Goal: Task Accomplishment & Management: Complete application form

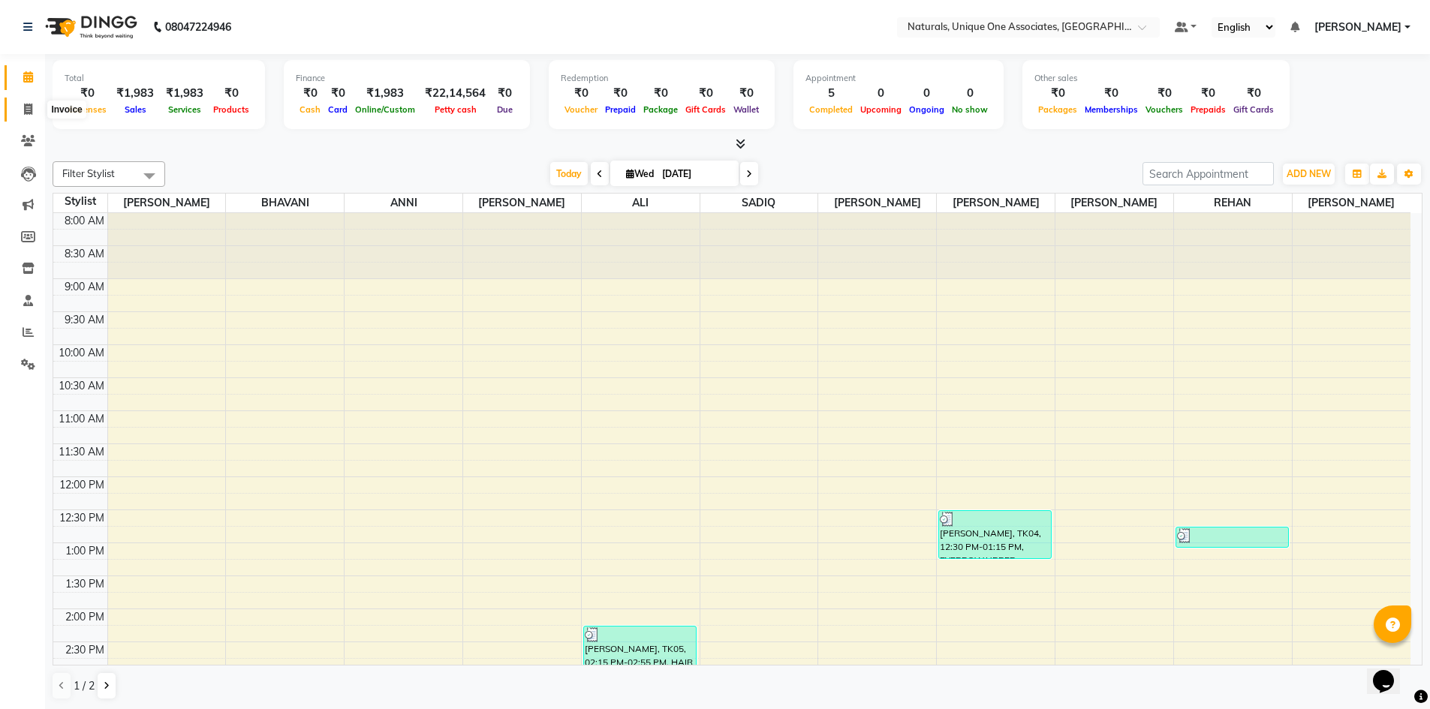
click at [30, 101] on span at bounding box center [28, 109] width 26 height 17
select select "service"
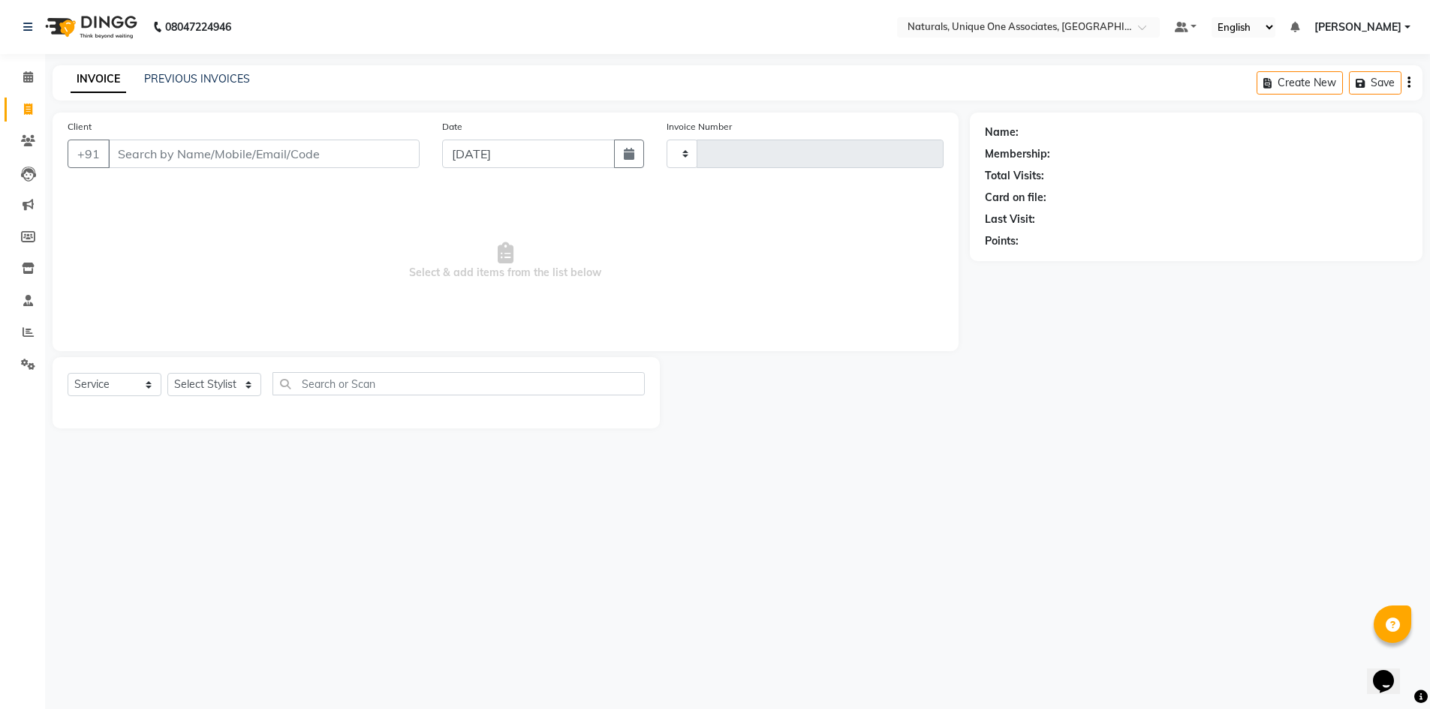
type input "1900"
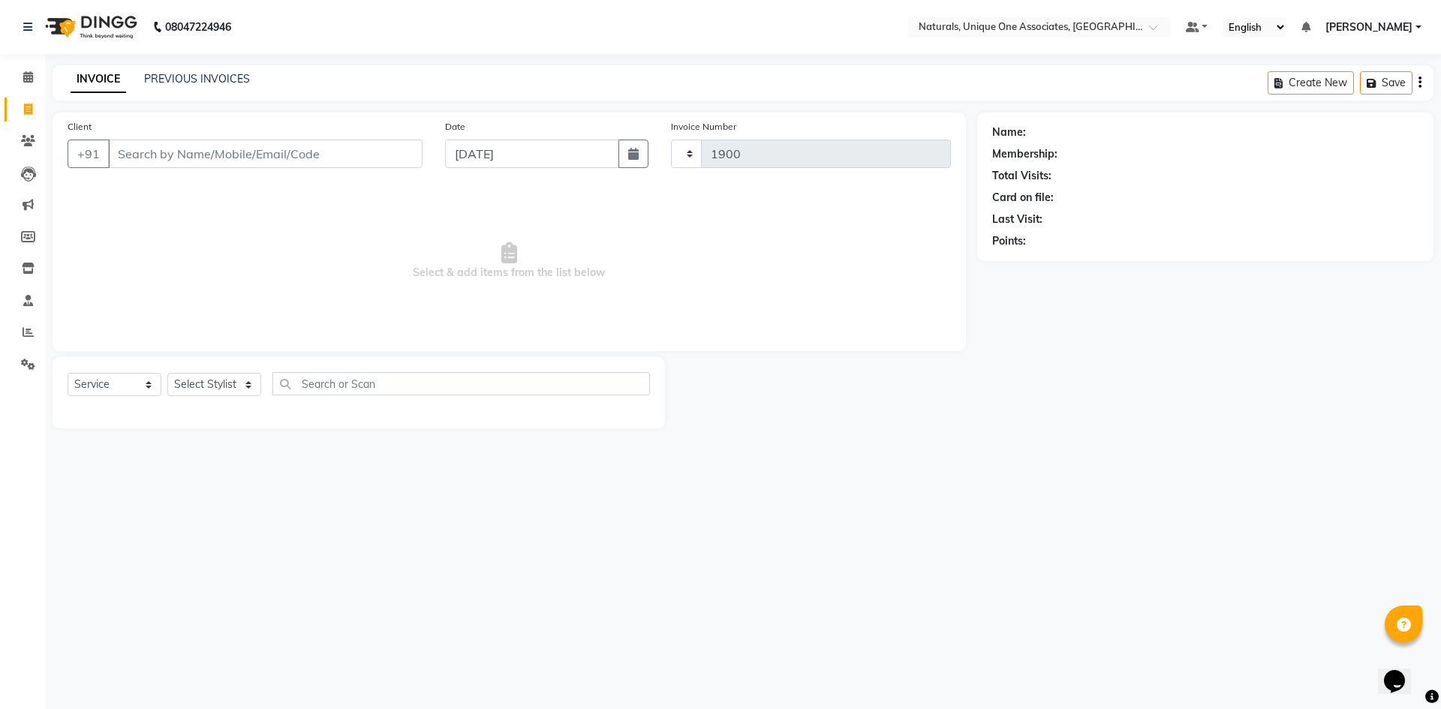
select select "5857"
select select "membership"
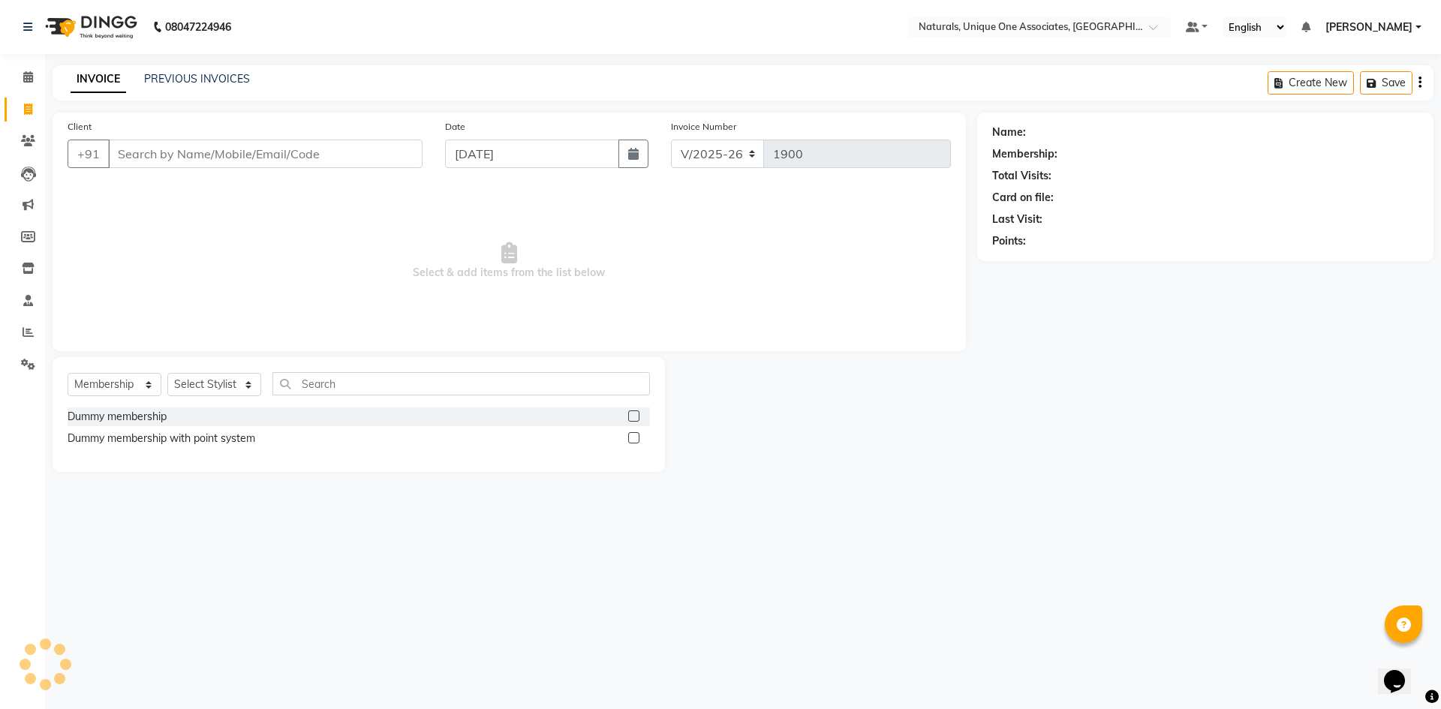
click at [210, 157] on input "Client" at bounding box center [265, 154] width 315 height 29
type input "9160000"
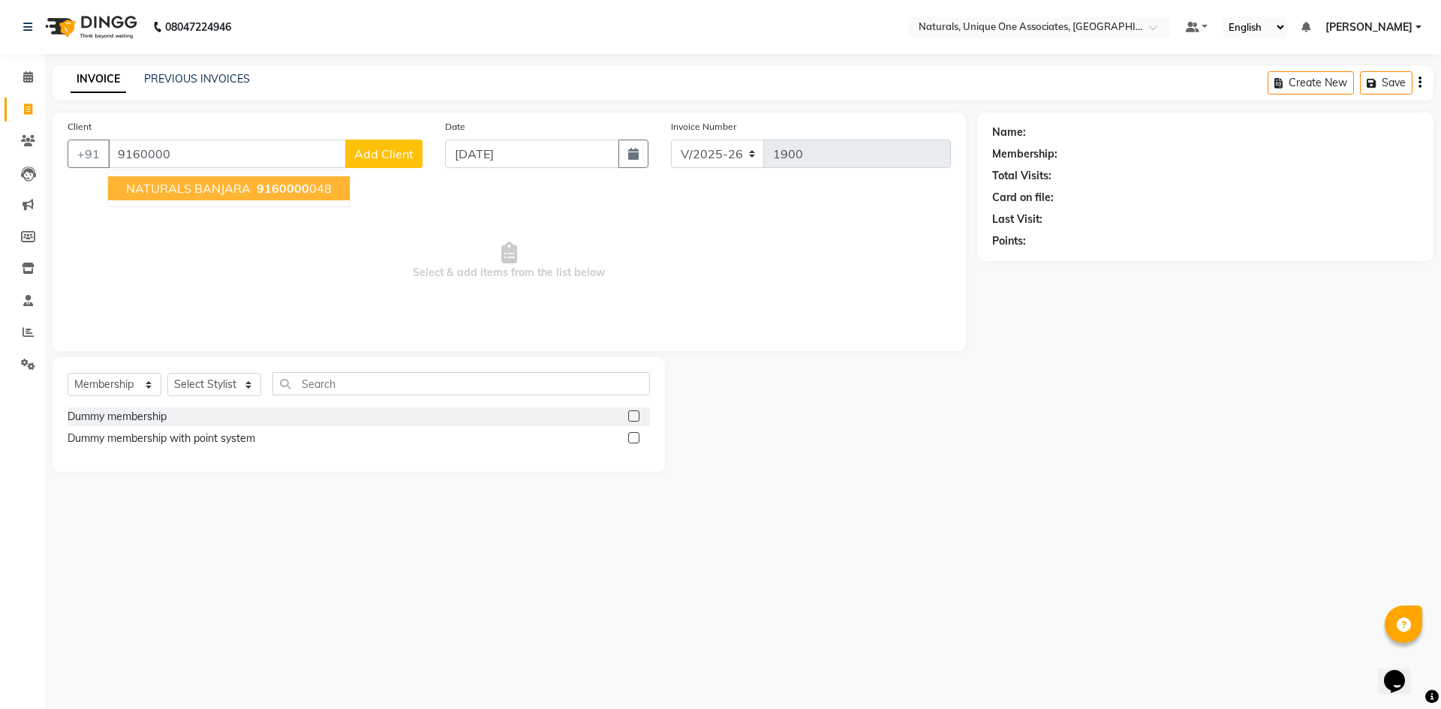
drag, startPoint x: 203, startPoint y: 148, endPoint x: 0, endPoint y: 128, distance: 204.4
click at [0, 128] on app-home "08047224946 Select Location × Naturals, Unique One Associates, Banjara Hills De…" at bounding box center [720, 247] width 1441 height 495
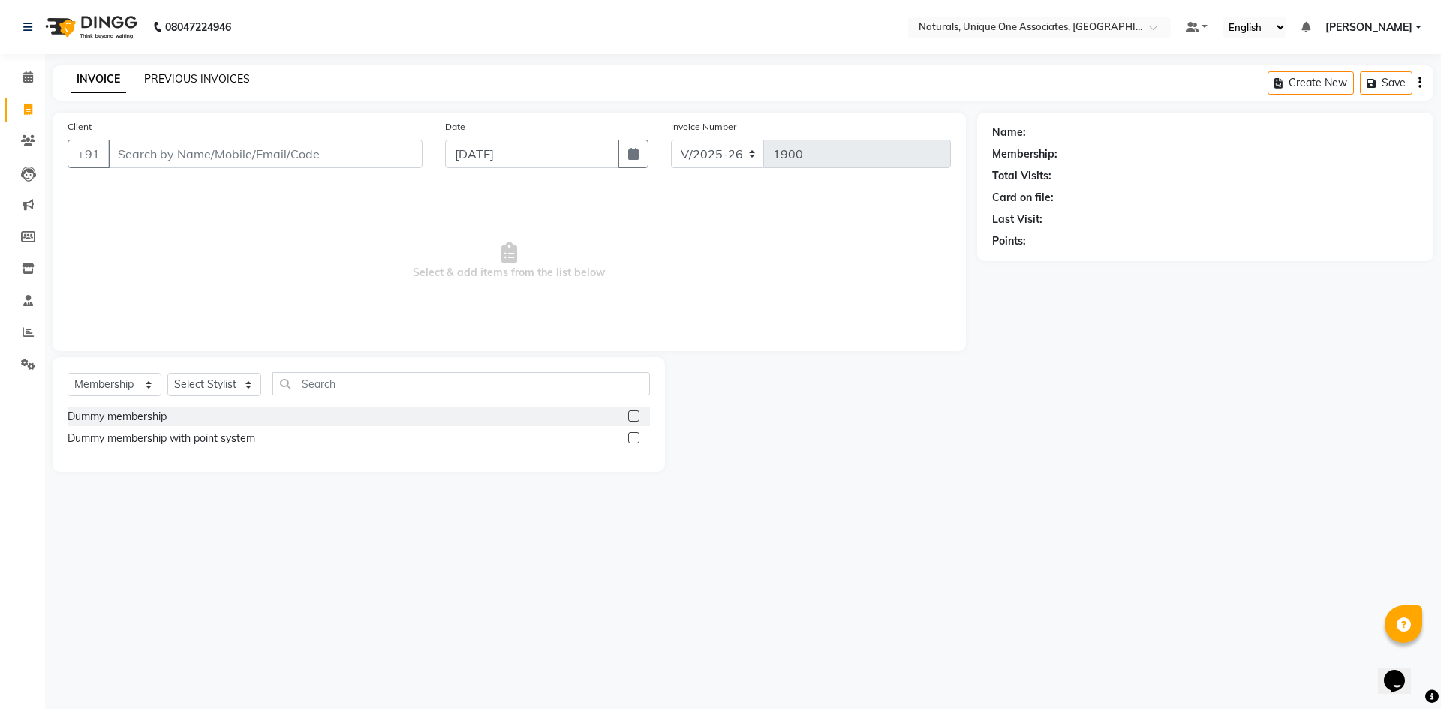
click at [219, 79] on link "PREVIOUS INVOICES" at bounding box center [197, 79] width 106 height 14
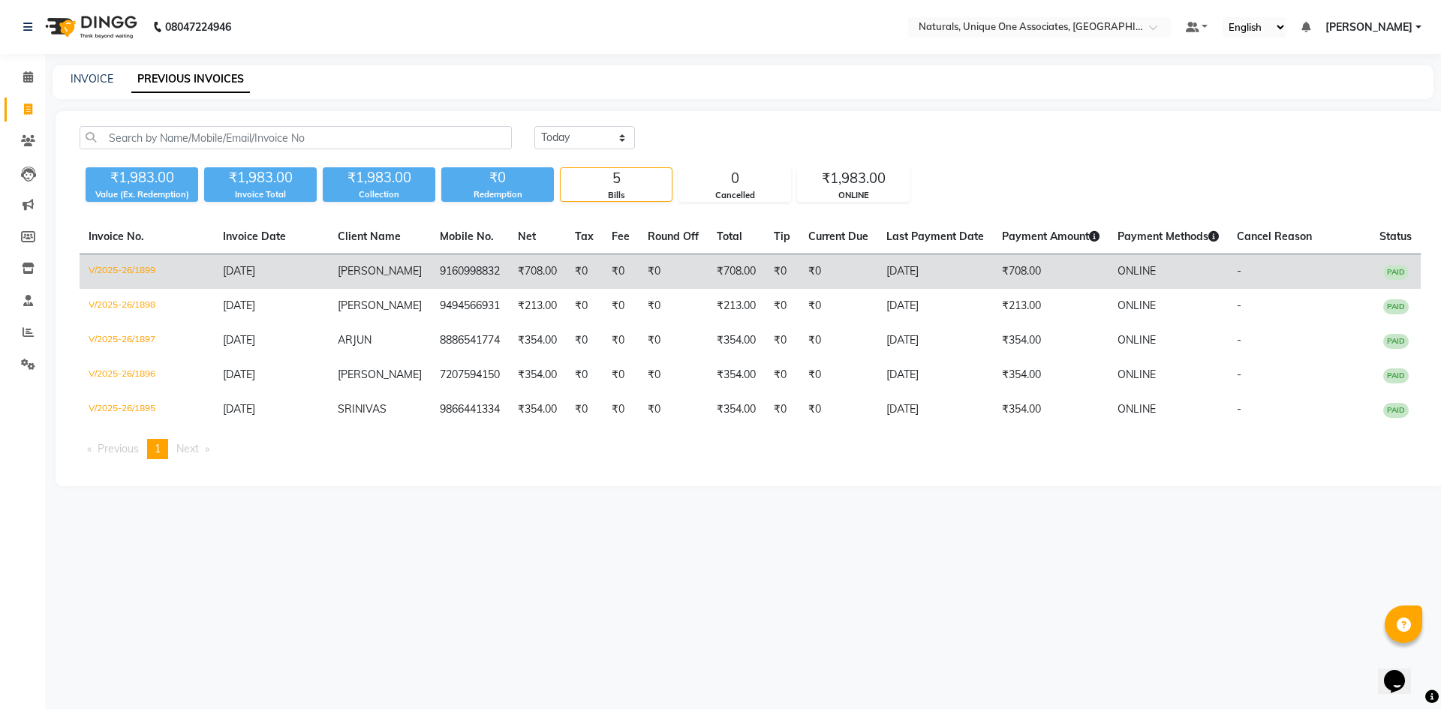
click at [509, 276] on td "₹708.00" at bounding box center [537, 271] width 57 height 35
click at [431, 275] on td "9160998832" at bounding box center [470, 271] width 78 height 35
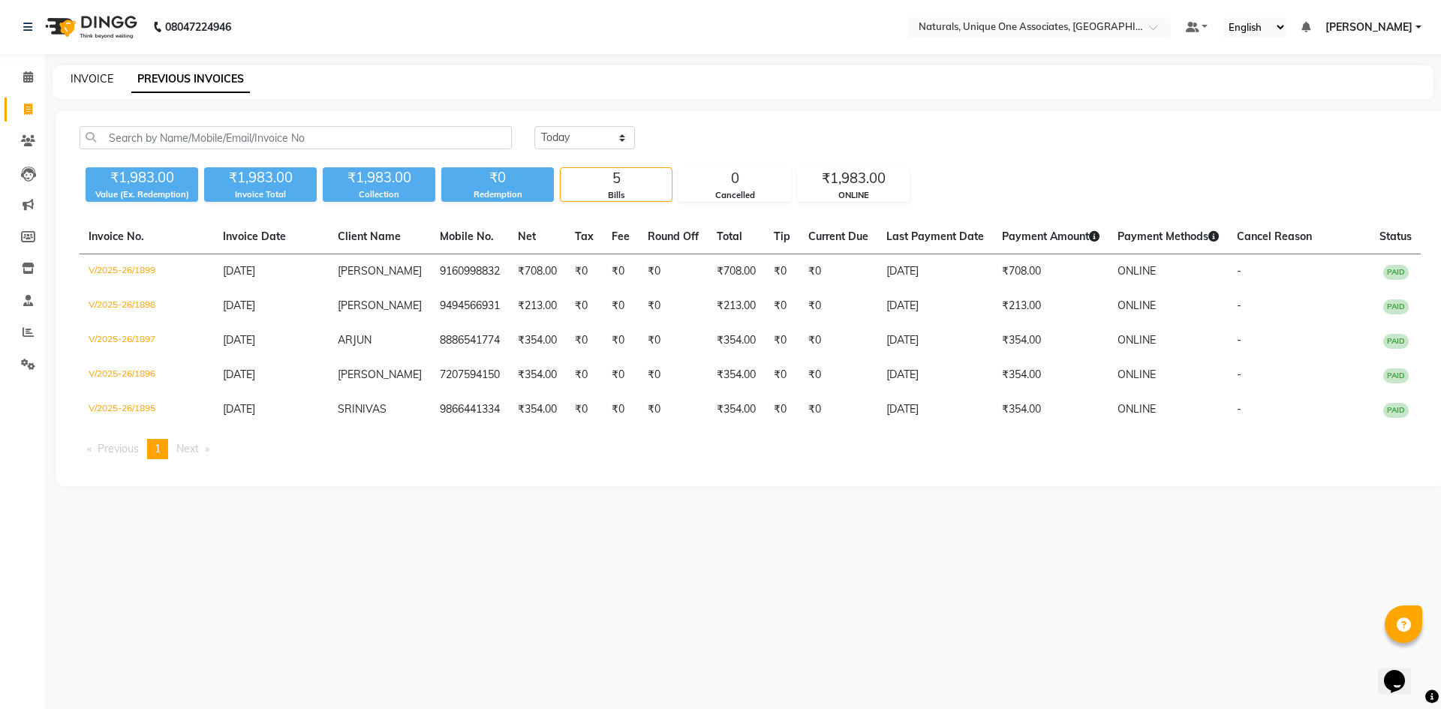
click at [88, 80] on link "INVOICE" at bounding box center [92, 79] width 43 height 14
select select "service"
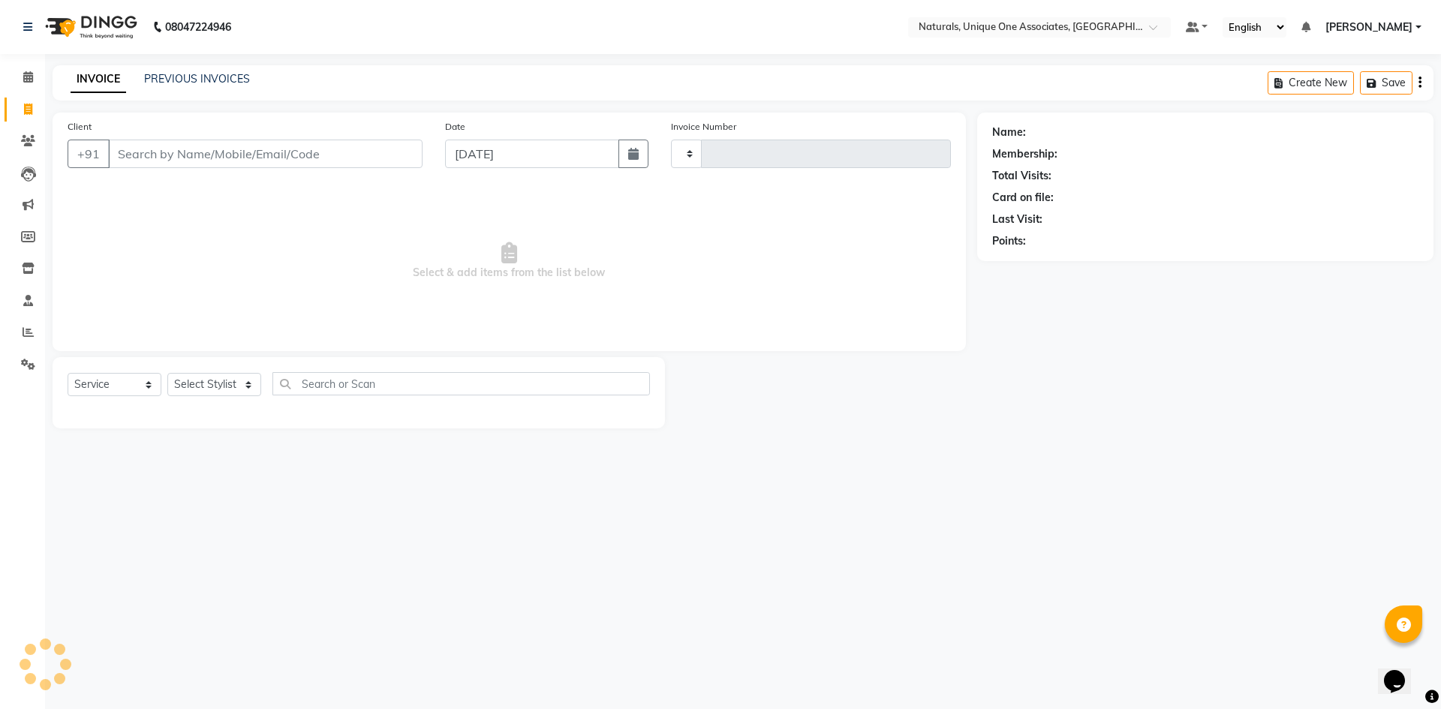
type input "1900"
select select "5857"
select select "membership"
click at [286, 155] on input "Client" at bounding box center [265, 154] width 315 height 29
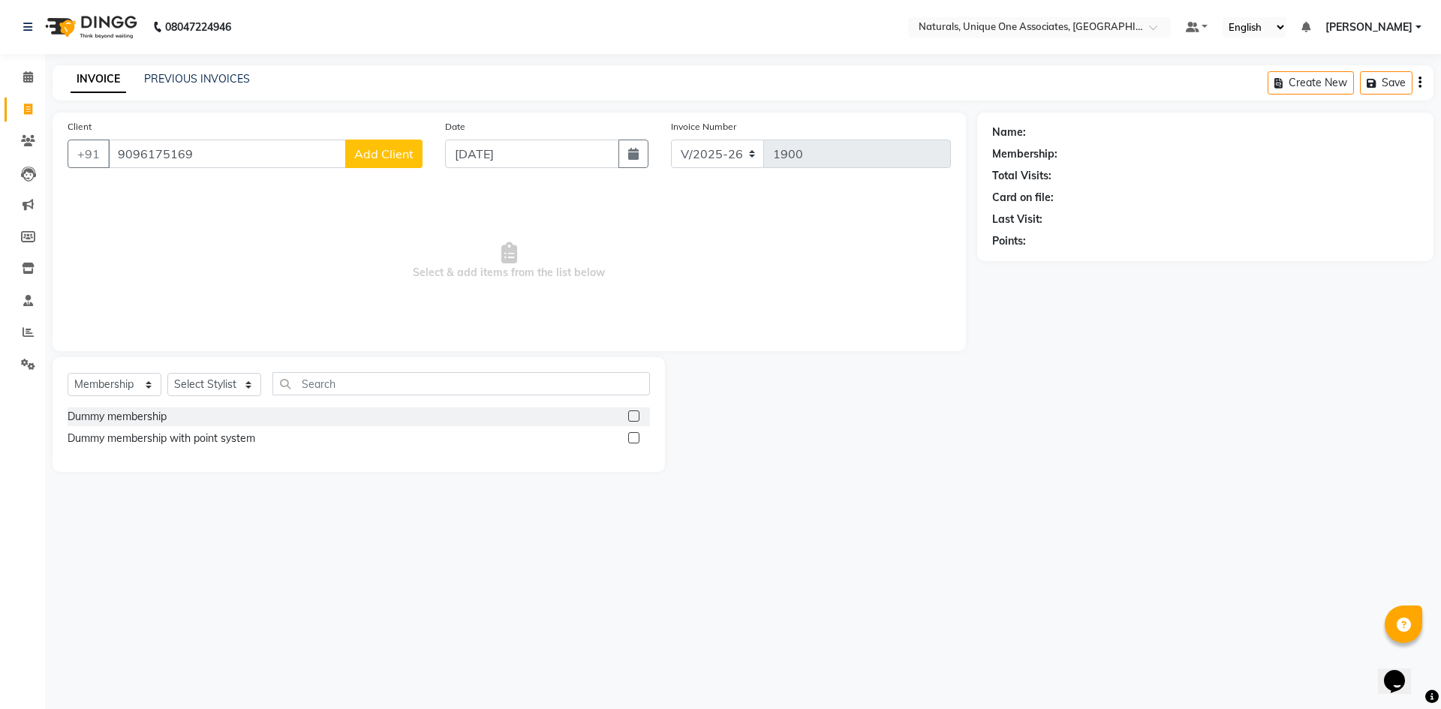
type input "9096175169"
click at [402, 155] on span "Add Client" at bounding box center [383, 153] width 59 height 15
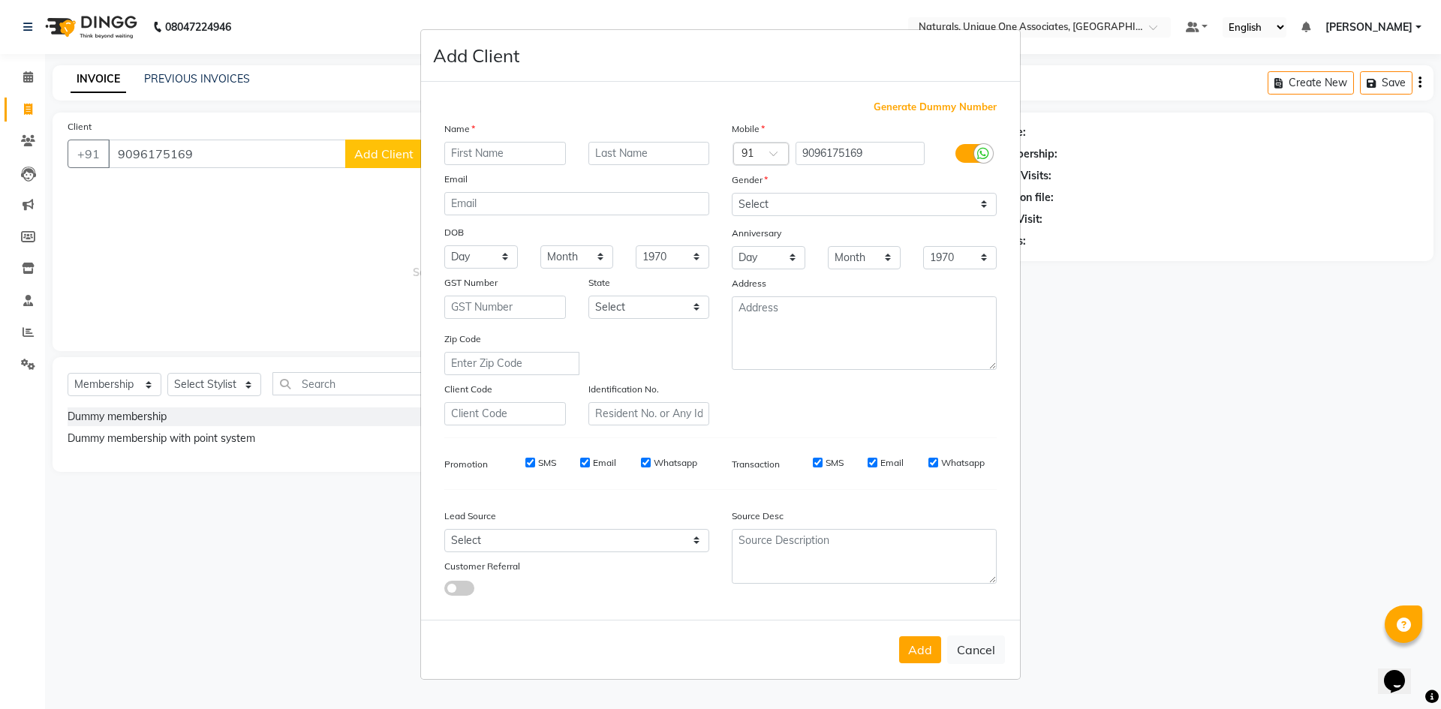
click at [540, 153] on input "text" at bounding box center [505, 153] width 122 height 23
type input "SANDEEP"
click at [772, 202] on select "Select Male Female Other Prefer Not To Say" at bounding box center [864, 204] width 265 height 23
select select "male"
click at [732, 193] on select "Select Male Female Other Prefer Not To Say" at bounding box center [864, 204] width 265 height 23
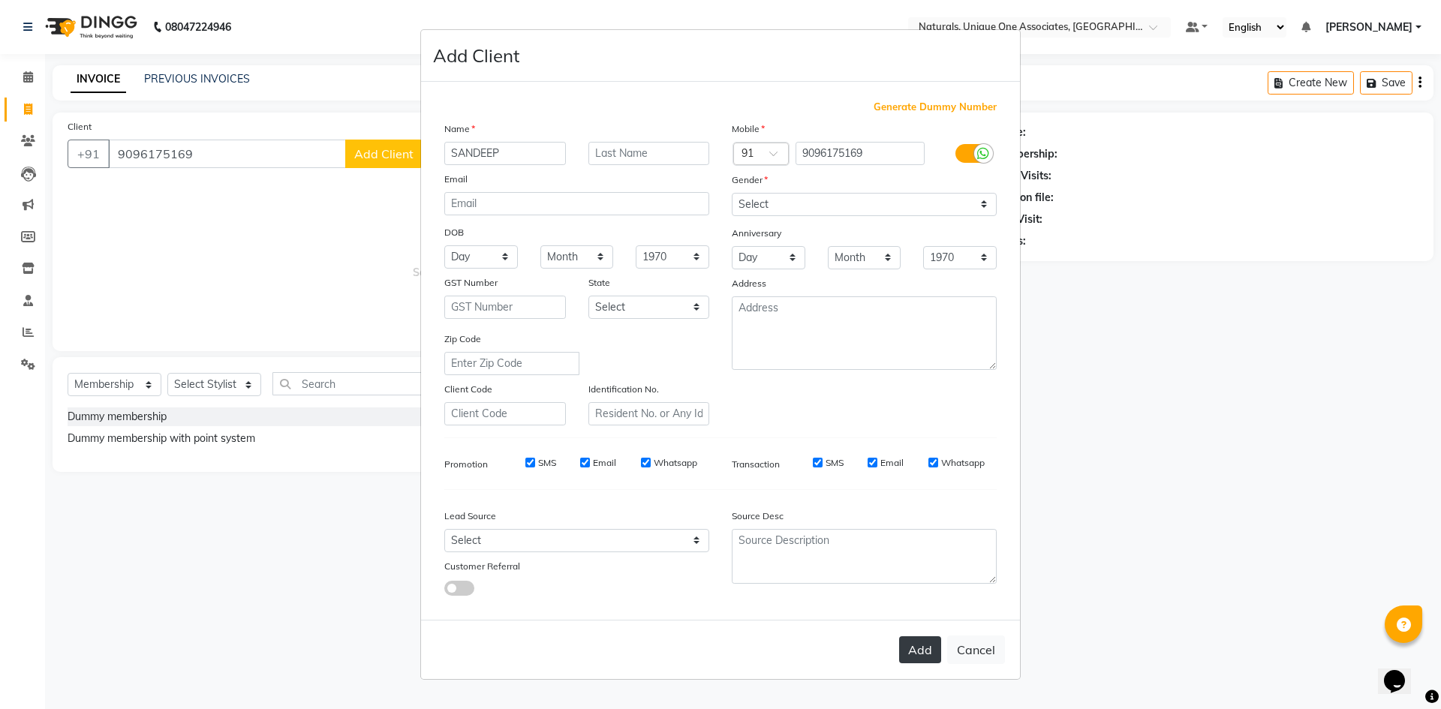
click at [930, 649] on button "Add" at bounding box center [920, 650] width 42 height 27
select select
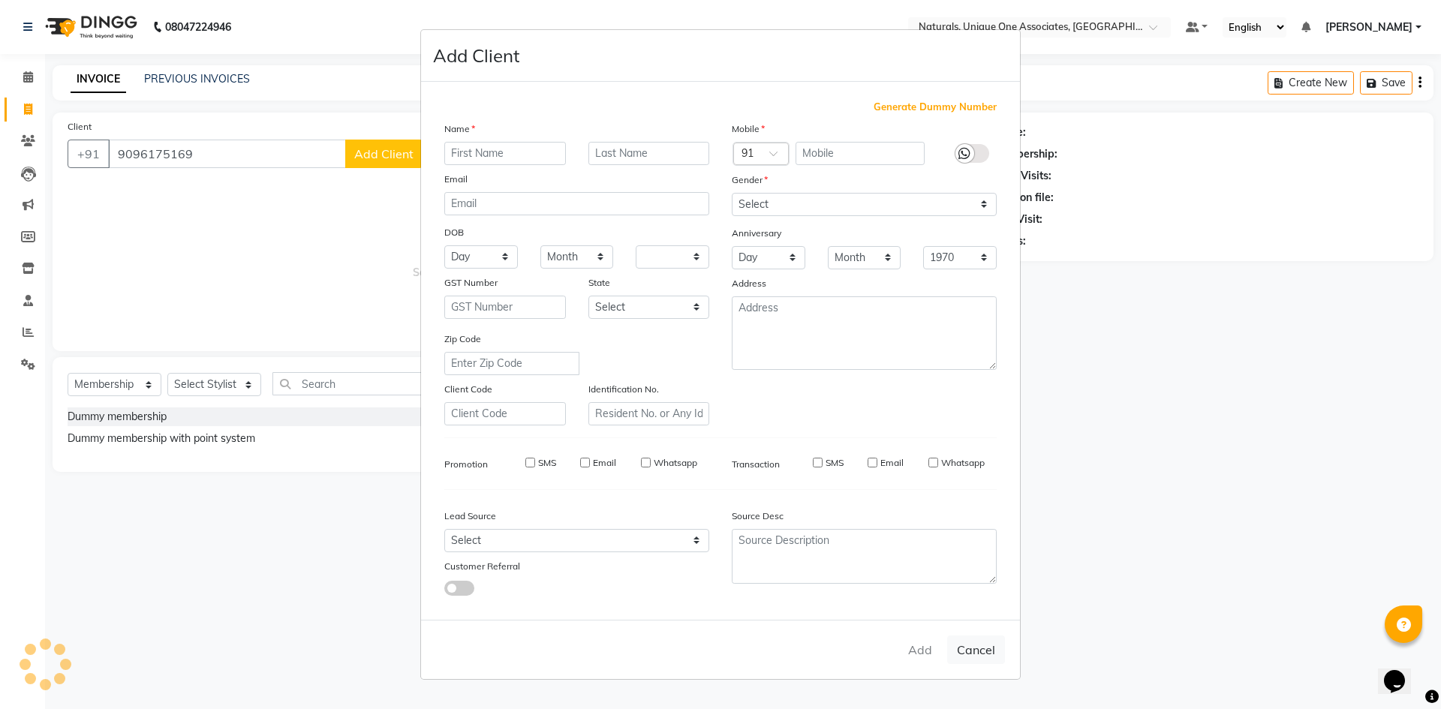
select select
checkbox input "false"
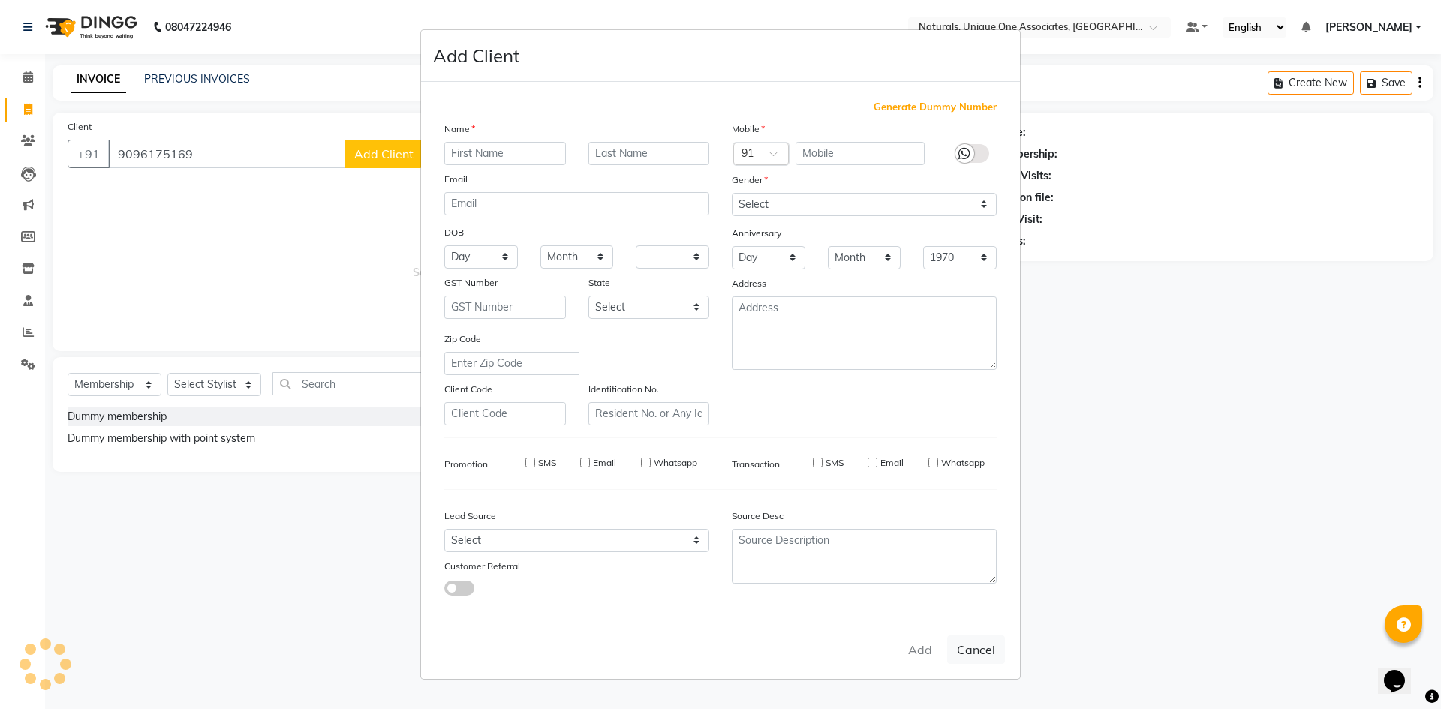
checkbox input "false"
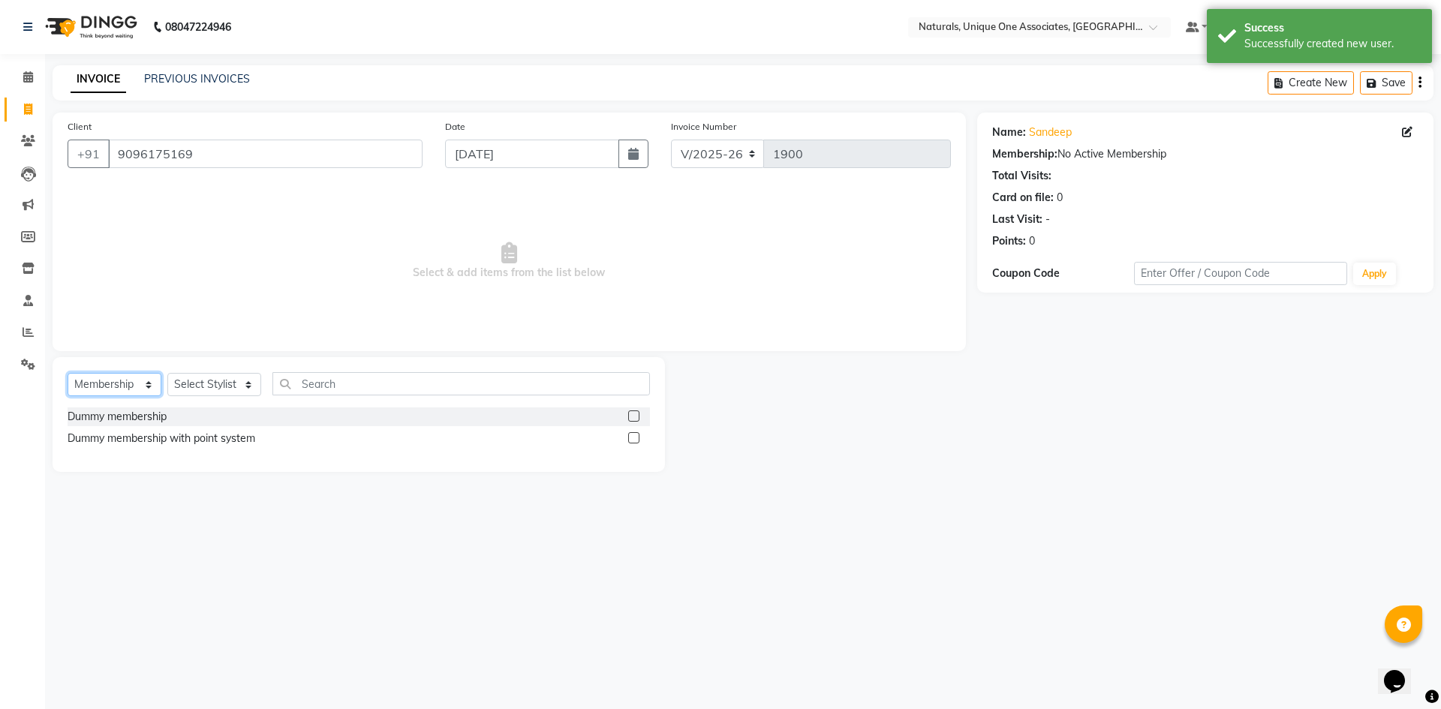
drag, startPoint x: 120, startPoint y: 387, endPoint x: 122, endPoint y: 396, distance: 9.1
click at [122, 396] on select "Select Service Product Membership Package Voucher Prepaid Gift Card" at bounding box center [115, 384] width 94 height 23
select select "service"
click at [68, 373] on select "Select Service Product Membership Package Voucher Prepaid Gift Card" at bounding box center [115, 384] width 94 height 23
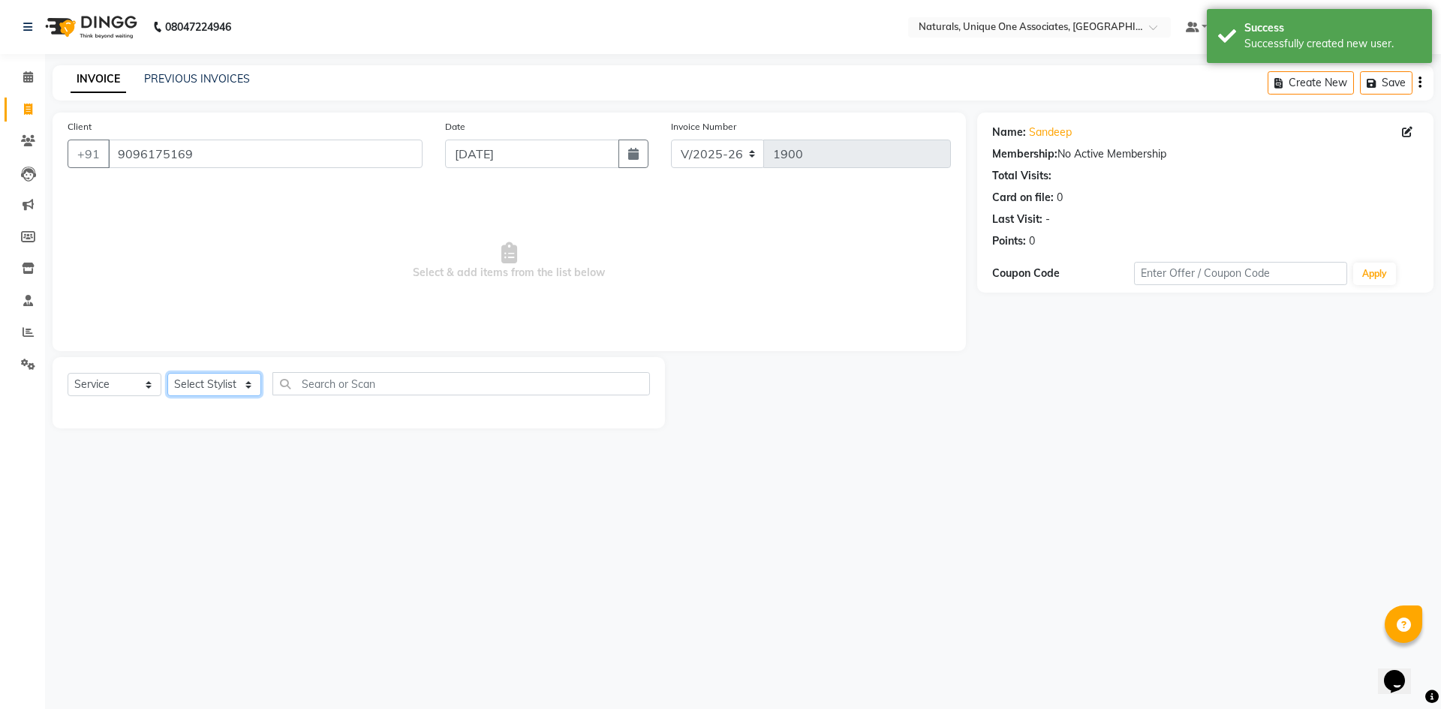
click at [179, 388] on select "Select Stylist ALI ANNI BHAVANI LUCY NUZHATH PRITI REHAN SADIQ SALMAN SUNITHA V…" at bounding box center [214, 384] width 94 height 23
select select "47758"
click at [167, 373] on select "Select Stylist ALI ANNI BHAVANI LUCY NUZHATH PRITI REHAN SADIQ SALMAN SUNITHA V…" at bounding box center [214, 384] width 94 height 23
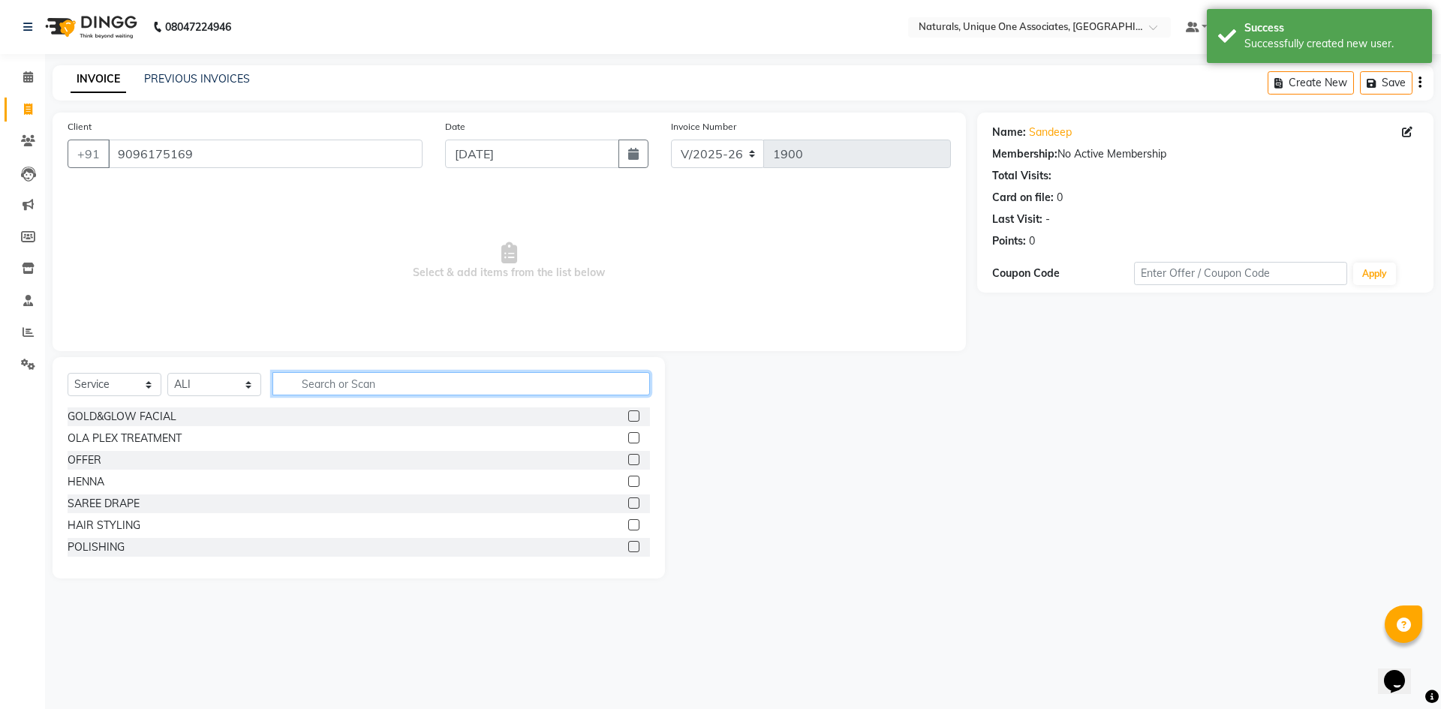
click at [324, 381] on input "text" at bounding box center [461, 383] width 378 height 23
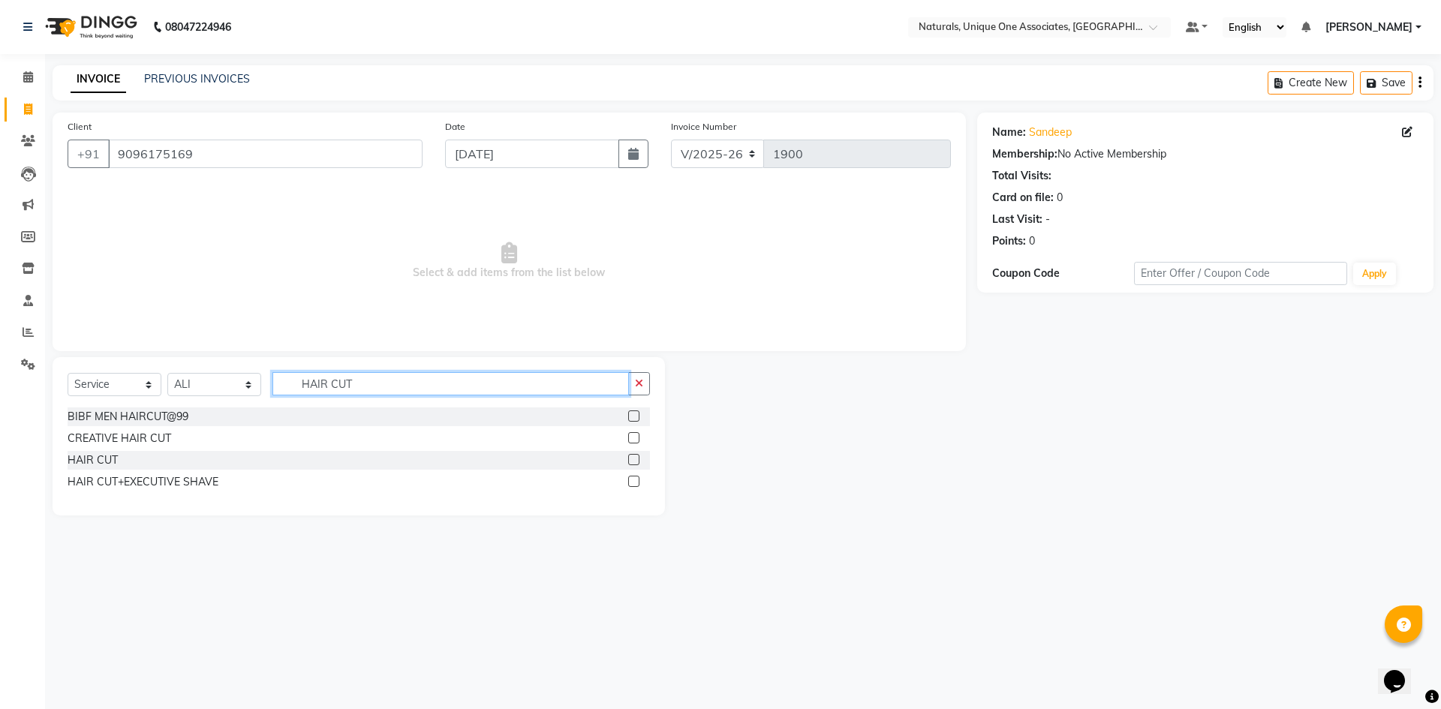
type input "HAIR CUT"
click at [631, 461] on label at bounding box center [633, 459] width 11 height 11
click at [631, 461] on input "checkbox" at bounding box center [633, 461] width 10 height 10
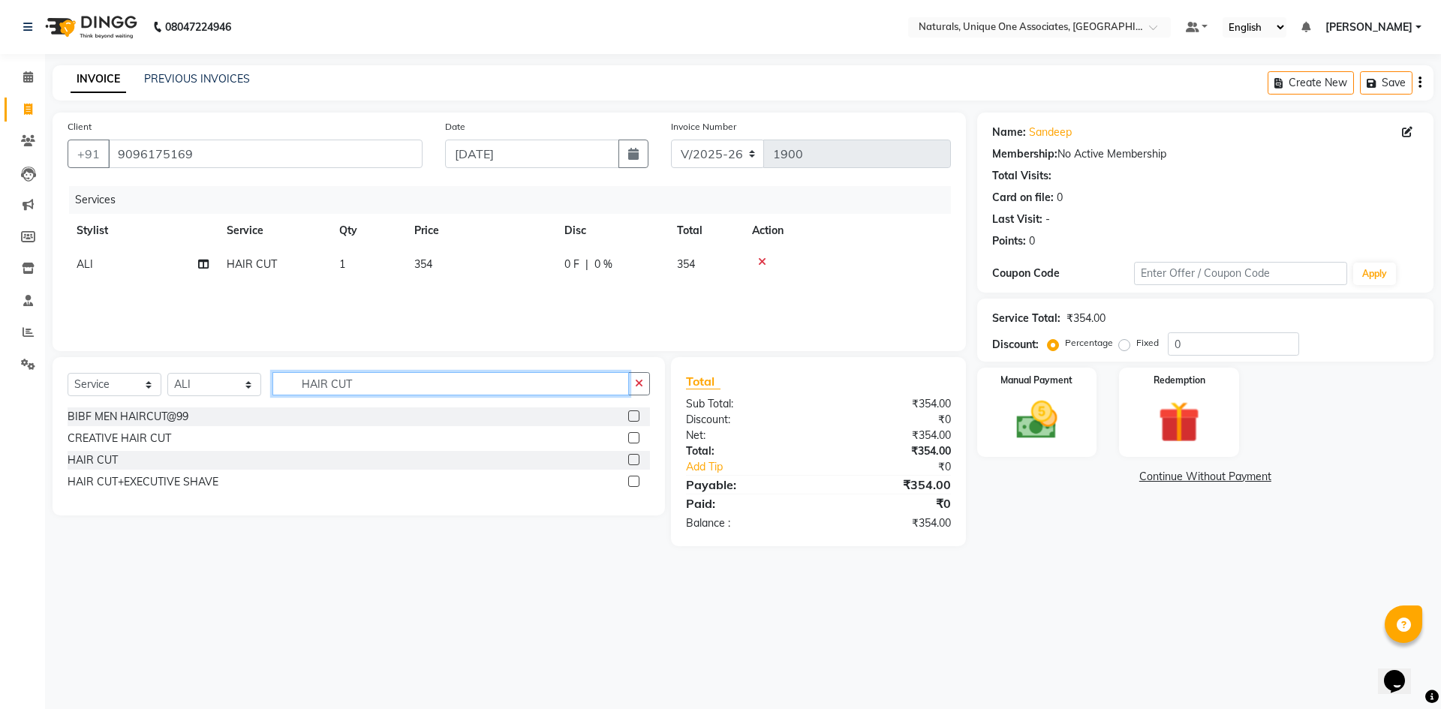
checkbox input "false"
drag, startPoint x: 432, startPoint y: 392, endPoint x: 170, endPoint y: 384, distance: 262.1
click at [170, 384] on div "Select Service Product Membership Package Voucher Prepaid Gift Card Select Styl…" at bounding box center [359, 389] width 582 height 35
type input "BEARD"
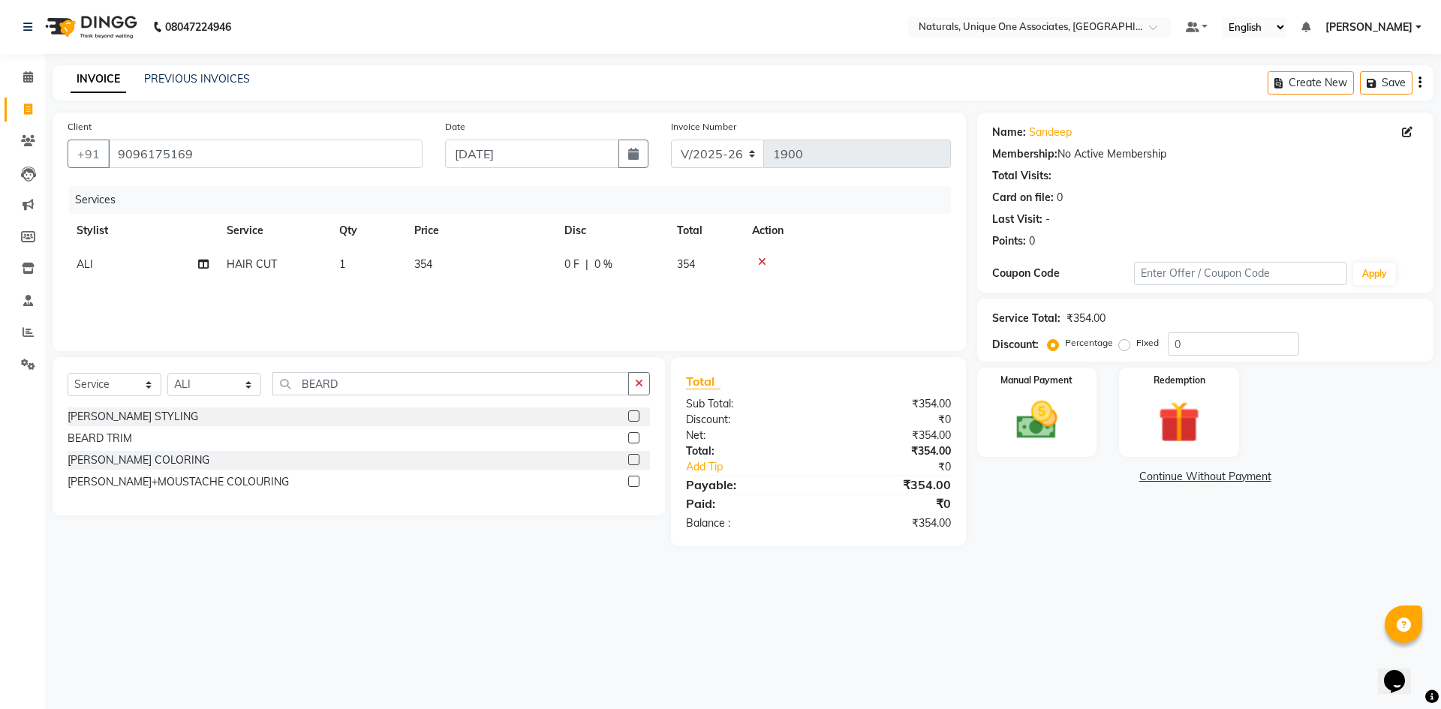
click at [632, 414] on label at bounding box center [633, 416] width 11 height 11
click at [632, 414] on input "checkbox" at bounding box center [633, 417] width 10 height 10
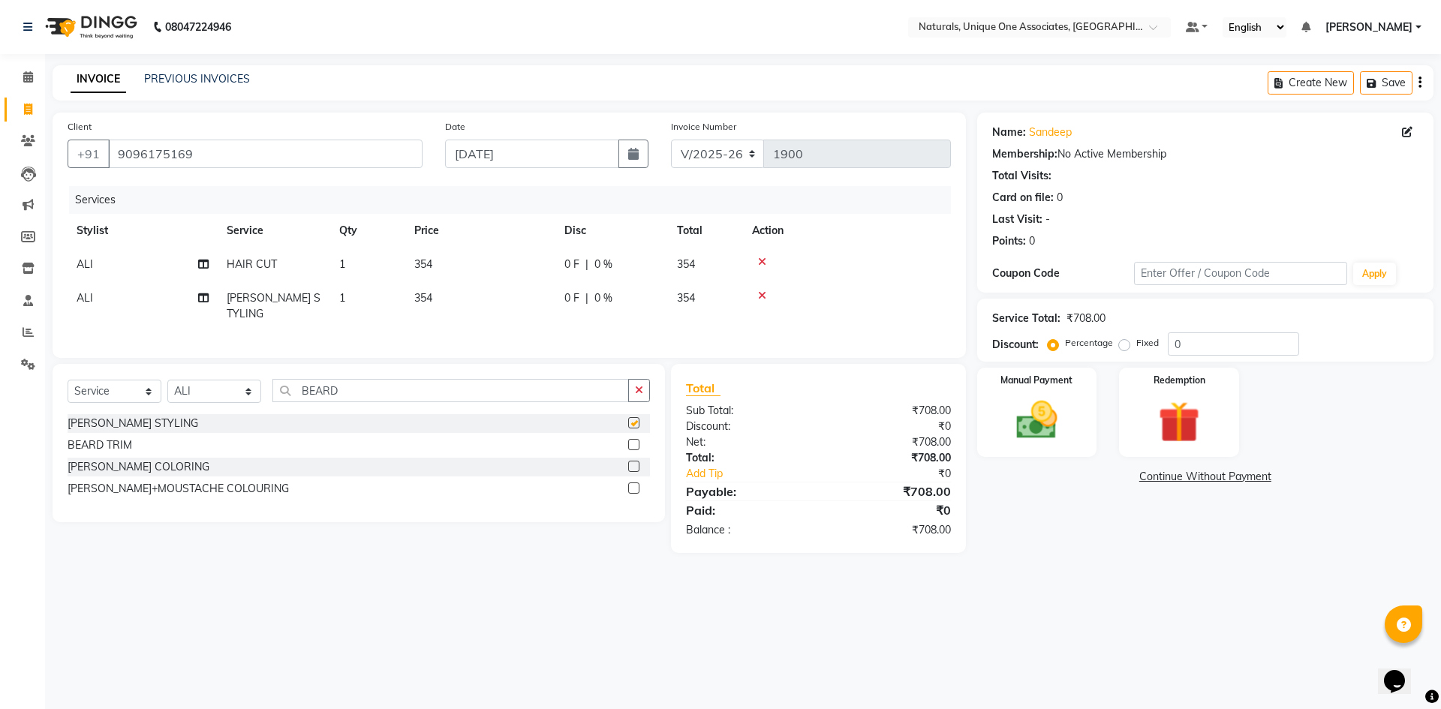
checkbox input "false"
click at [1024, 413] on img at bounding box center [1037, 421] width 70 height 50
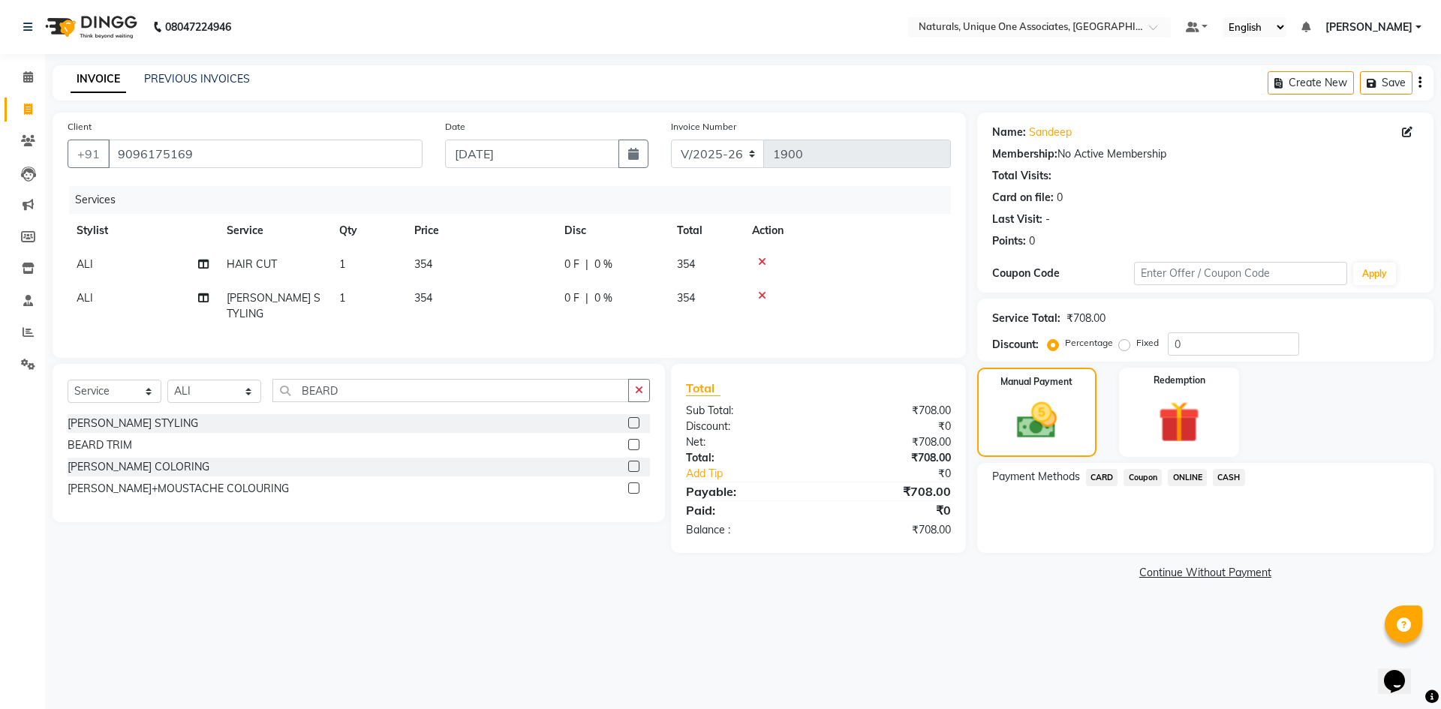
click at [1200, 476] on span "ONLINE" at bounding box center [1187, 477] width 39 height 17
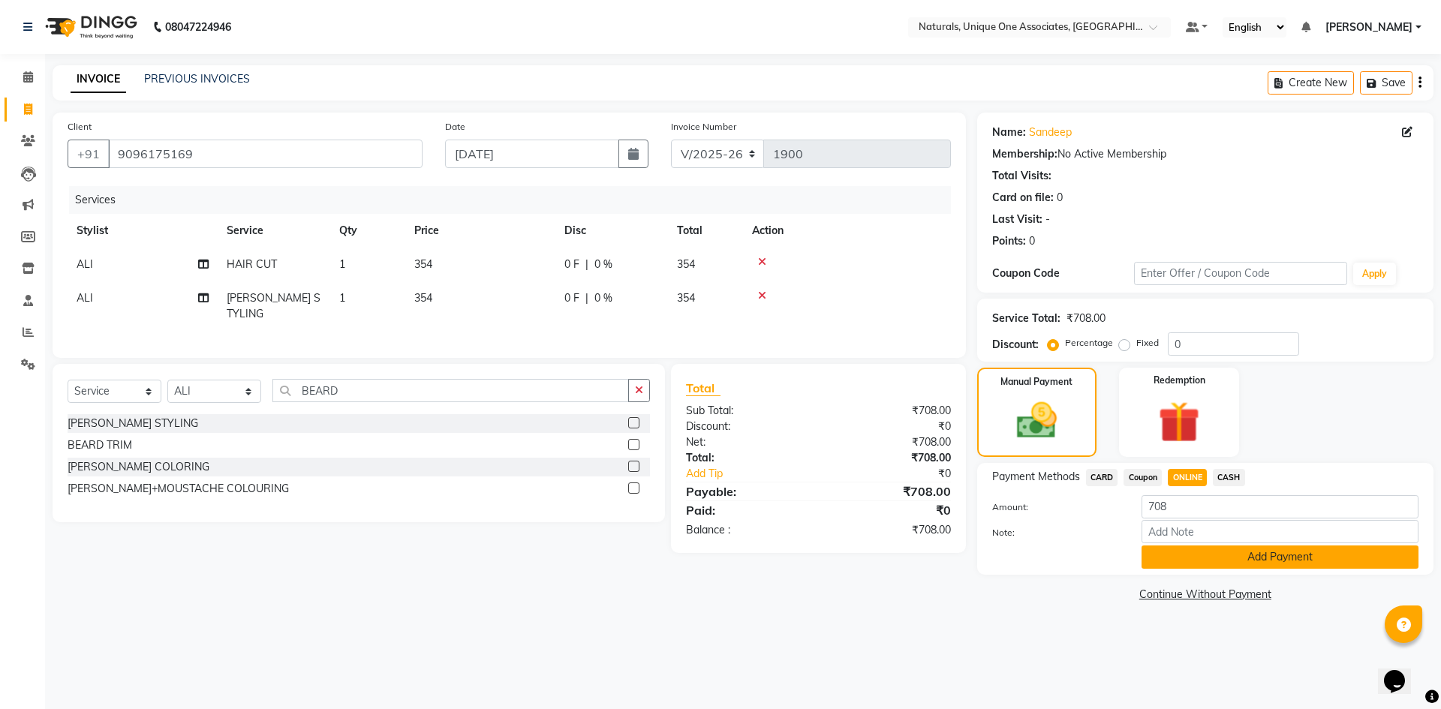
click at [1232, 558] on button "Add Payment" at bounding box center [1280, 557] width 277 height 23
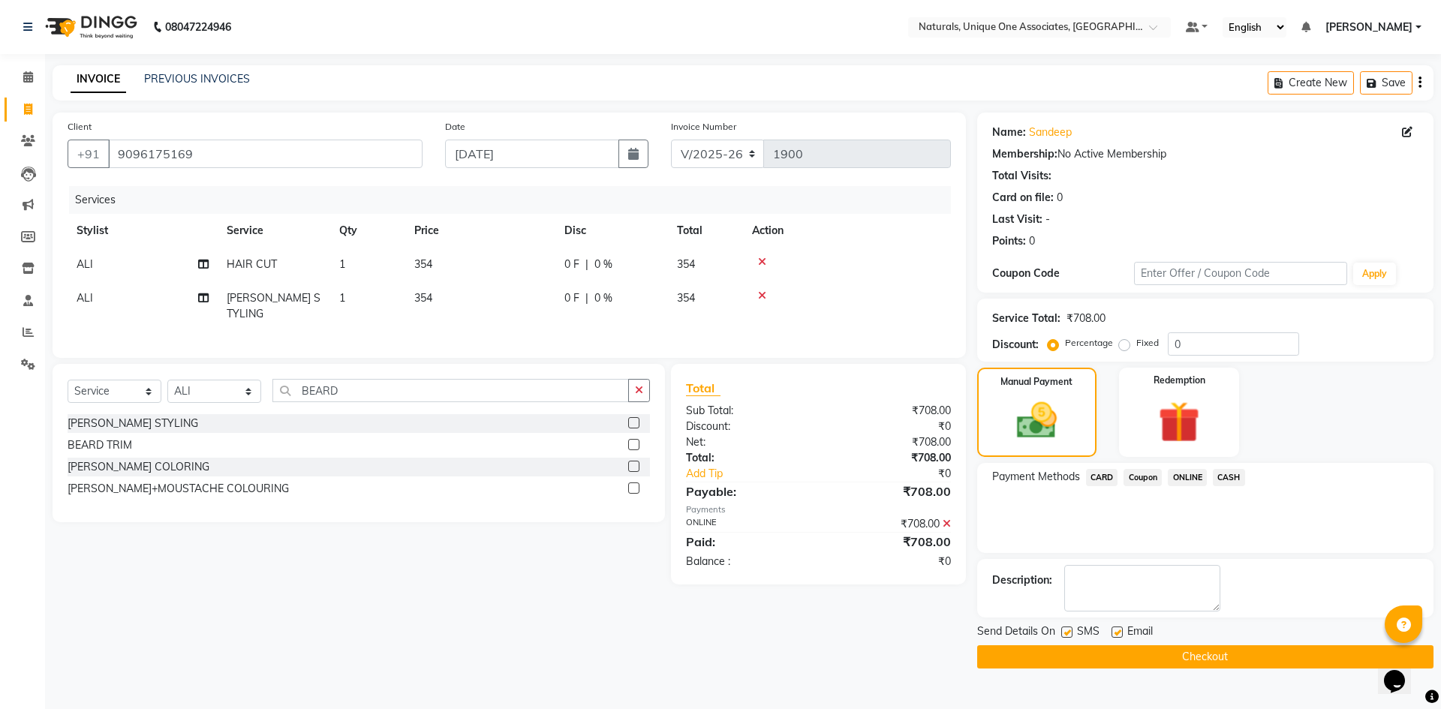
click at [1193, 658] on button "Checkout" at bounding box center [1205, 657] width 456 height 23
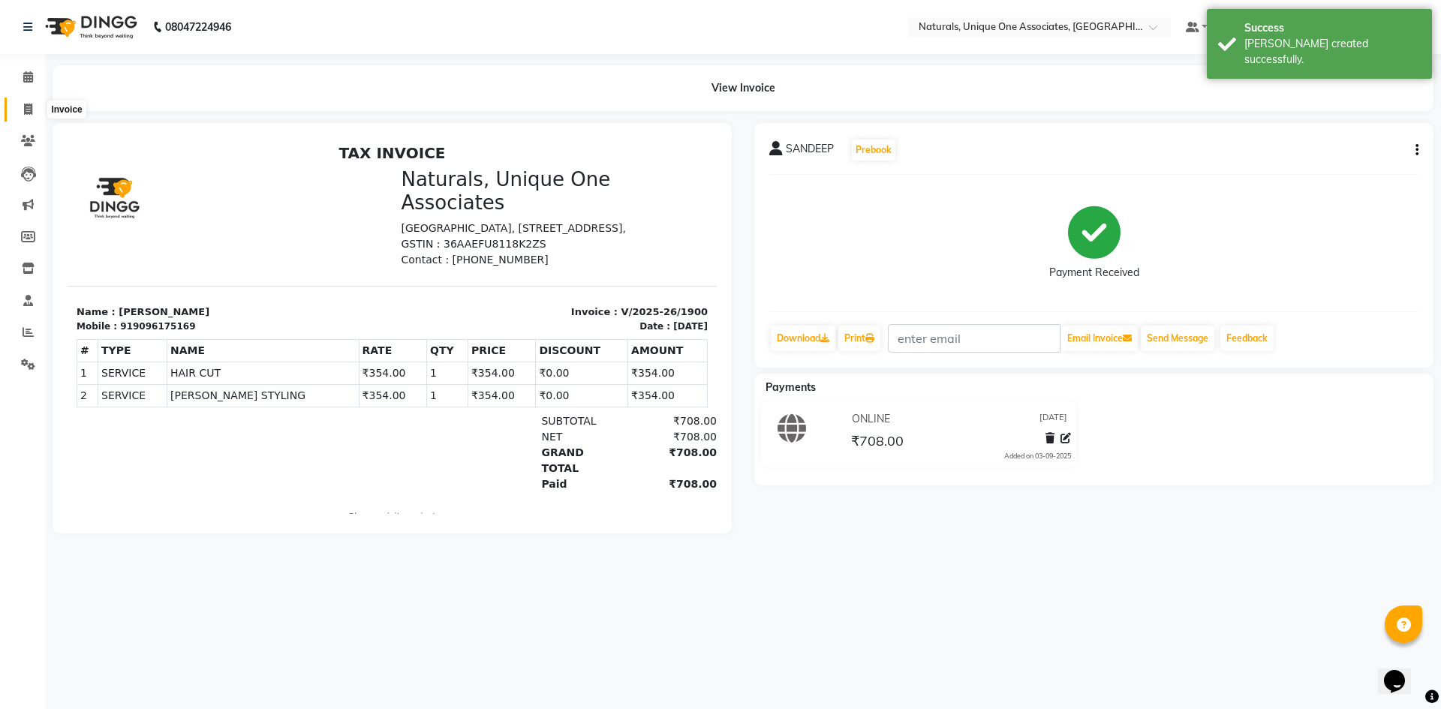
drag, startPoint x: 20, startPoint y: 110, endPoint x: 32, endPoint y: 117, distance: 13.5
click at [20, 110] on span at bounding box center [28, 109] width 26 height 17
select select "service"
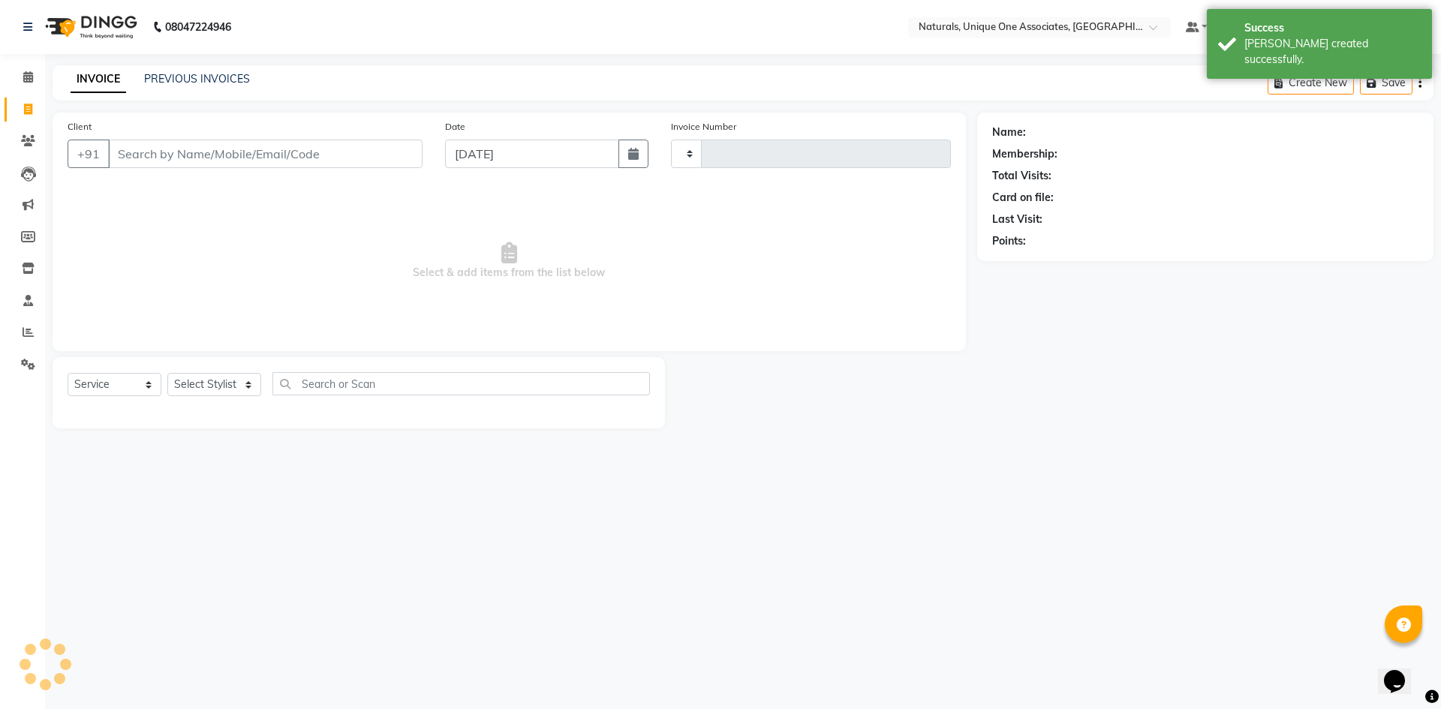
type input "1901"
select select "5857"
select select "membership"
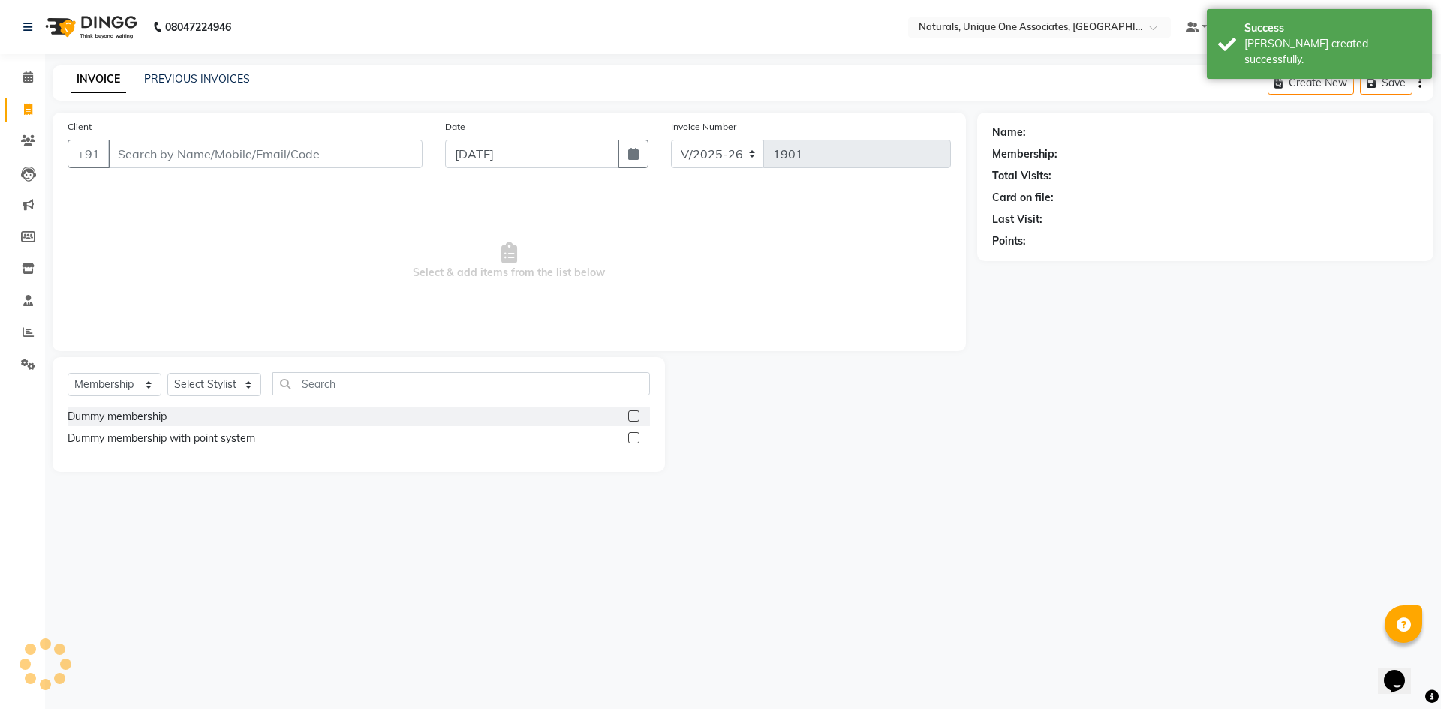
click at [194, 146] on input "Client" at bounding box center [265, 154] width 315 height 29
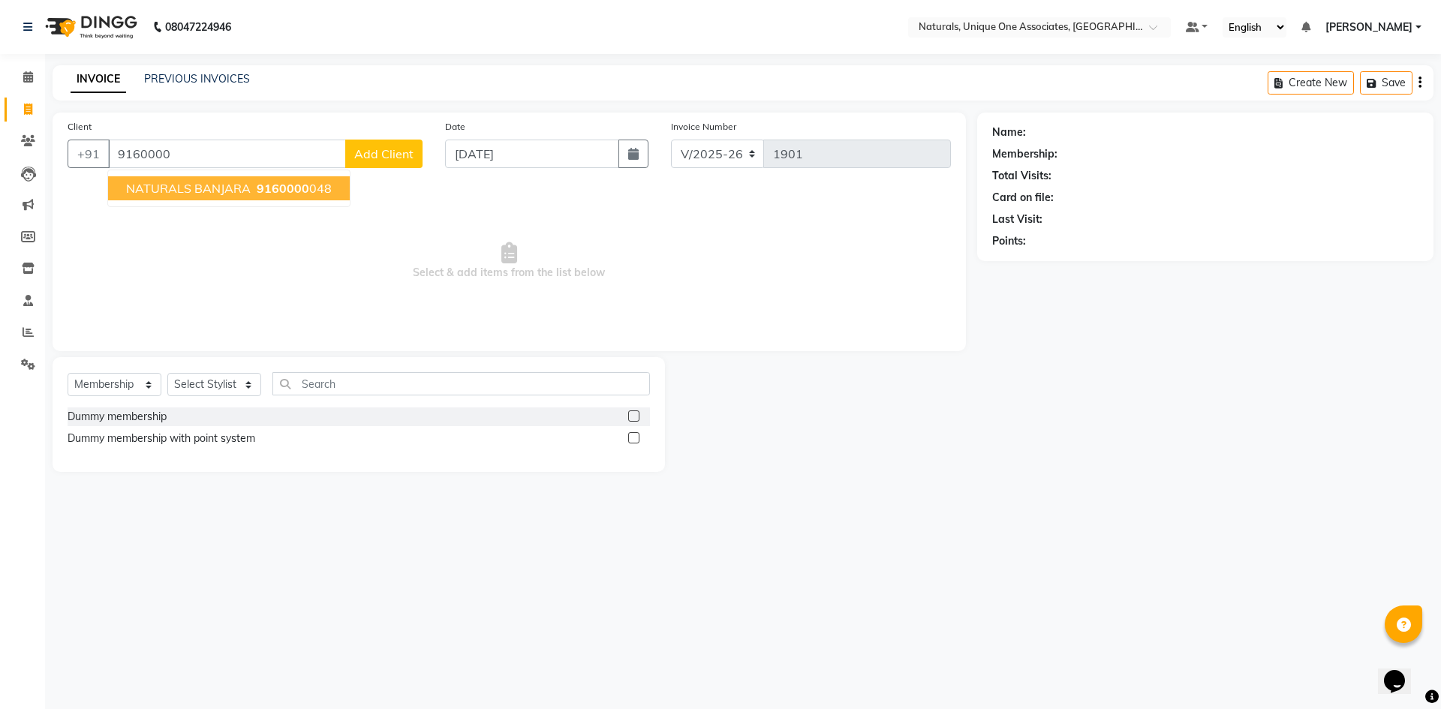
click at [205, 189] on span "NATURALS BANJARA" at bounding box center [188, 188] width 125 height 15
type input "9160000048"
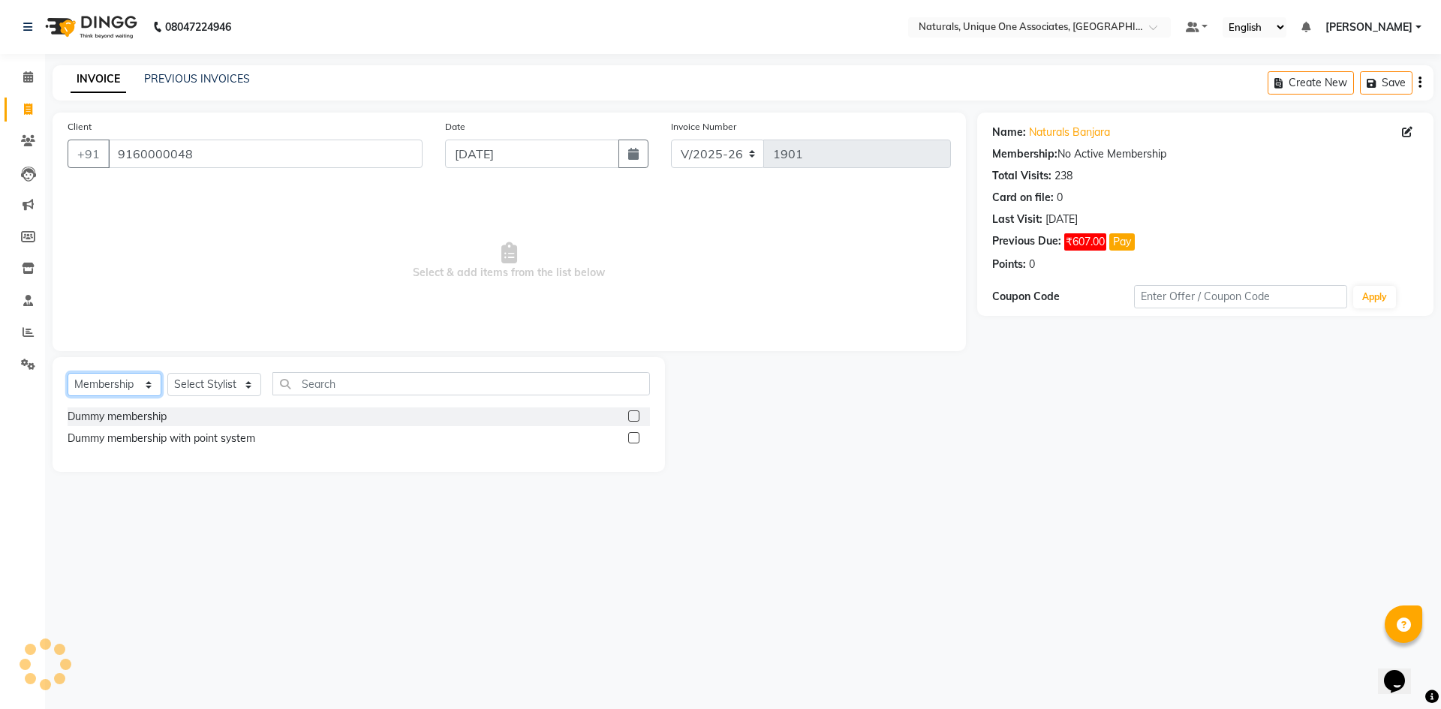
drag, startPoint x: 100, startPoint y: 375, endPoint x: 104, endPoint y: 393, distance: 17.7
click at [100, 375] on select "Select Service Product Membership Package Voucher Prepaid Gift Card" at bounding box center [115, 384] width 94 height 23
select select "service"
click at [68, 373] on select "Select Service Product Membership Package Voucher Prepaid Gift Card" at bounding box center [115, 384] width 94 height 23
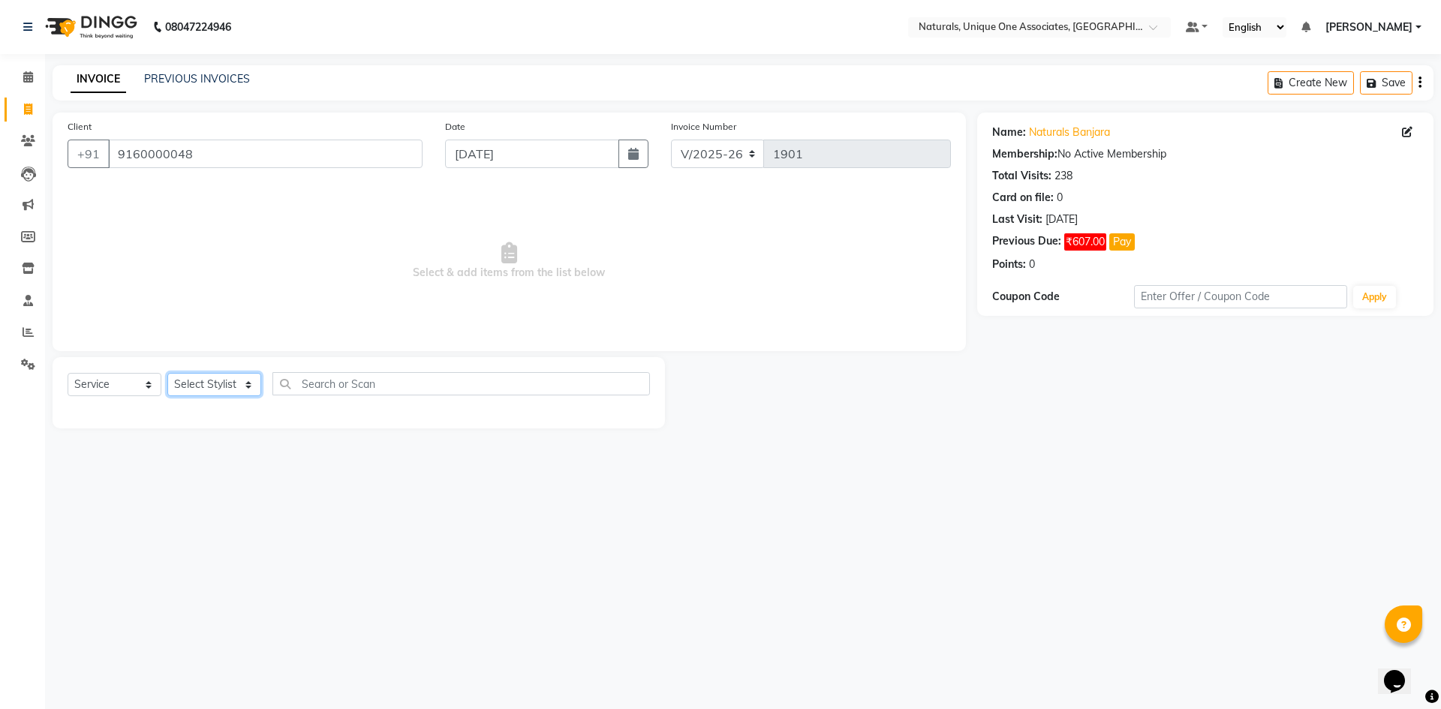
click at [204, 395] on select "Select Stylist ALI ANNI BHAVANI LUCY NUZHATH PRITI REHAN SADIQ SALMAN SUNITHA V…" at bounding box center [214, 384] width 94 height 23
select select "82576"
click at [167, 373] on select "Select Stylist ALI ANNI BHAVANI LUCY NUZHATH PRITI REHAN SADIQ SALMAN SUNITHA V…" at bounding box center [214, 384] width 94 height 23
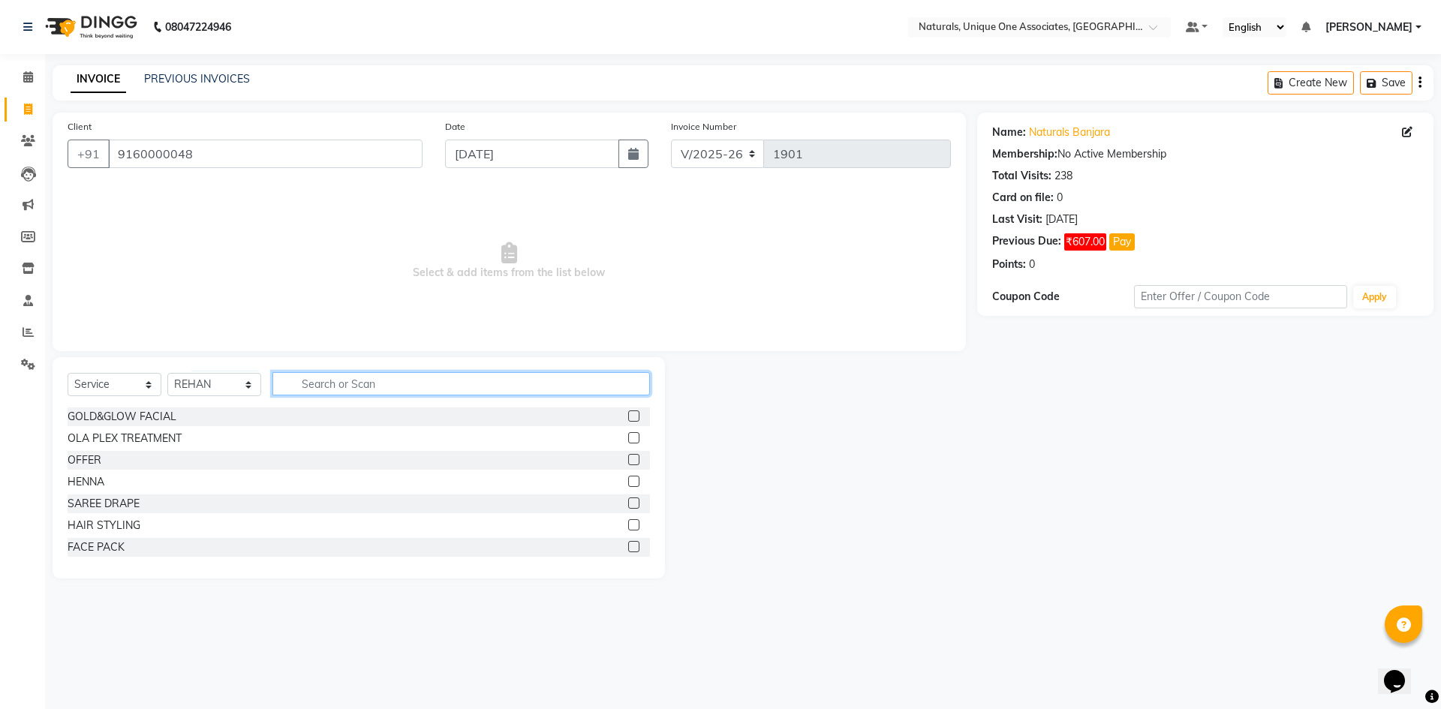
click at [345, 386] on input "text" at bounding box center [461, 383] width 378 height 23
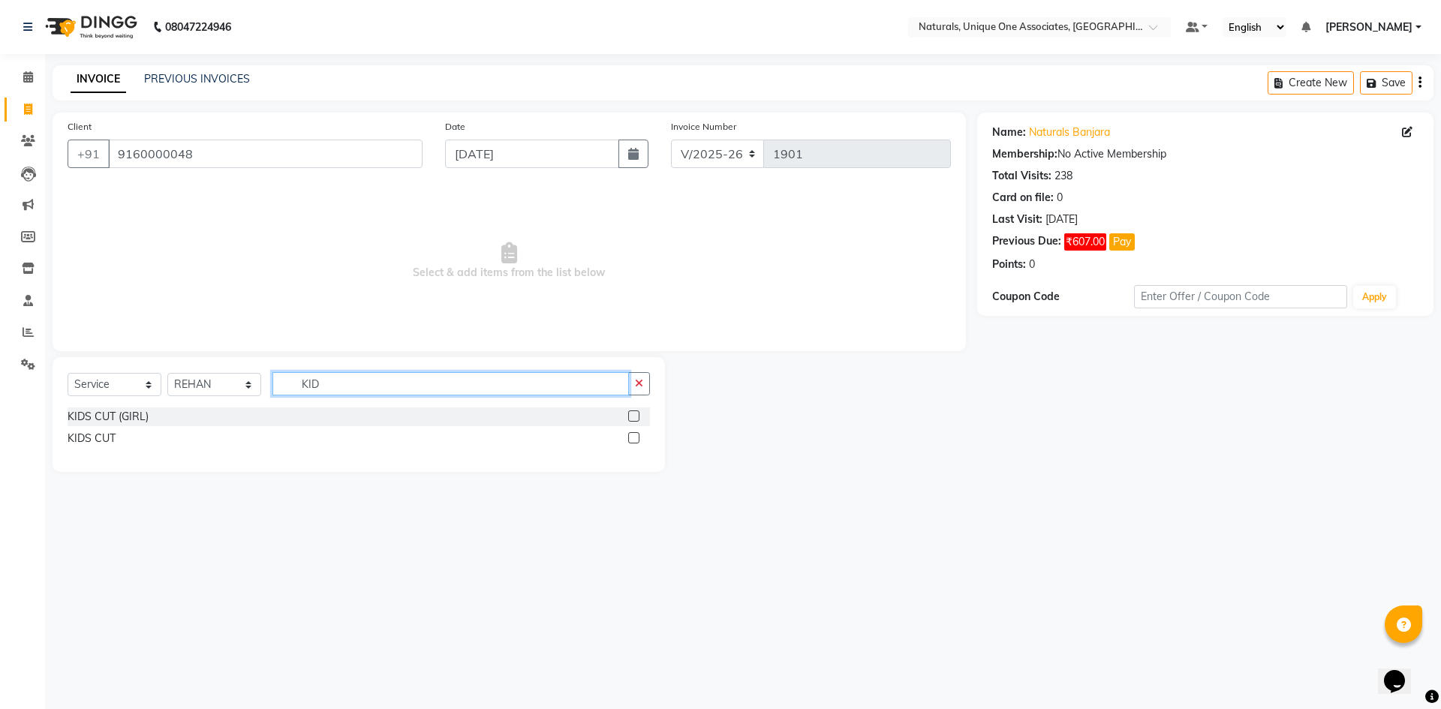
type input "KID"
click at [630, 438] on label at bounding box center [633, 437] width 11 height 11
click at [630, 438] on input "checkbox" at bounding box center [633, 439] width 10 height 10
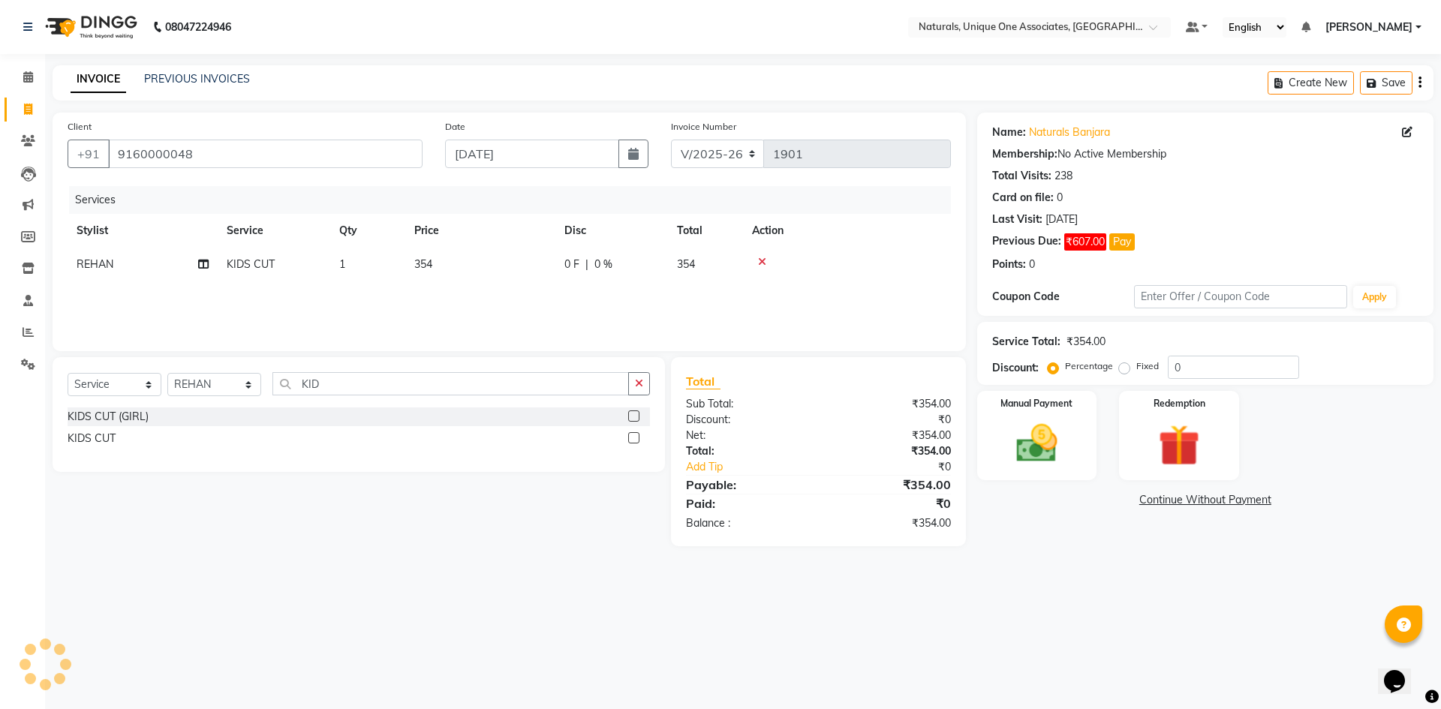
click at [636, 439] on label at bounding box center [633, 437] width 11 height 11
click at [636, 439] on input "checkbox" at bounding box center [633, 439] width 10 height 10
checkbox input "false"
click at [132, 298] on td "REHAN" at bounding box center [143, 298] width 150 height 34
select select "82576"
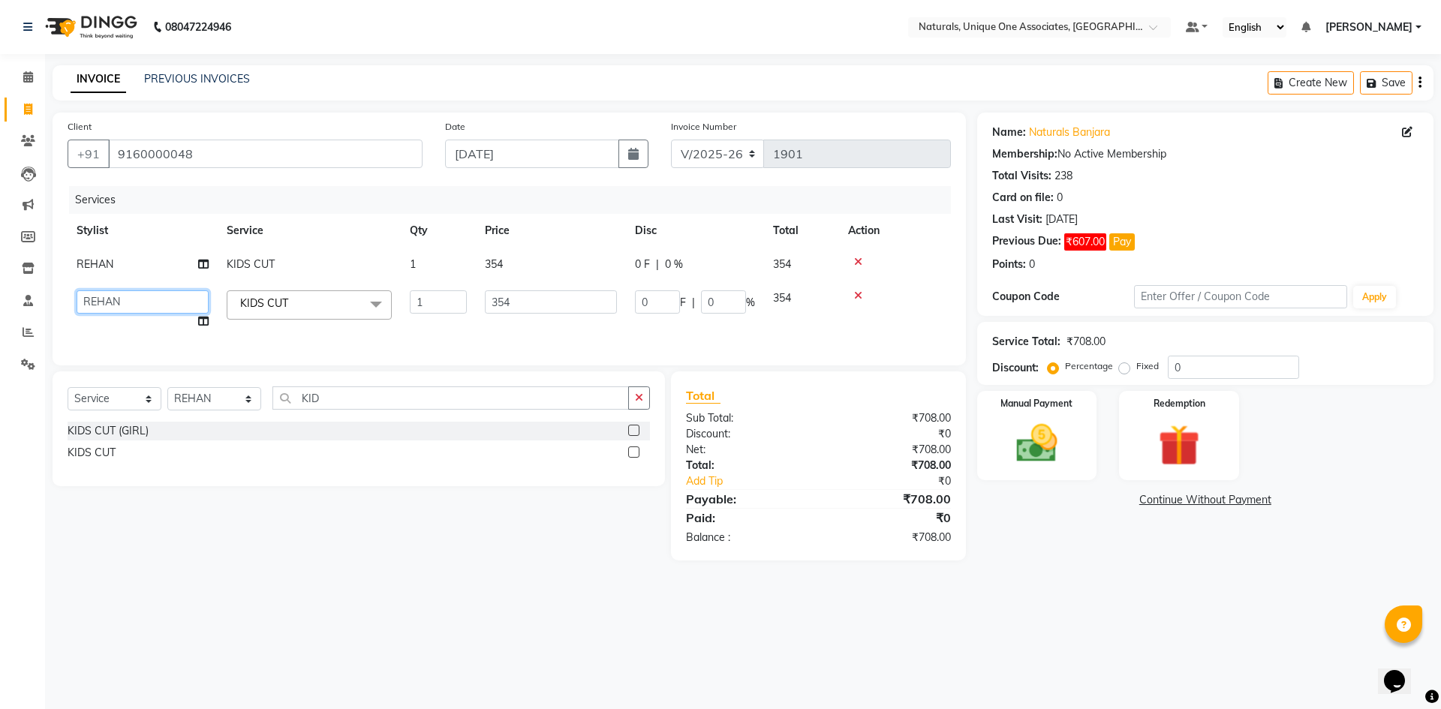
click at [134, 296] on select "ALI ANNI BHAVANI LUCY NUZHATH PRITI REHAN SADIQ SALMAN SUNITHA VASU VISHAL" at bounding box center [143, 301] width 132 height 23
select select "66533"
click at [999, 449] on div "Manual Payment" at bounding box center [1036, 436] width 125 height 92
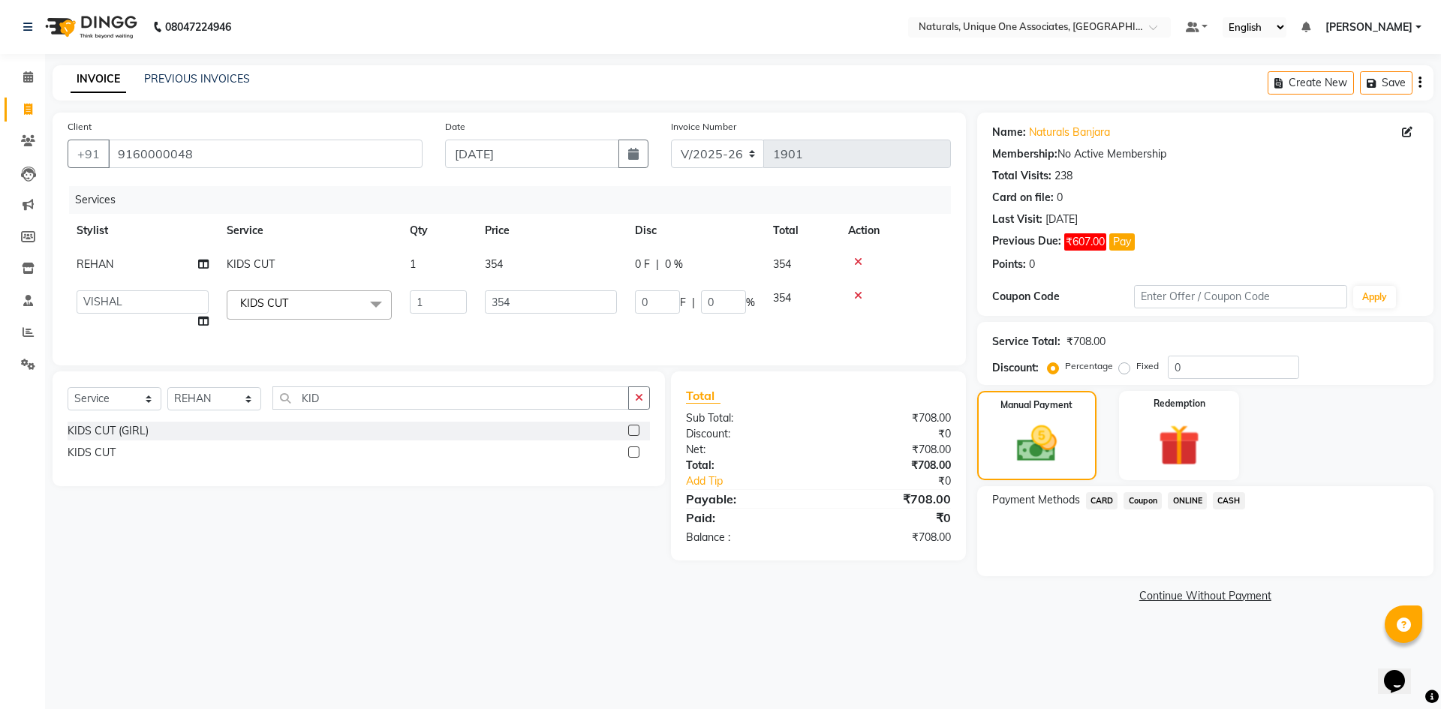
click at [1221, 500] on span "CASH" at bounding box center [1229, 500] width 32 height 17
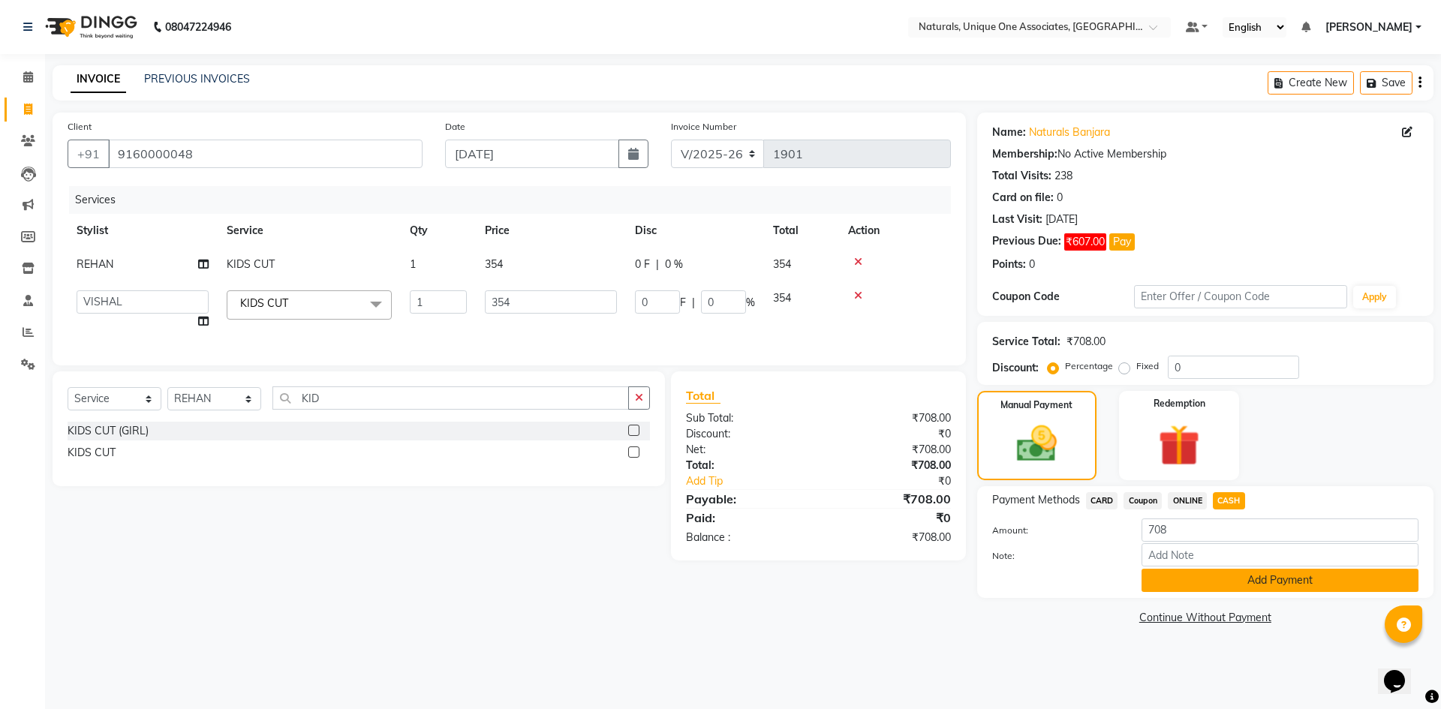
click at [1206, 585] on button "Add Payment" at bounding box center [1280, 580] width 277 height 23
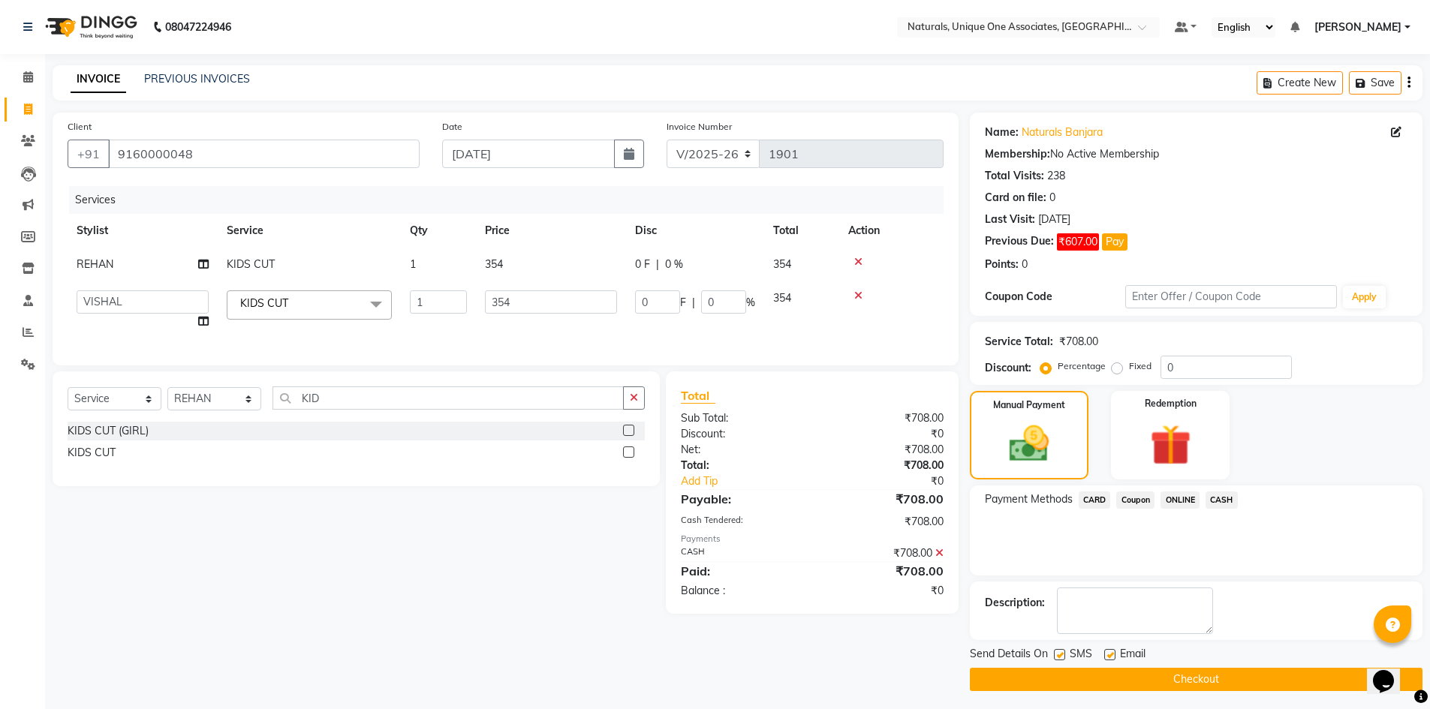
click at [1172, 671] on button "Checkout" at bounding box center [1196, 679] width 453 height 23
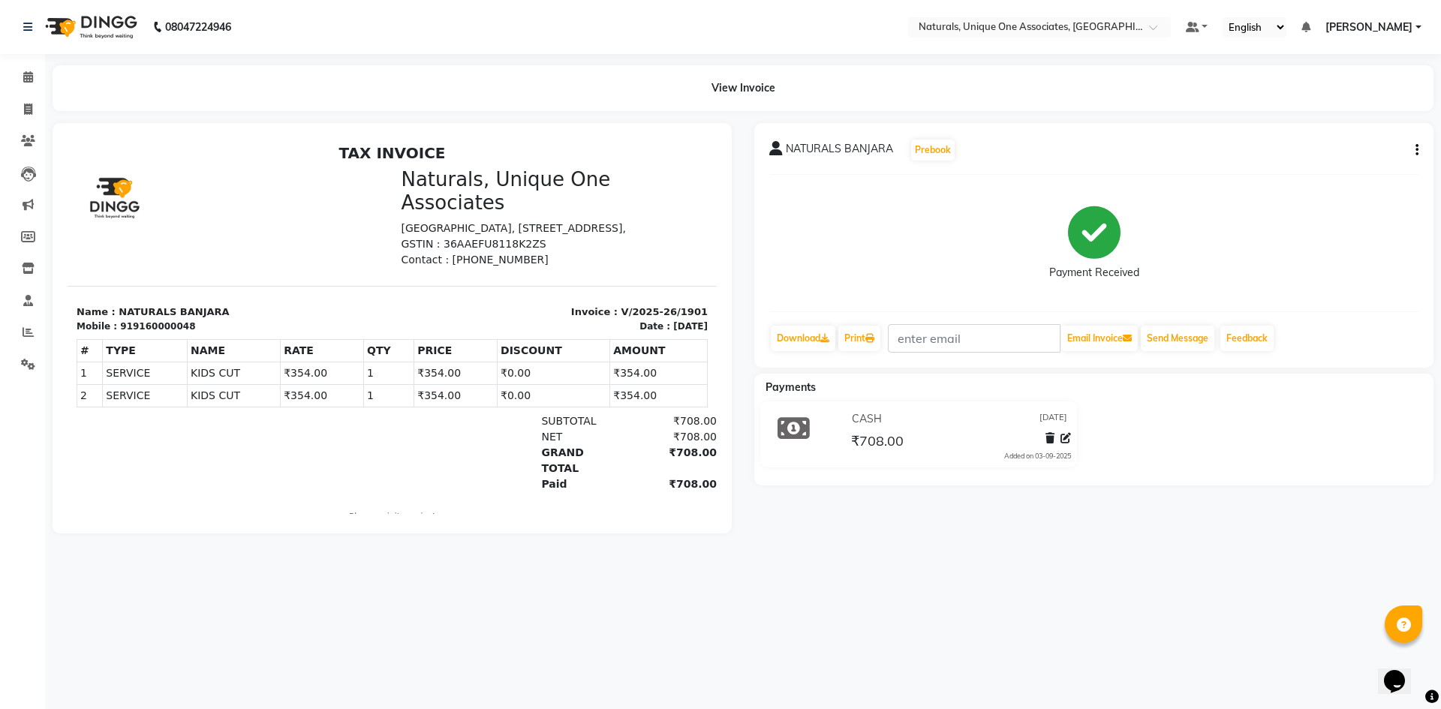
click at [1414, 143] on button "button" at bounding box center [1414, 151] width 9 height 16
click at [1363, 143] on div "Edit Item Staff" at bounding box center [1342, 150] width 103 height 19
select select
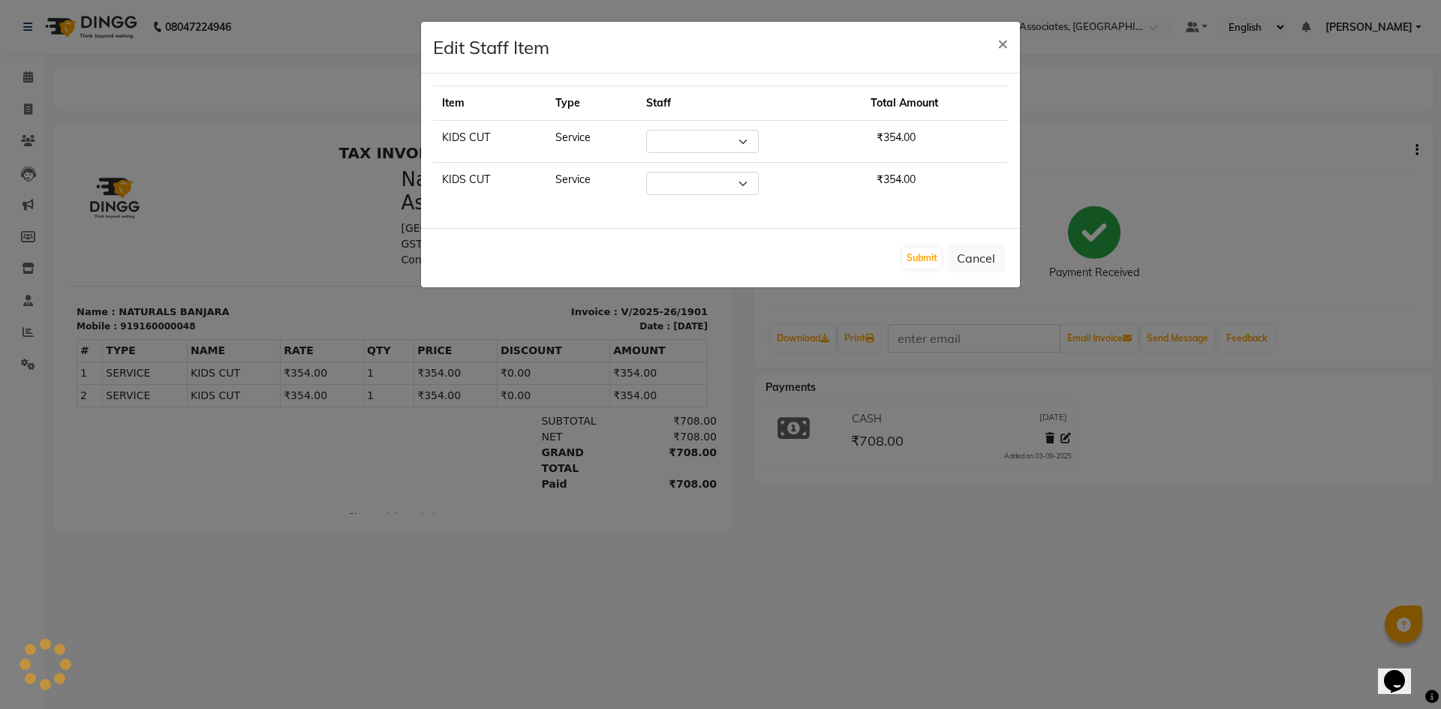
select select "82576"
select select "66533"
click at [1007, 43] on span "×" at bounding box center [1003, 43] width 11 height 23
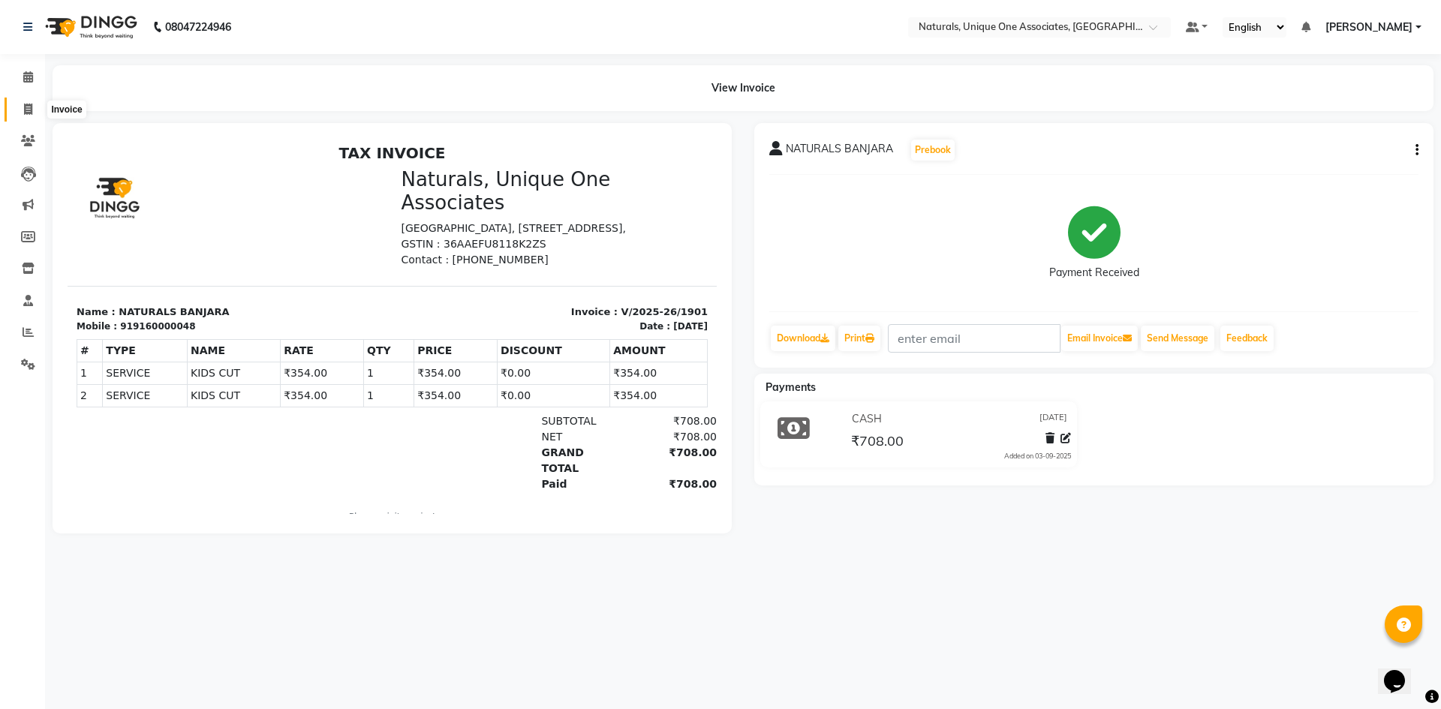
click at [30, 110] on icon at bounding box center [28, 109] width 8 height 11
select select "5857"
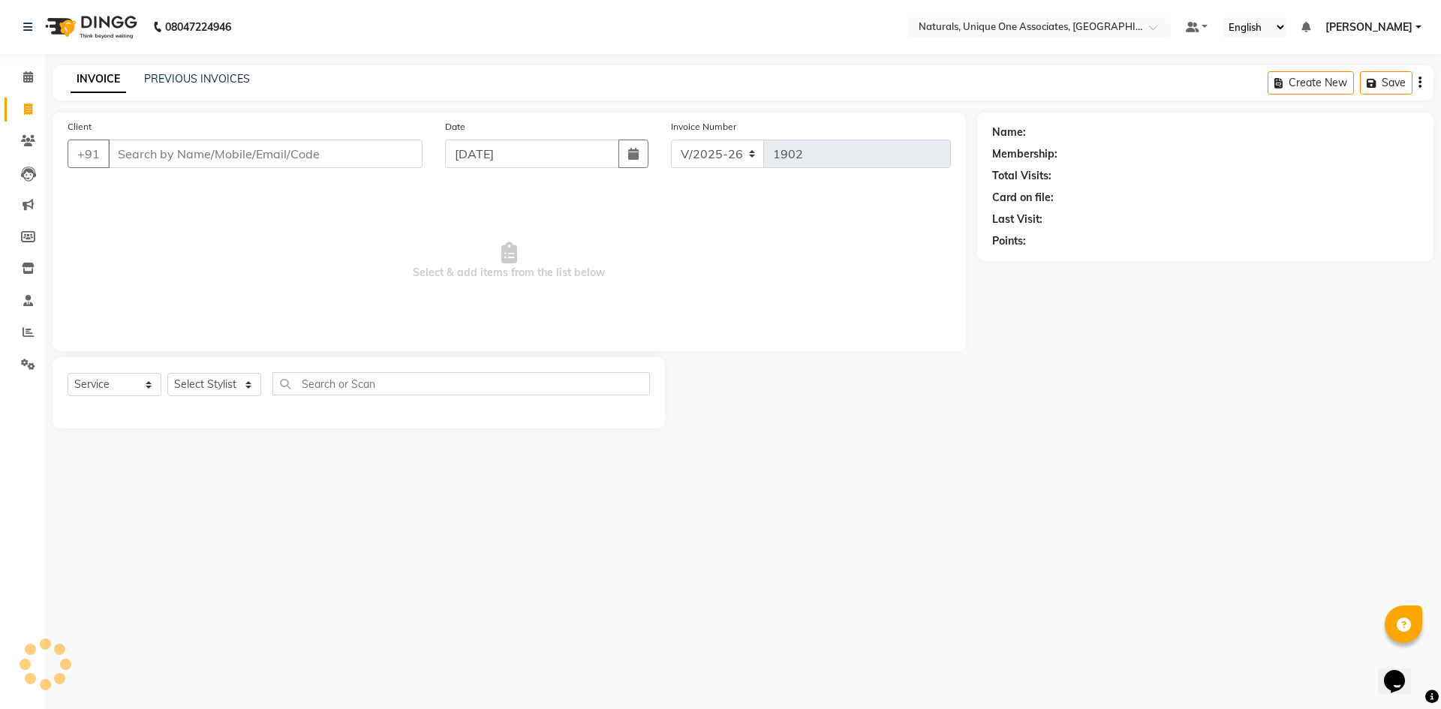
click at [188, 151] on input "Client" at bounding box center [265, 154] width 315 height 29
select select "membership"
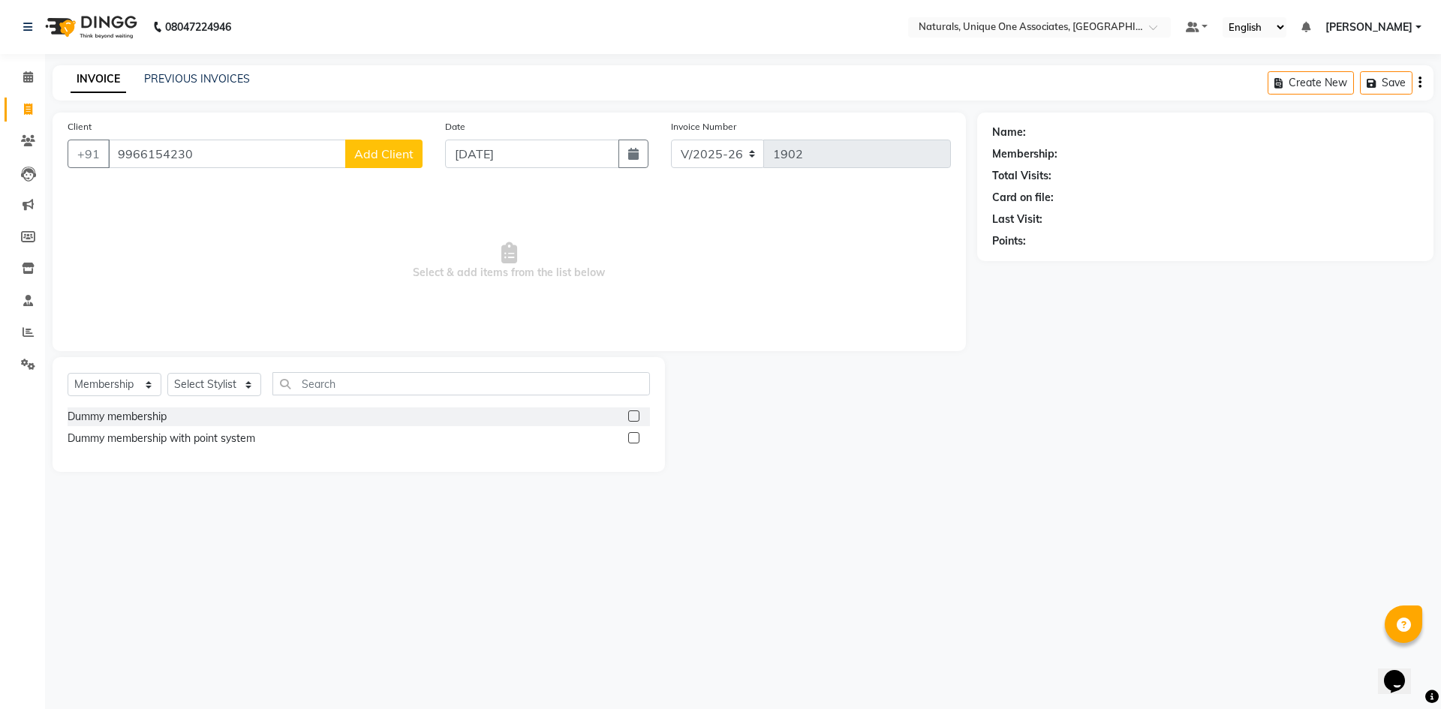
type input "9966154230"
click at [384, 151] on span "Add Client" at bounding box center [383, 153] width 59 height 15
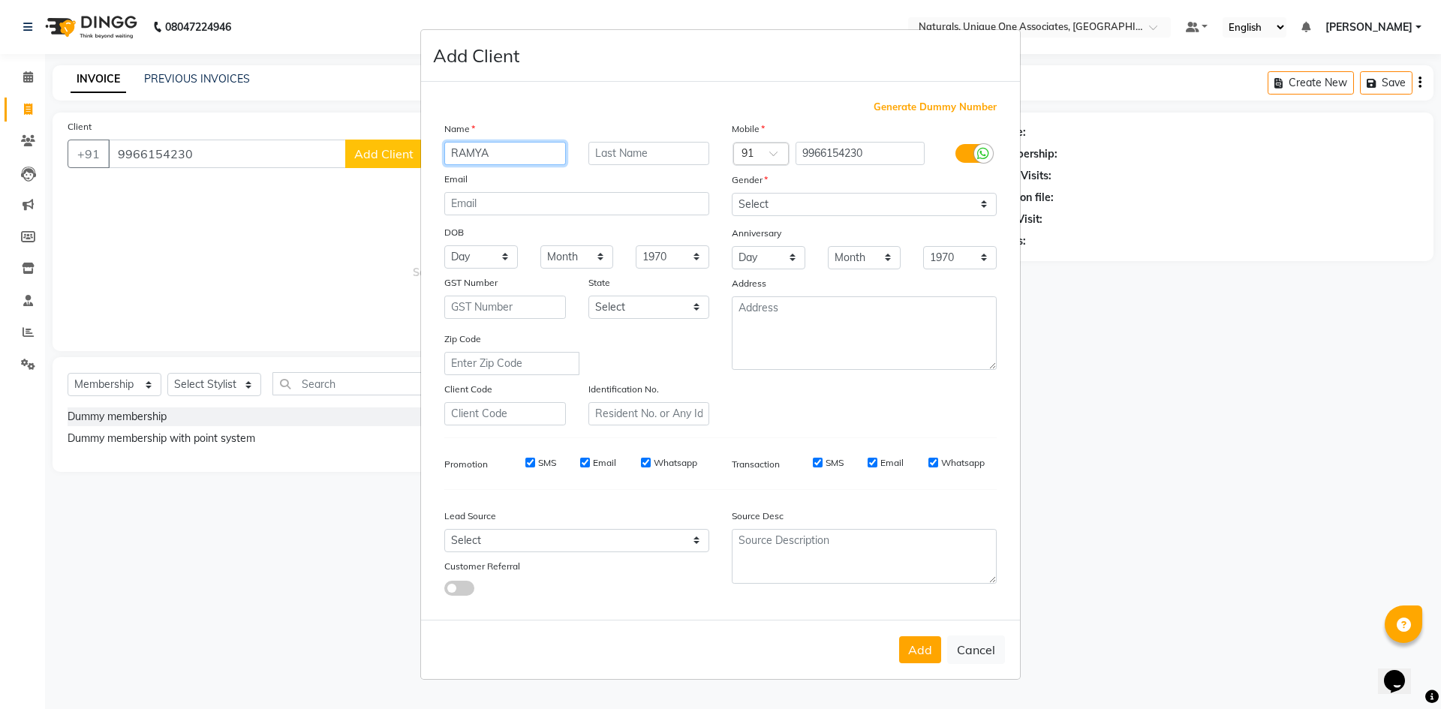
type input "RAMYA"
click at [858, 200] on select "Select Male Female Other Prefer Not To Say" at bounding box center [864, 204] width 265 height 23
select select "female"
click at [732, 193] on select "Select Male Female Other Prefer Not To Say" at bounding box center [864, 204] width 265 height 23
click at [914, 652] on button "Add" at bounding box center [920, 650] width 42 height 27
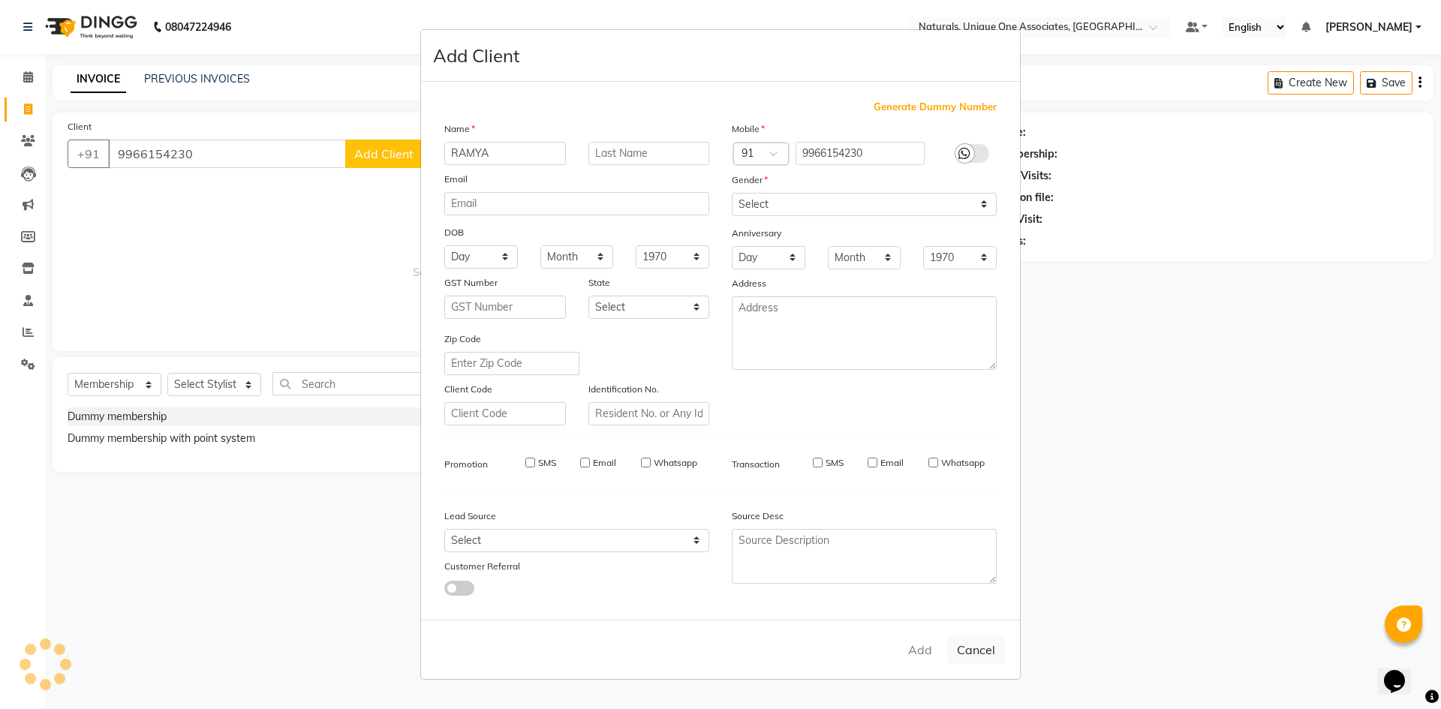
select select
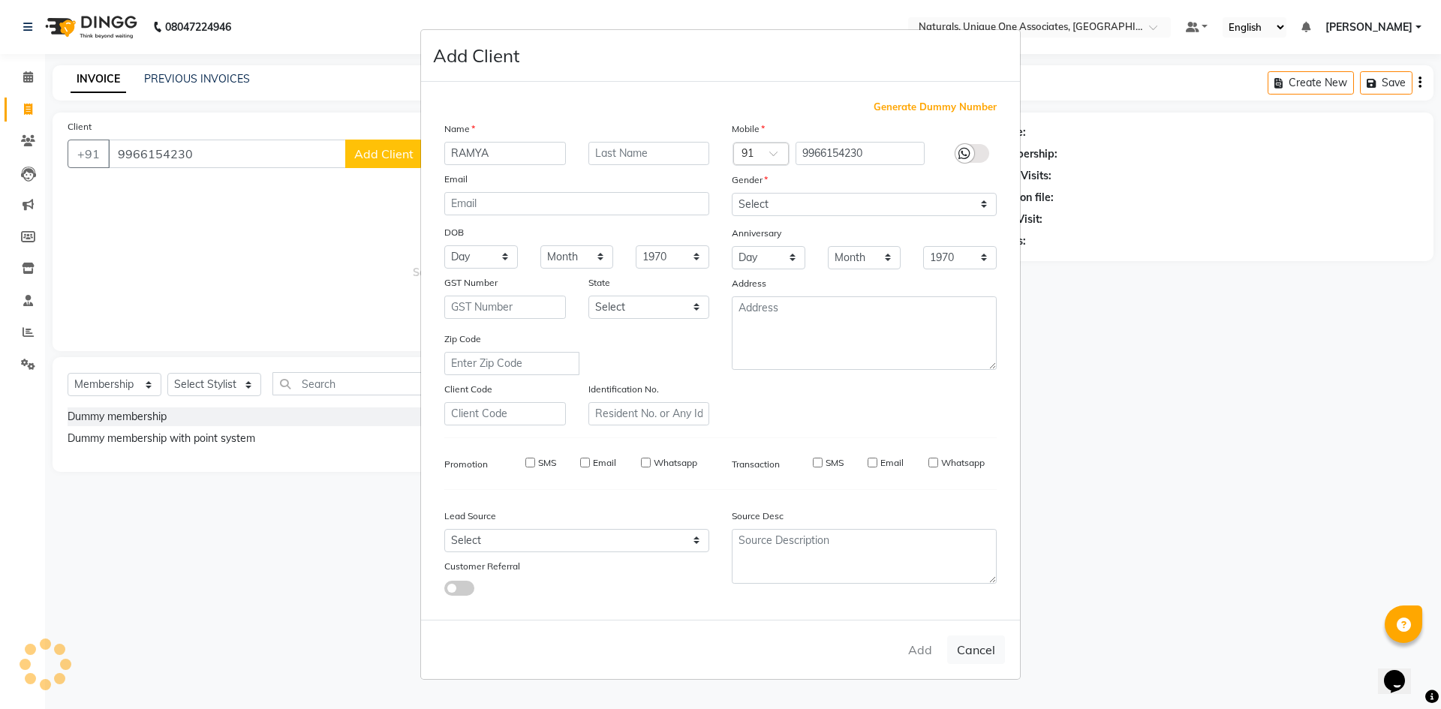
select select
checkbox input "false"
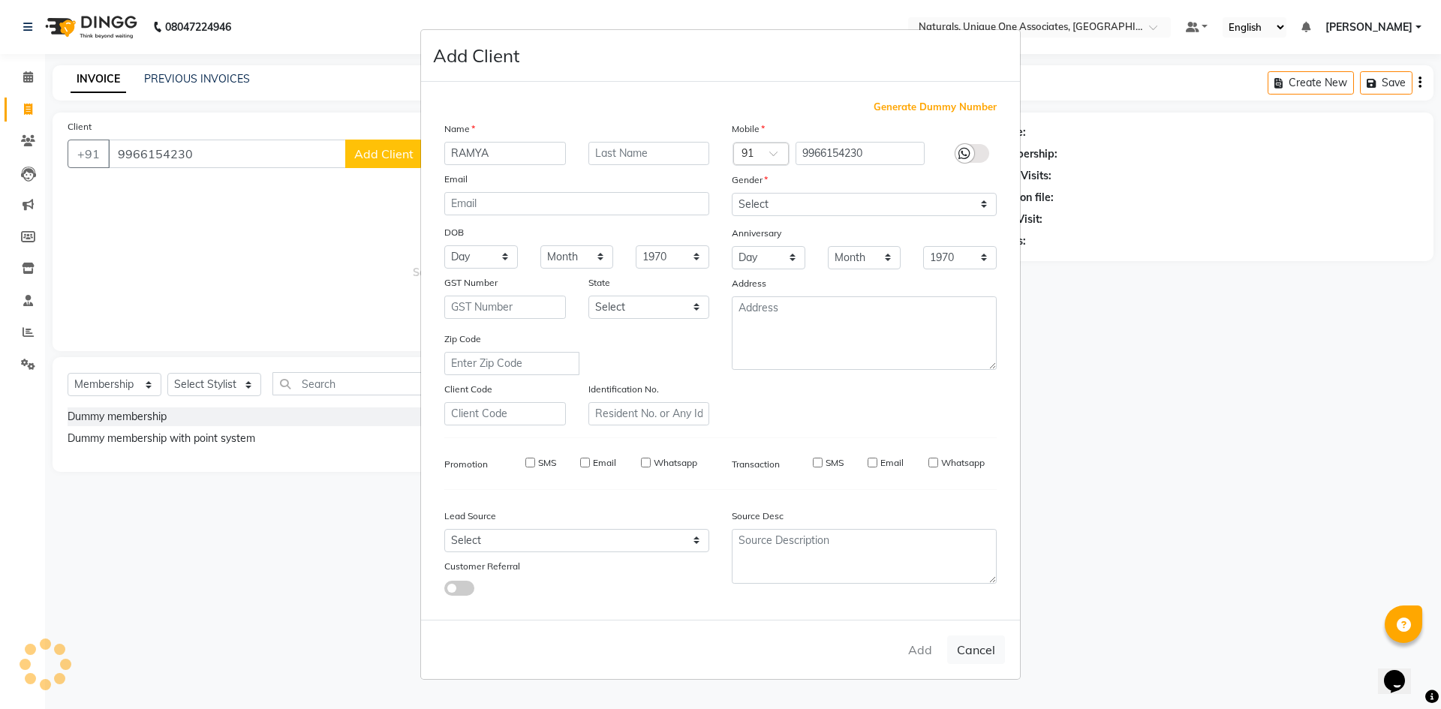
checkbox input "false"
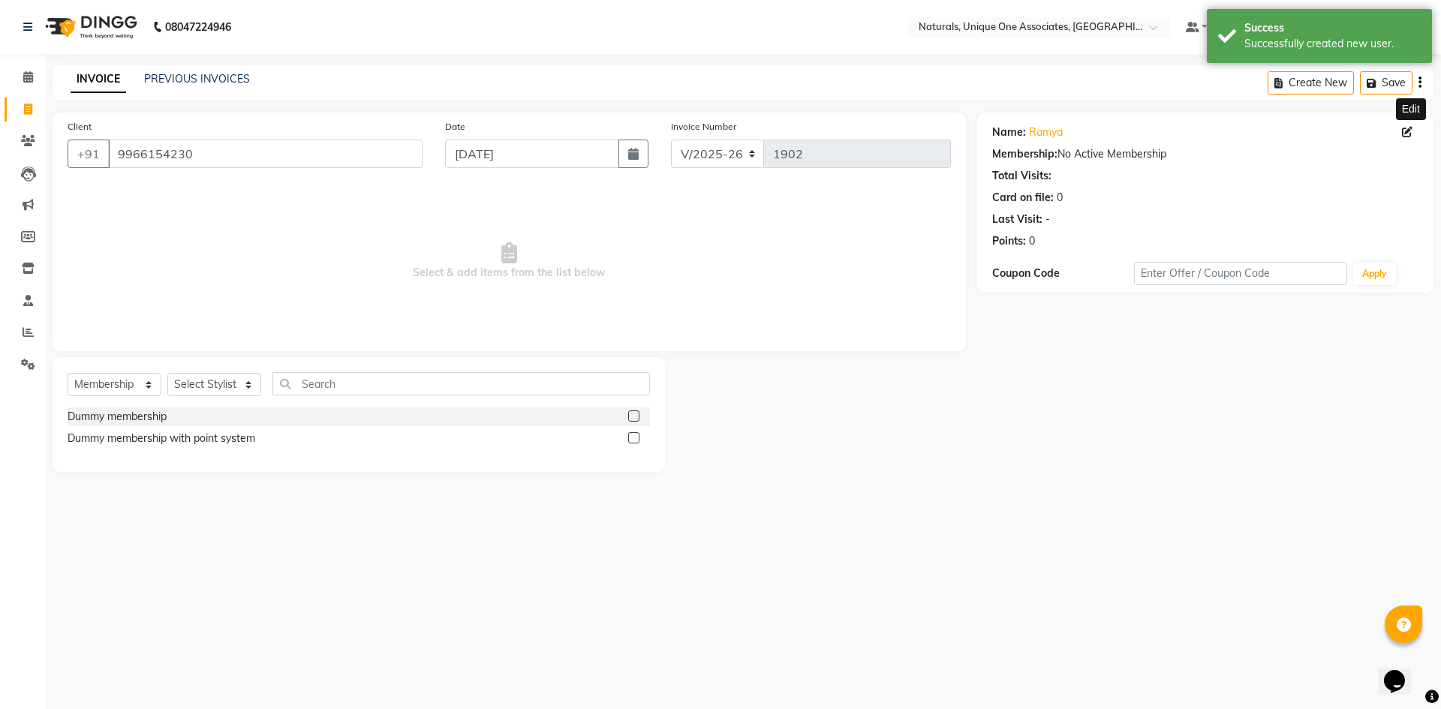
click at [1407, 131] on icon at bounding box center [1407, 132] width 11 height 11
select select "female"
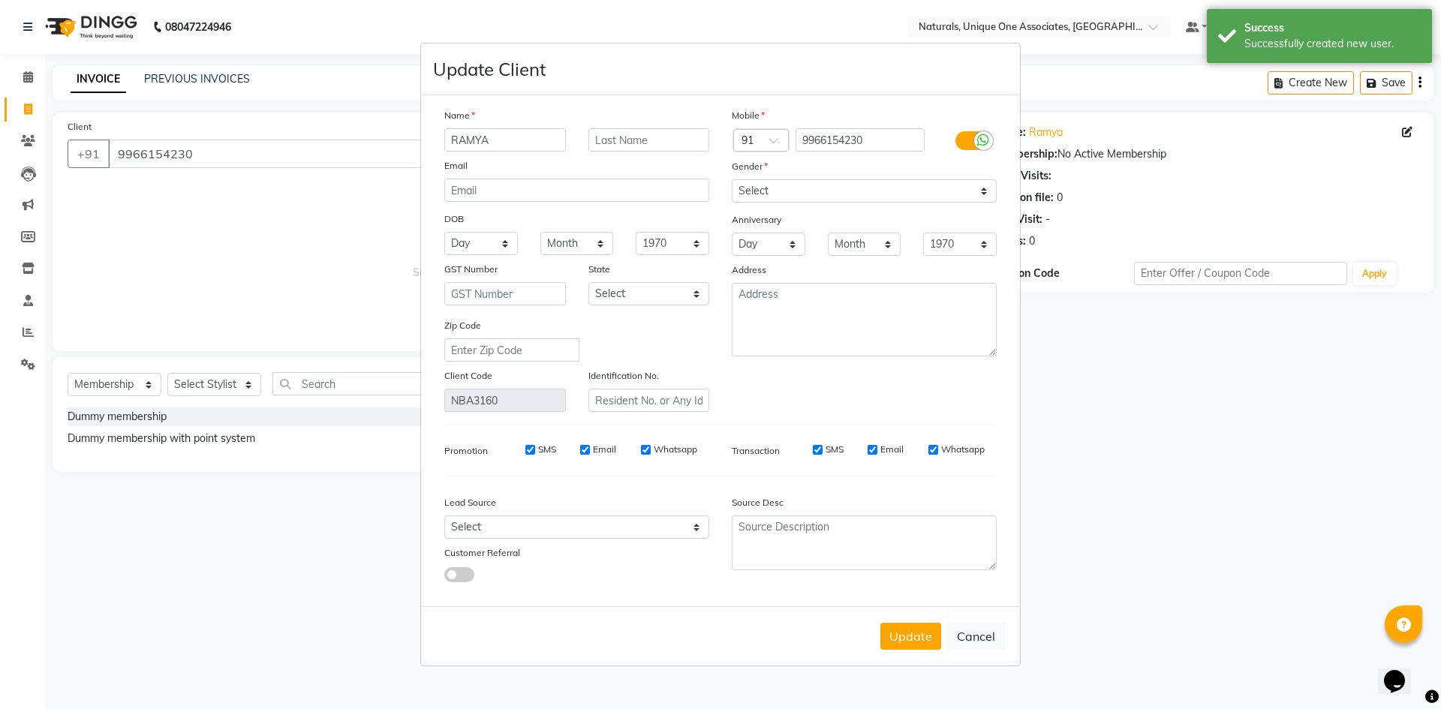
click at [531, 141] on input "RAMYA" at bounding box center [505, 139] width 122 height 23
type input "RAMYA FROM LUZO"
click at [910, 632] on button "Update" at bounding box center [910, 636] width 61 height 27
select select
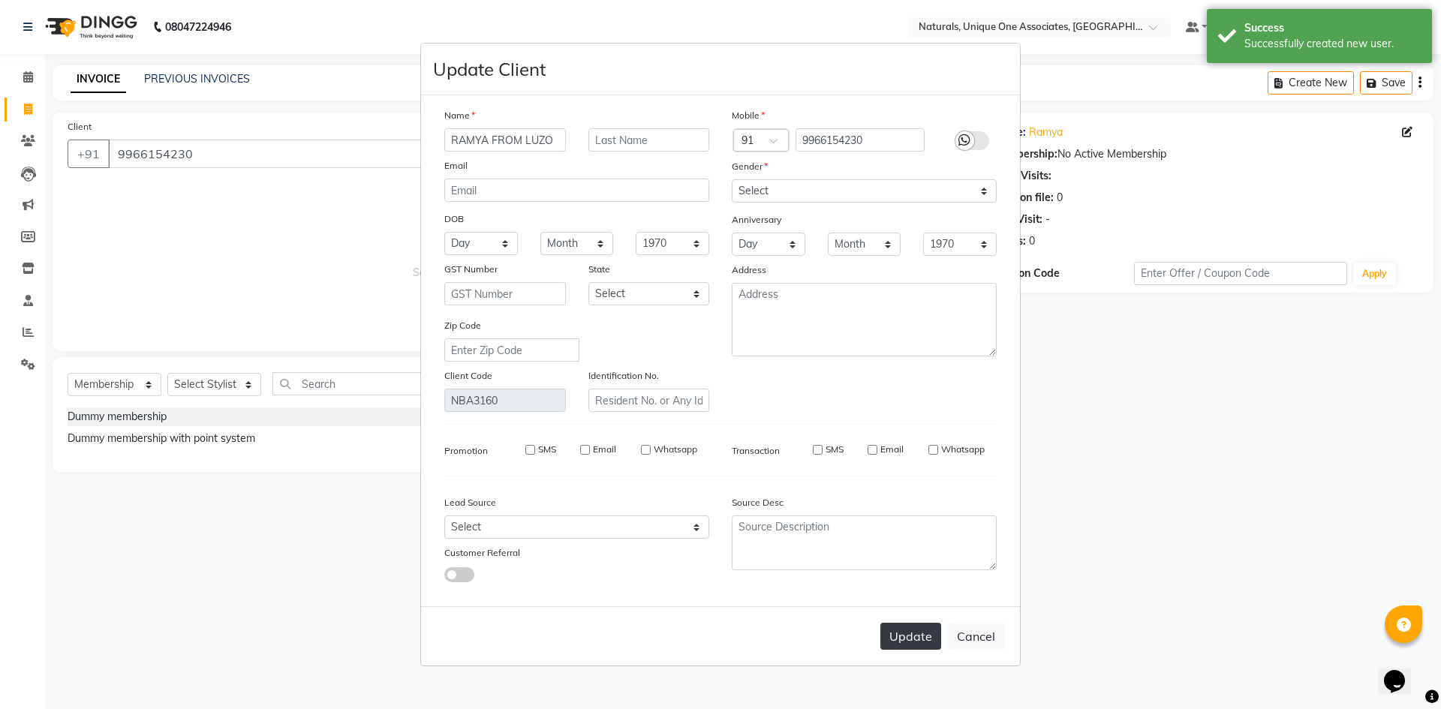
select select
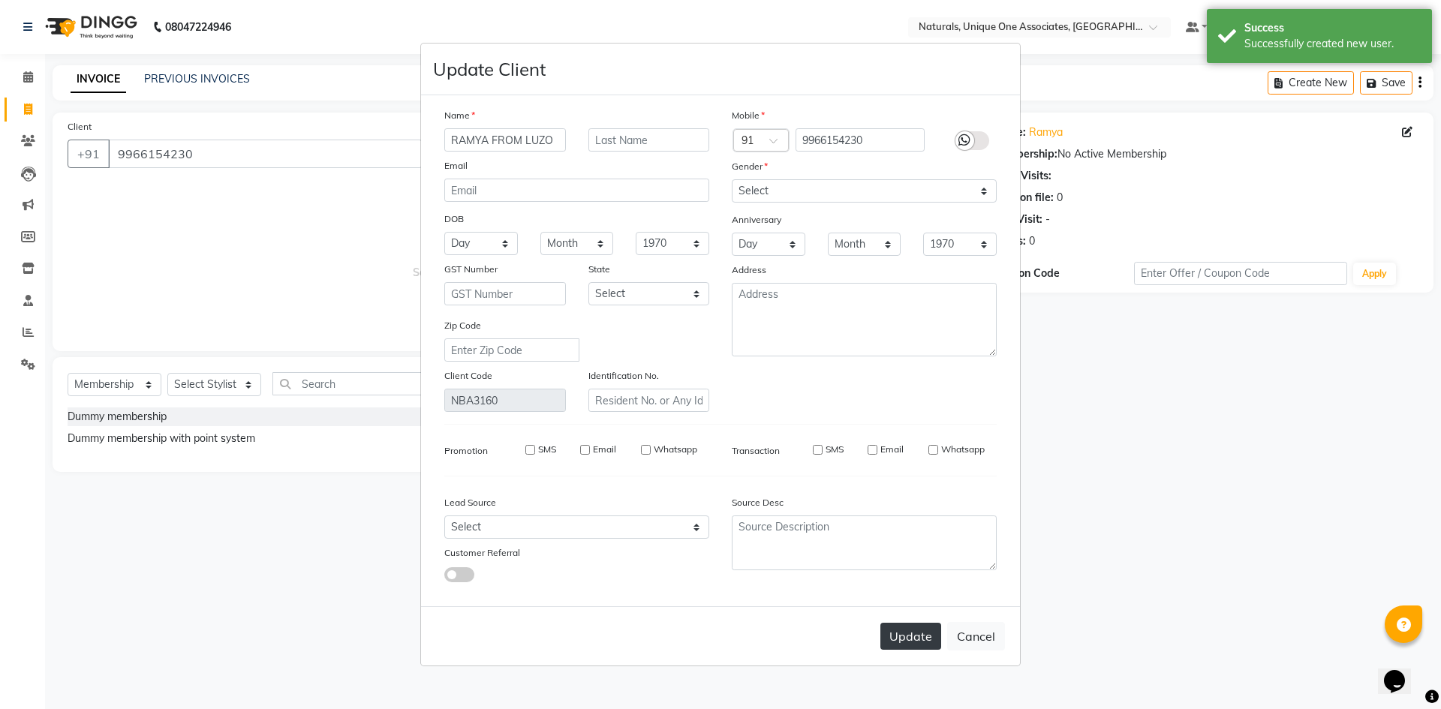
checkbox input "false"
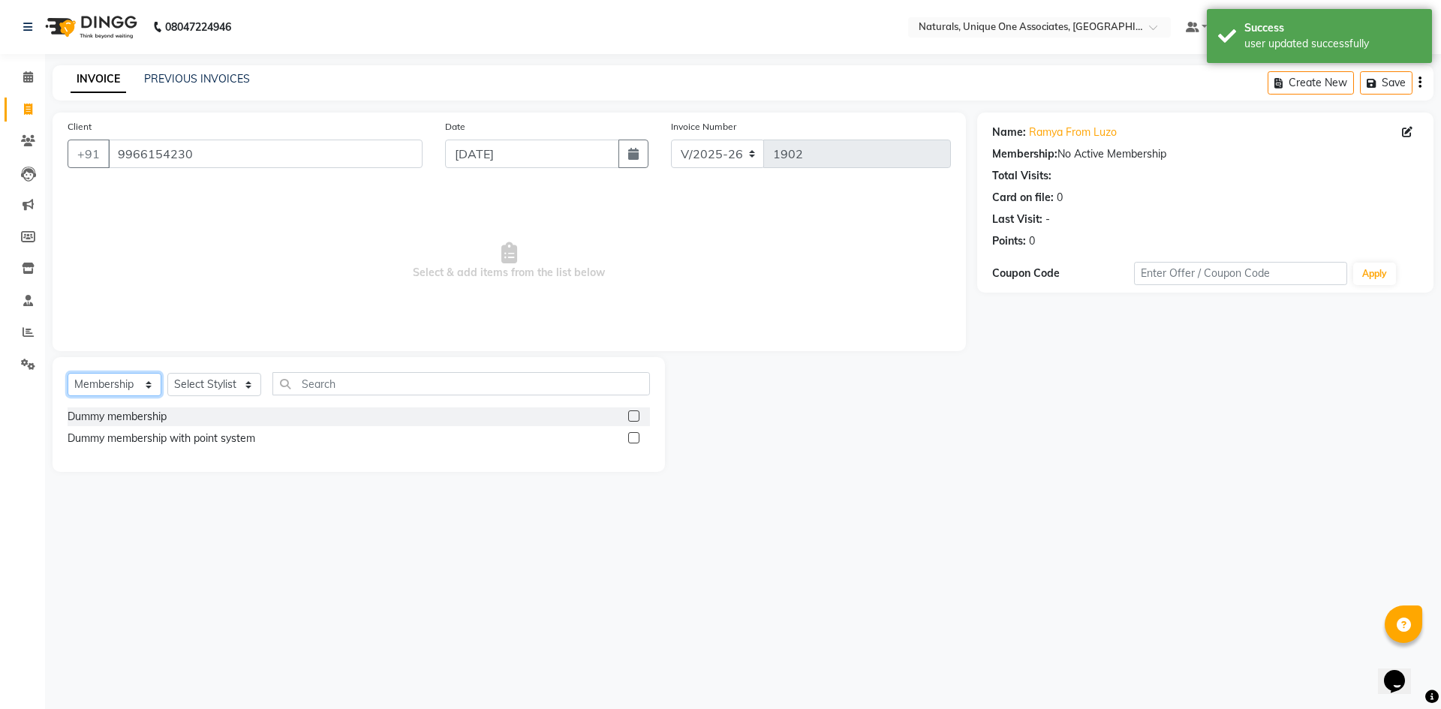
drag, startPoint x: 147, startPoint y: 380, endPoint x: 146, endPoint y: 390, distance: 10.6
click at [147, 380] on select "Select Service Product Membership Package Voucher Prepaid Gift Card" at bounding box center [115, 384] width 94 height 23
select select "service"
click at [68, 373] on select "Select Service Product Membership Package Voucher Prepaid Gift Card" at bounding box center [115, 384] width 94 height 23
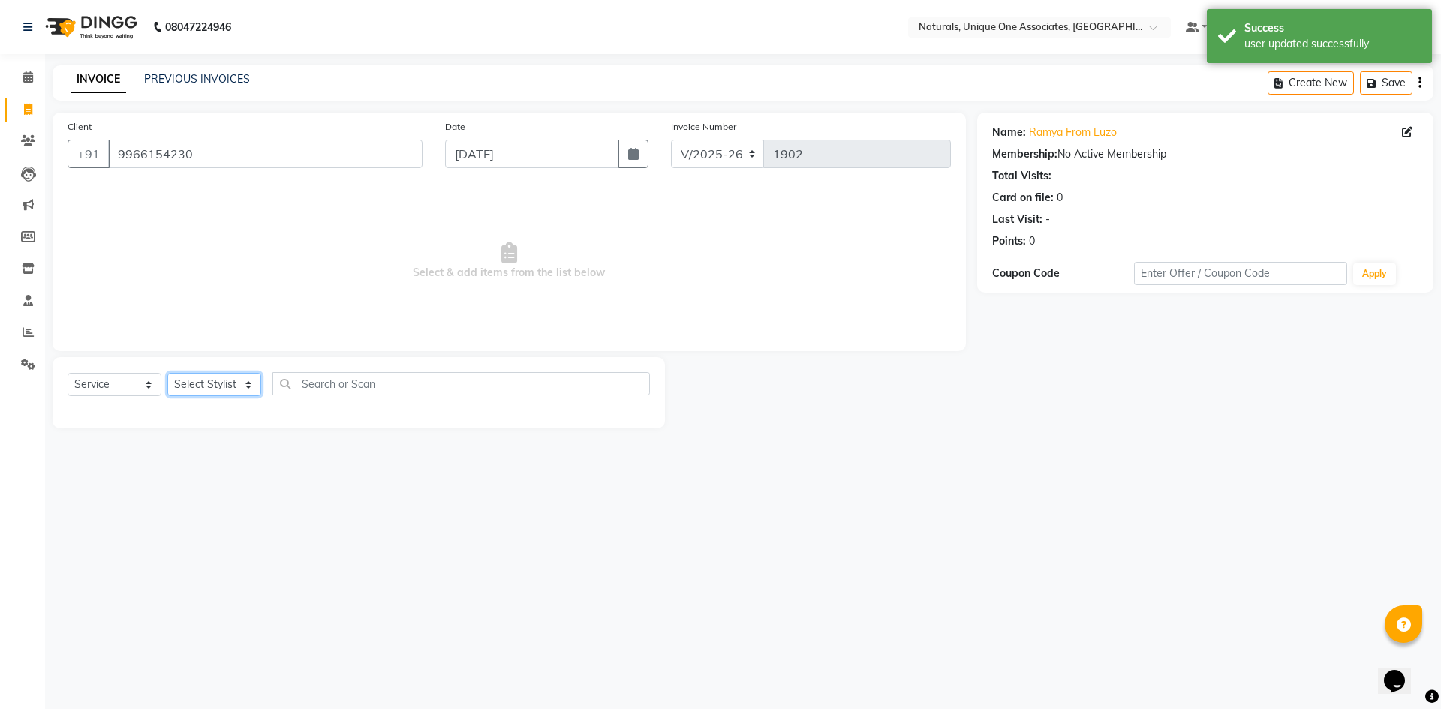
click at [203, 384] on select "Select Stylist ALI ANNI BHAVANI LUCY NUZHATH PRITI REHAN SADIQ SALMAN SUNITHA V…" at bounding box center [214, 384] width 94 height 23
select select "50801"
click at [167, 373] on select "Select Stylist ALI ANNI BHAVANI LUCY NUZHATH PRITI REHAN SADIQ SALMAN SUNITHA V…" at bounding box center [214, 384] width 94 height 23
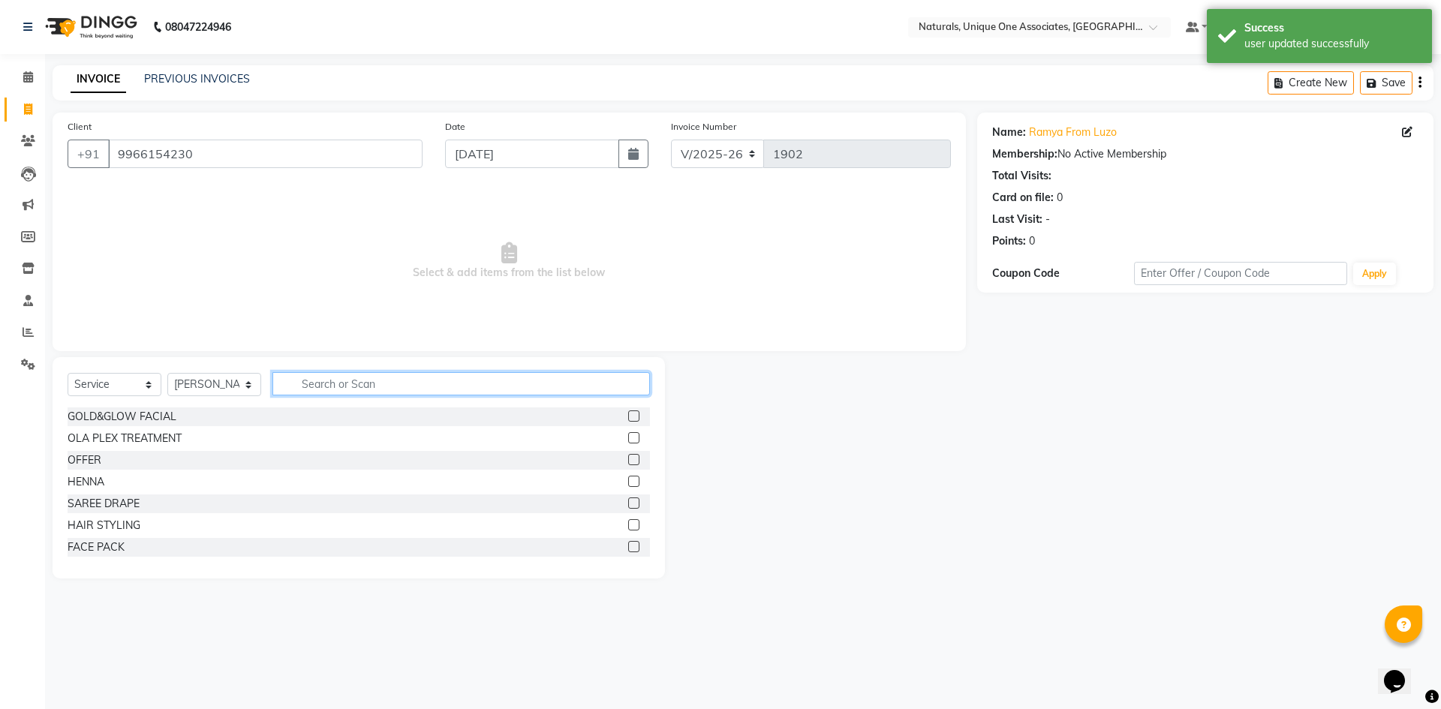
click at [326, 390] on input "text" at bounding box center [461, 383] width 378 height 23
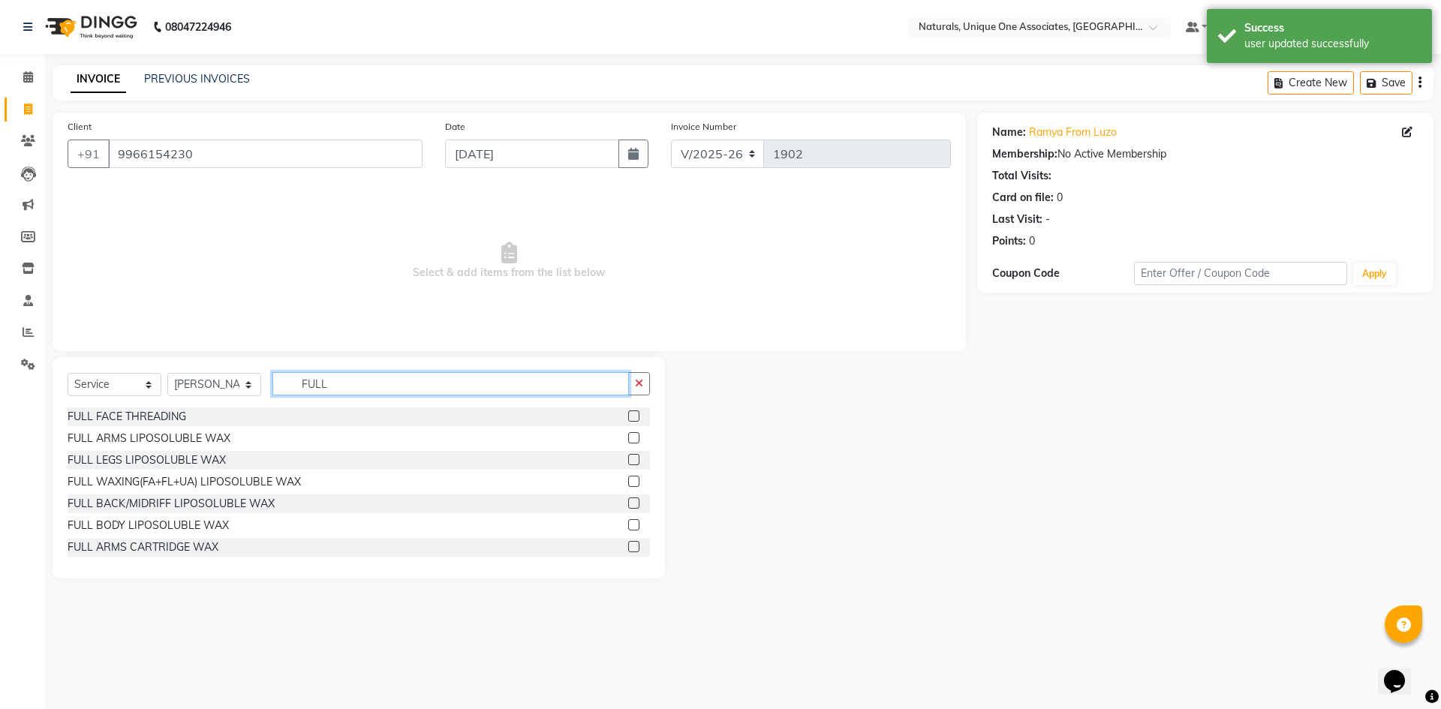
type input "FULL"
click at [628, 477] on label at bounding box center [633, 481] width 11 height 11
click at [628, 477] on input "checkbox" at bounding box center [633, 482] width 10 height 10
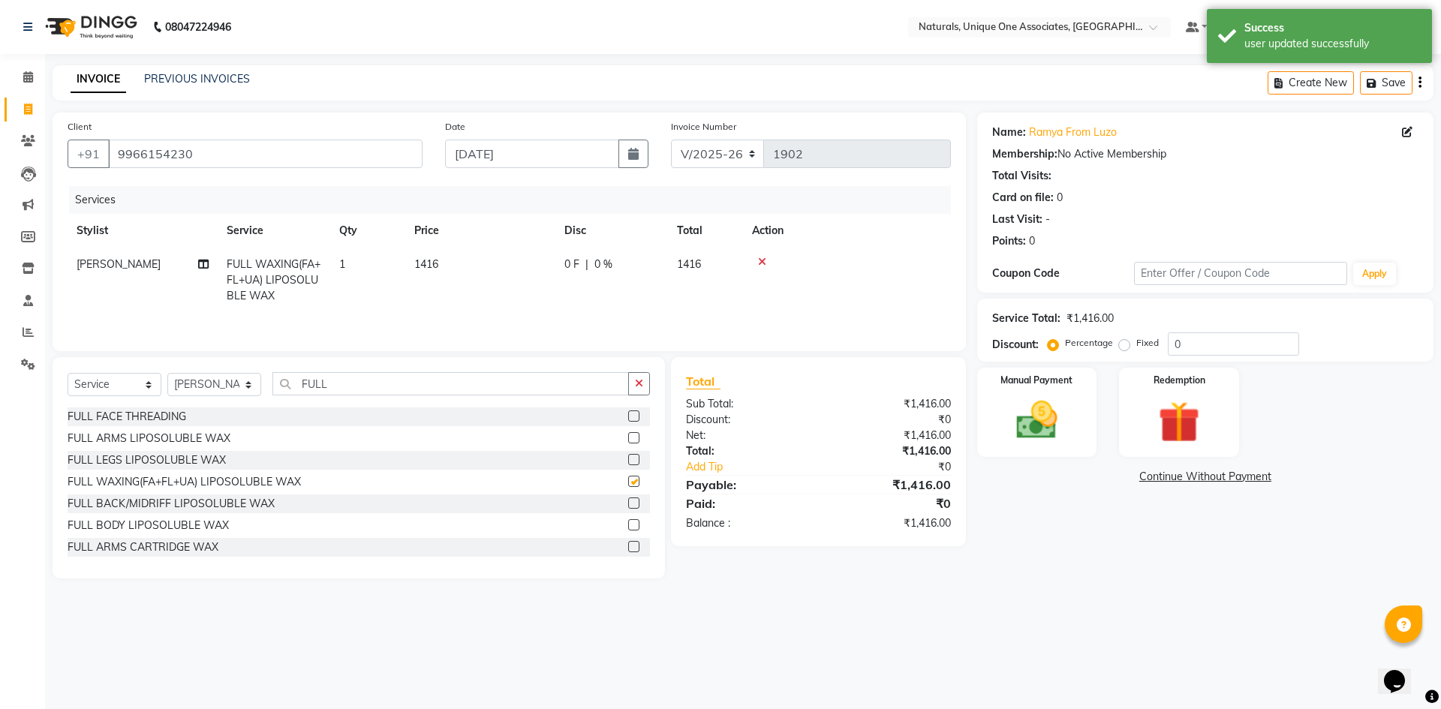
checkbox input "false"
drag, startPoint x: 365, startPoint y: 386, endPoint x: 170, endPoint y: 349, distance: 198.6
click at [170, 349] on div "Client +91 9966154230 Date 03-09-2025 Invoice Number V/2025 V/2025-26 1902 Serv…" at bounding box center [509, 346] width 936 height 466
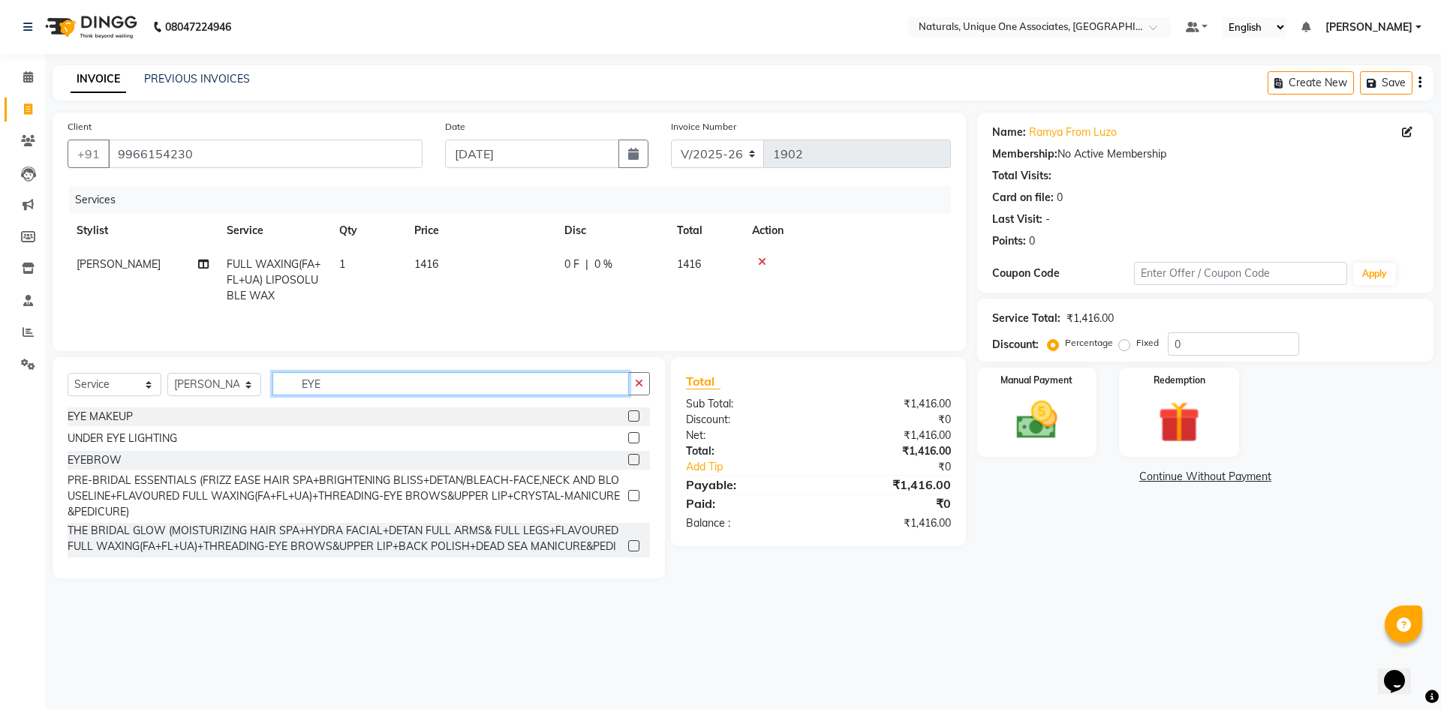
type input "EYE"
click at [628, 462] on label at bounding box center [633, 459] width 11 height 11
click at [628, 462] on input "checkbox" at bounding box center [633, 461] width 10 height 10
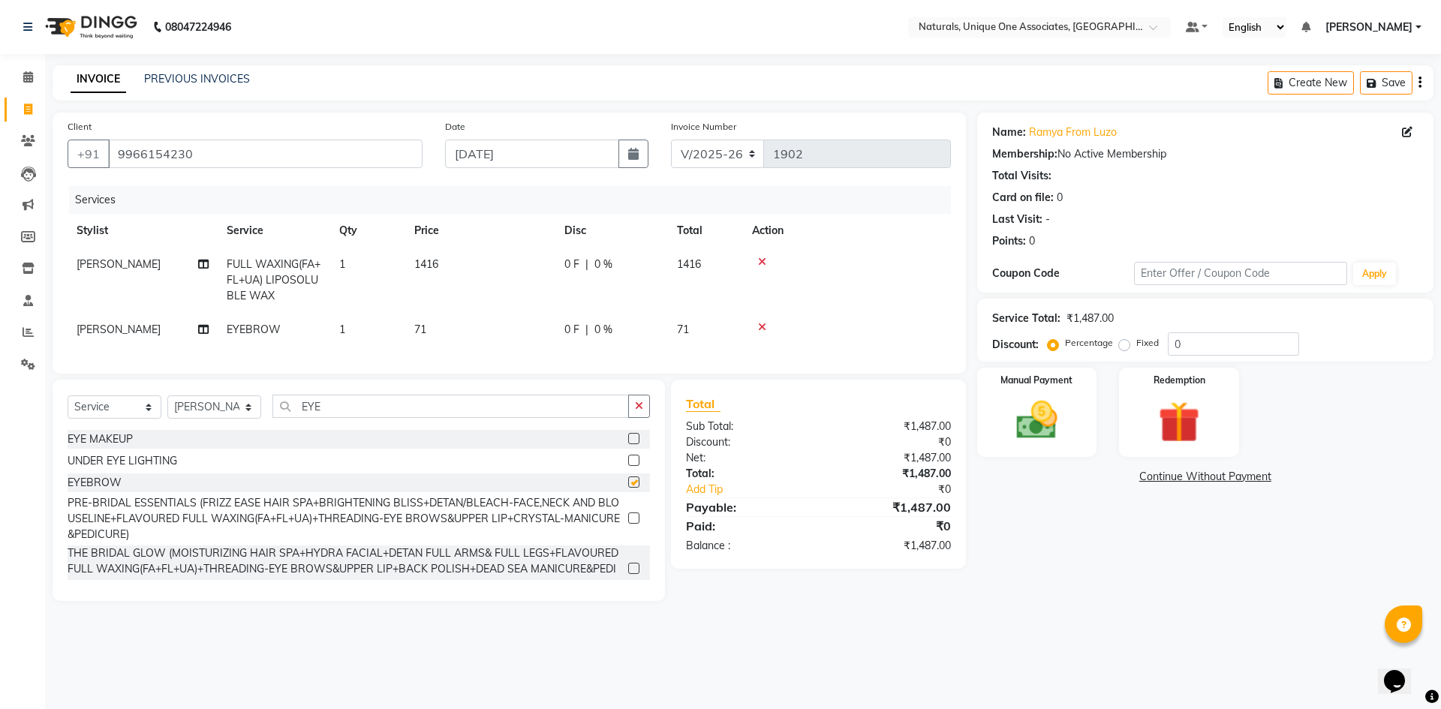
checkbox input "false"
drag, startPoint x: 1214, startPoint y: 339, endPoint x: 1106, endPoint y: 326, distance: 108.2
click at [1106, 326] on div "Service Total: ₹1,487.00 Discount: Percentage Fixed 0" at bounding box center [1205, 330] width 426 height 51
type input "25"
click at [1046, 432] on img at bounding box center [1037, 421] width 70 height 50
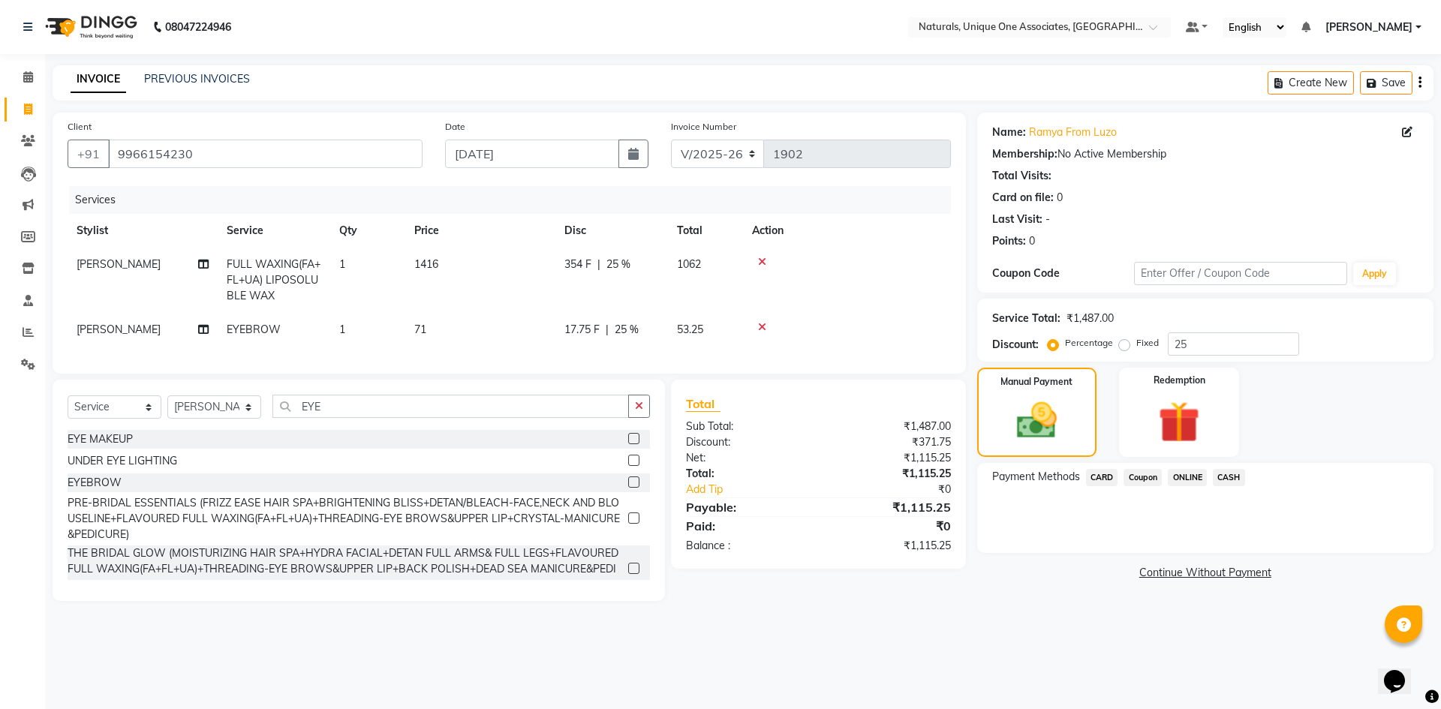
click at [1196, 474] on span "ONLINE" at bounding box center [1187, 477] width 39 height 17
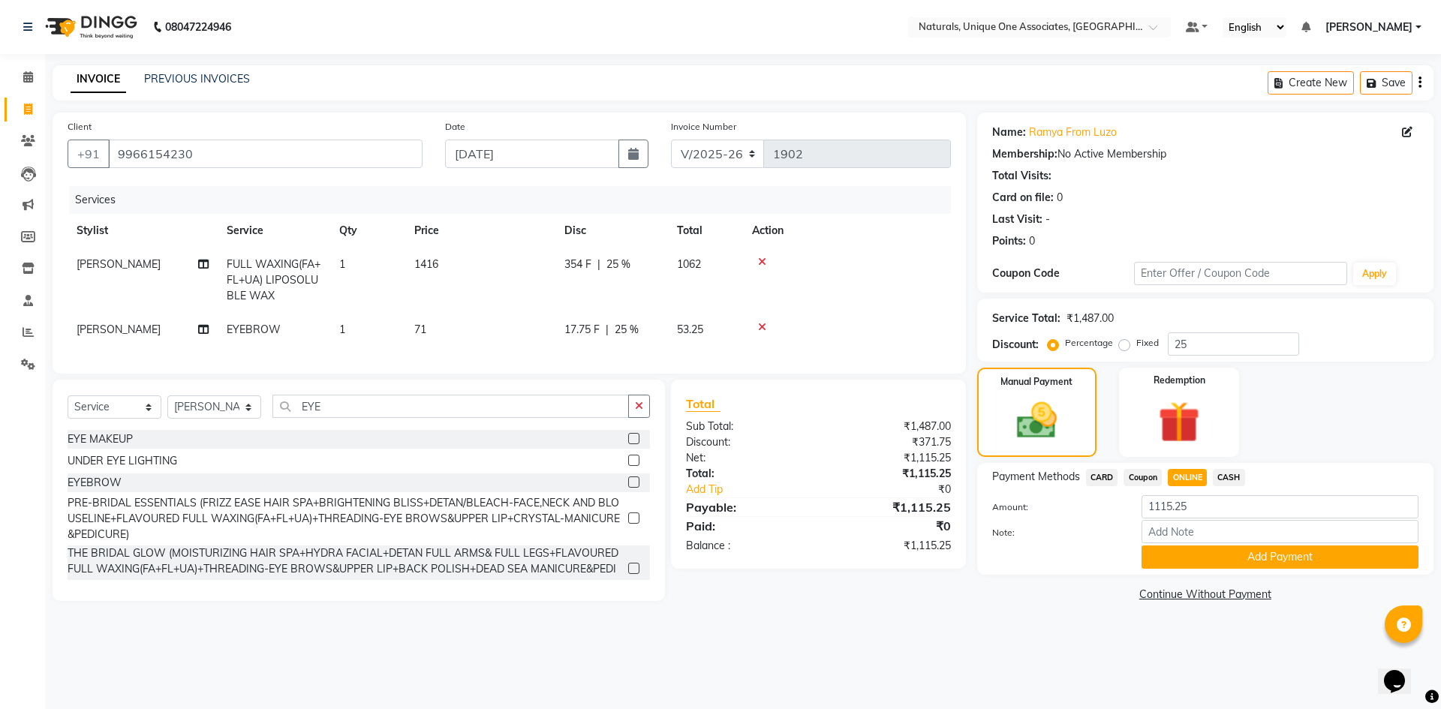
click at [1150, 475] on span "Coupon" at bounding box center [1143, 477] width 38 height 17
click at [1264, 559] on button "Add Payment" at bounding box center [1280, 557] width 277 height 23
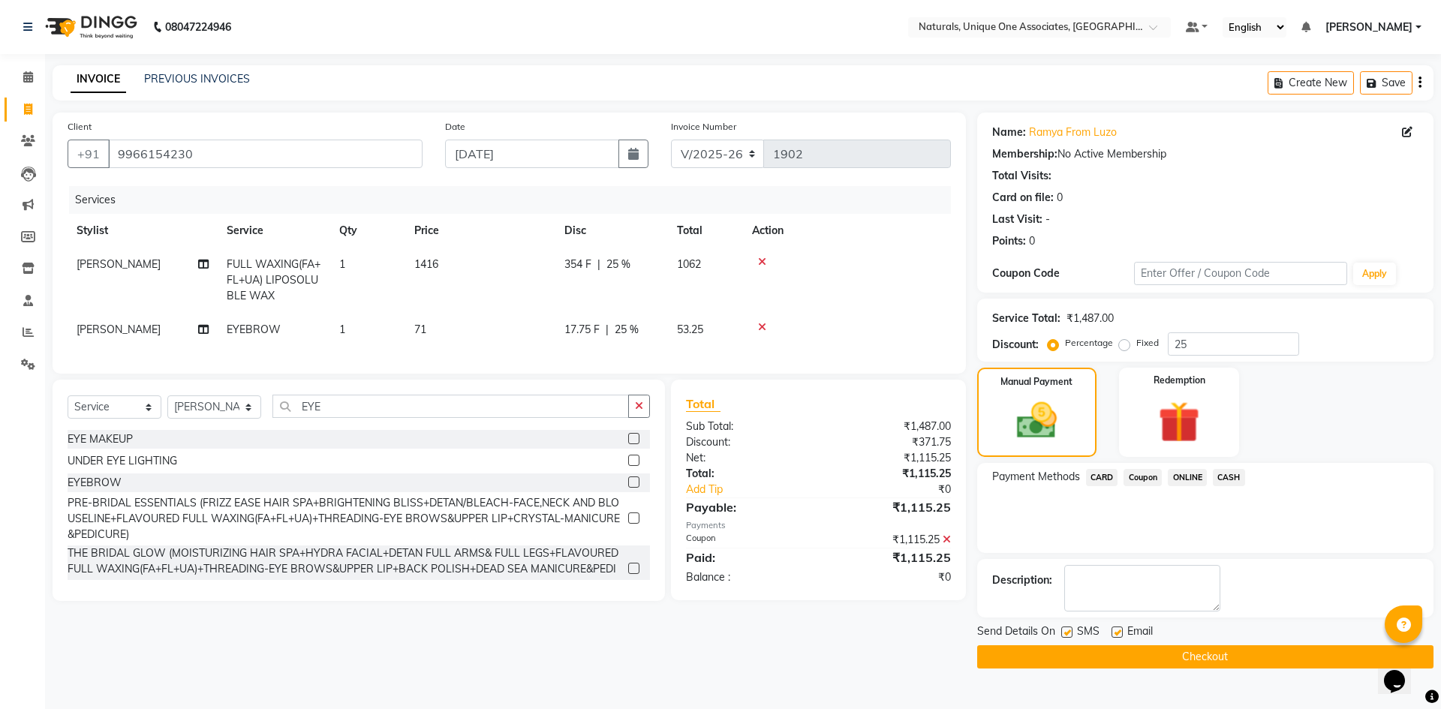
click at [1224, 649] on button "Checkout" at bounding box center [1205, 657] width 456 height 23
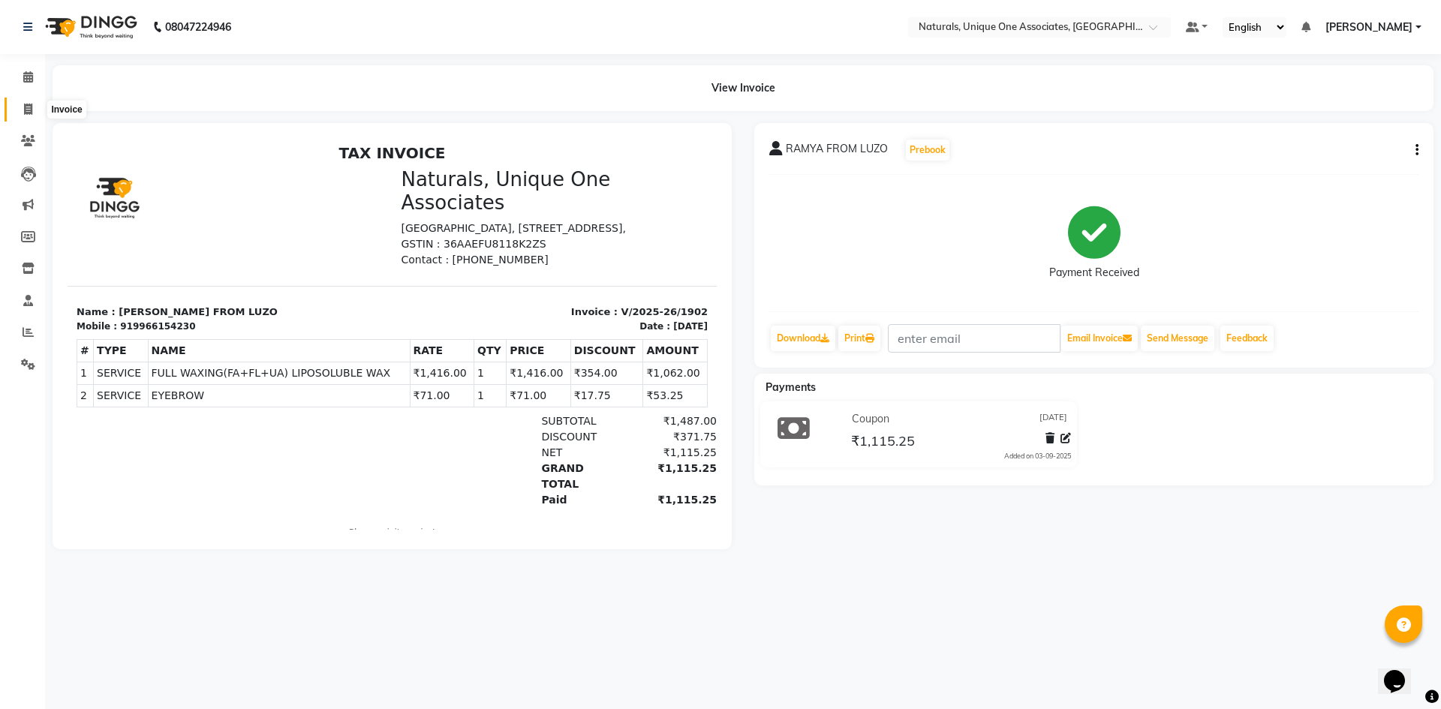
drag, startPoint x: 21, startPoint y: 112, endPoint x: 26, endPoint y: 103, distance: 10.1
click at [21, 112] on span at bounding box center [28, 109] width 26 height 17
select select "service"
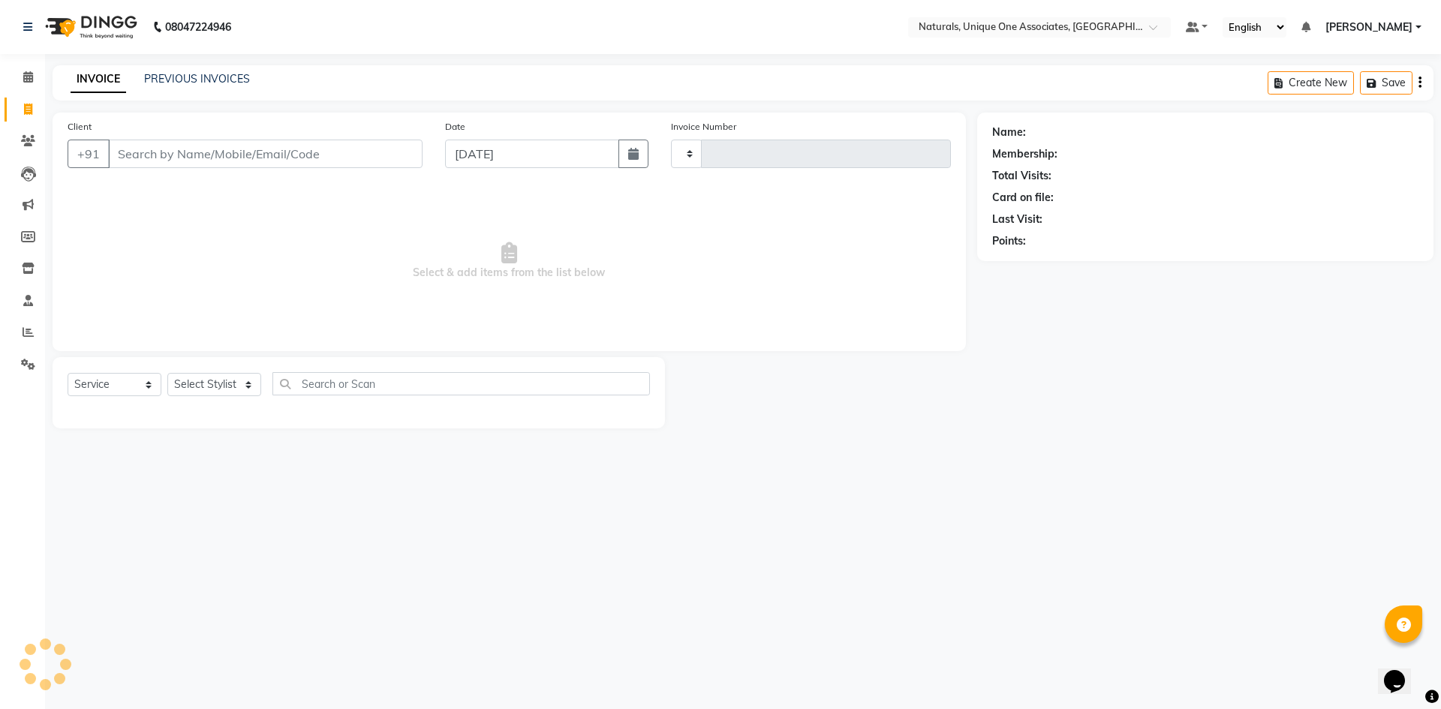
type input "1903"
select select "5857"
click at [236, 155] on input "Client" at bounding box center [265, 154] width 315 height 29
select select "membership"
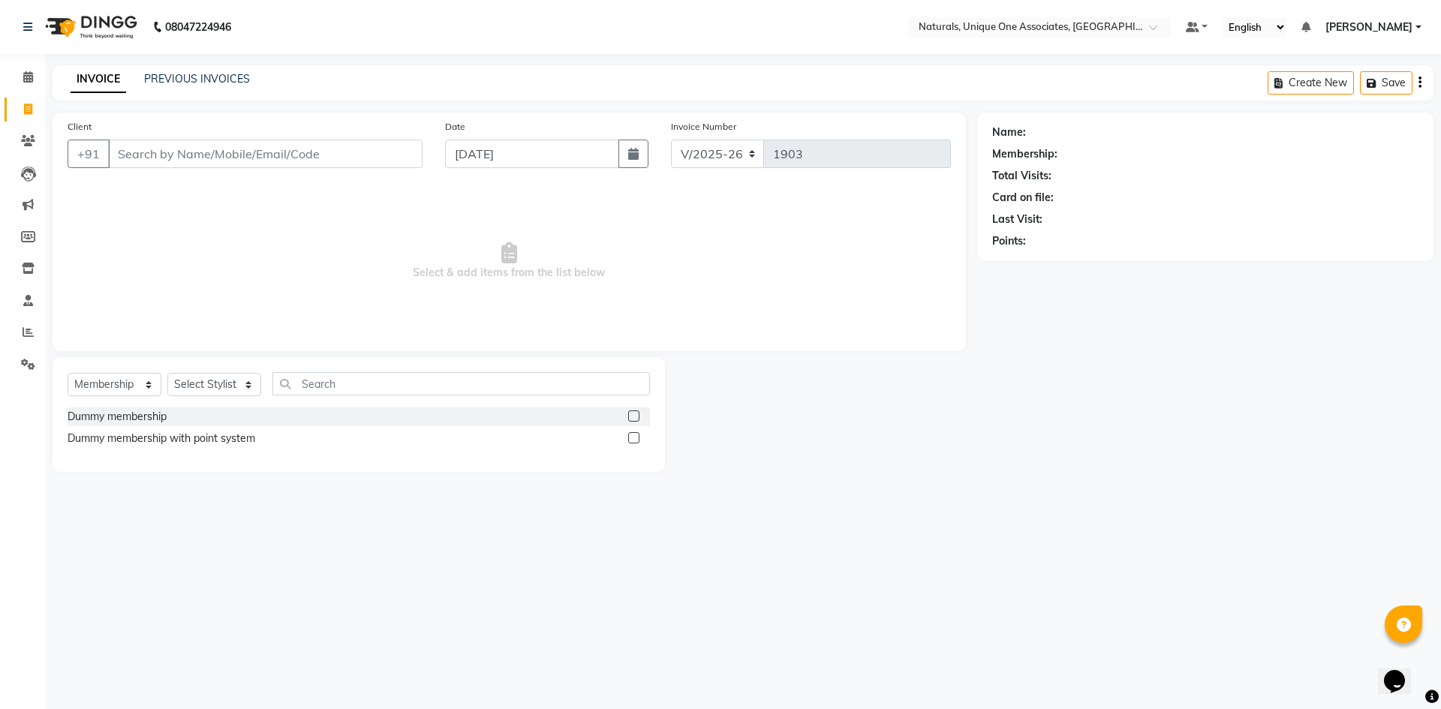
click at [254, 155] on input "Client" at bounding box center [265, 154] width 315 height 29
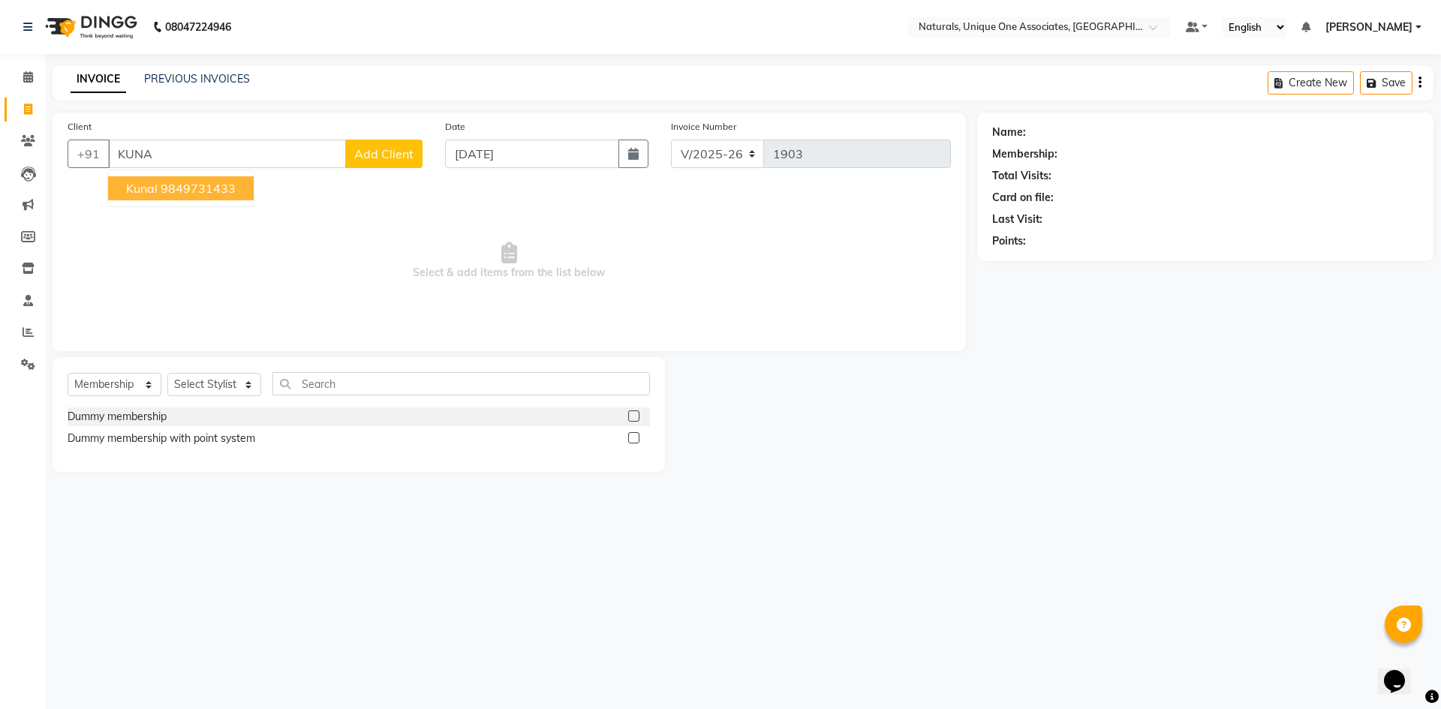
click at [208, 185] on ngb-highlight "9849731433" at bounding box center [198, 188] width 75 height 15
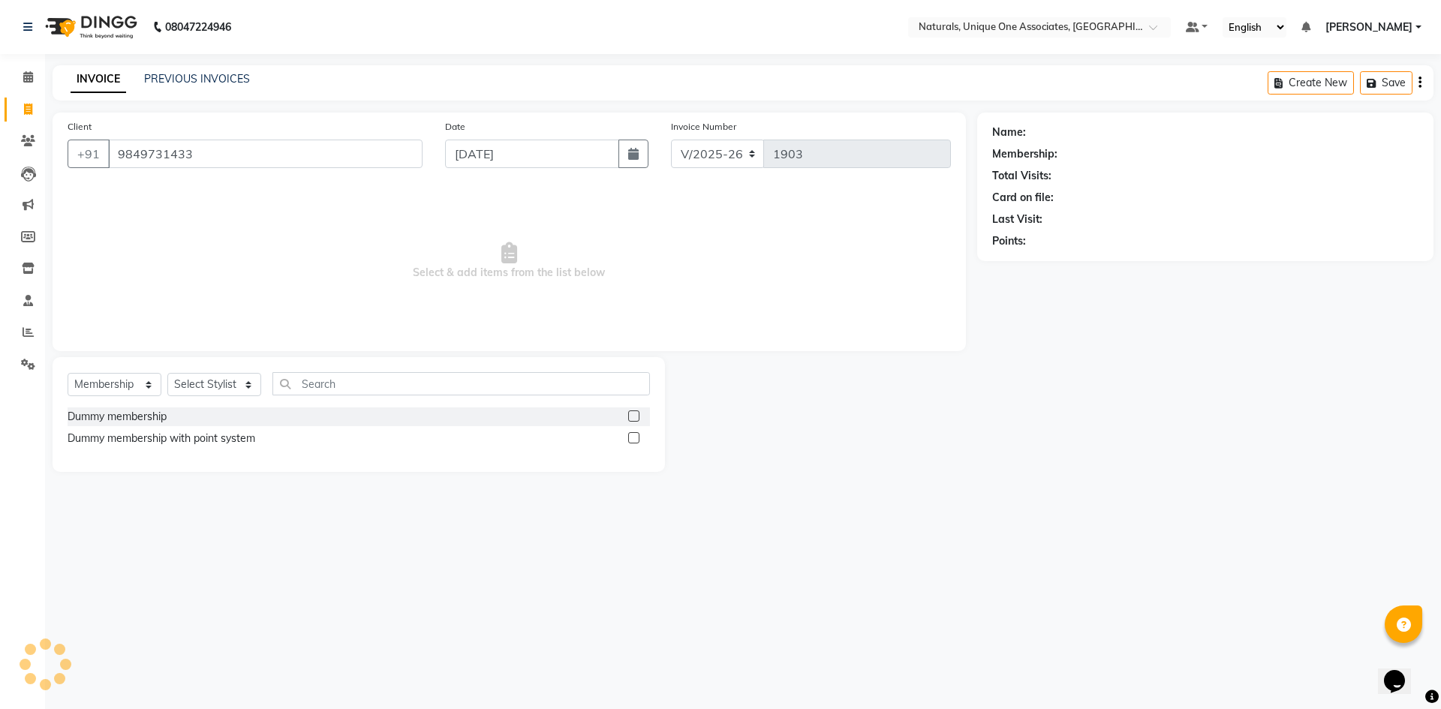
type input "9849731433"
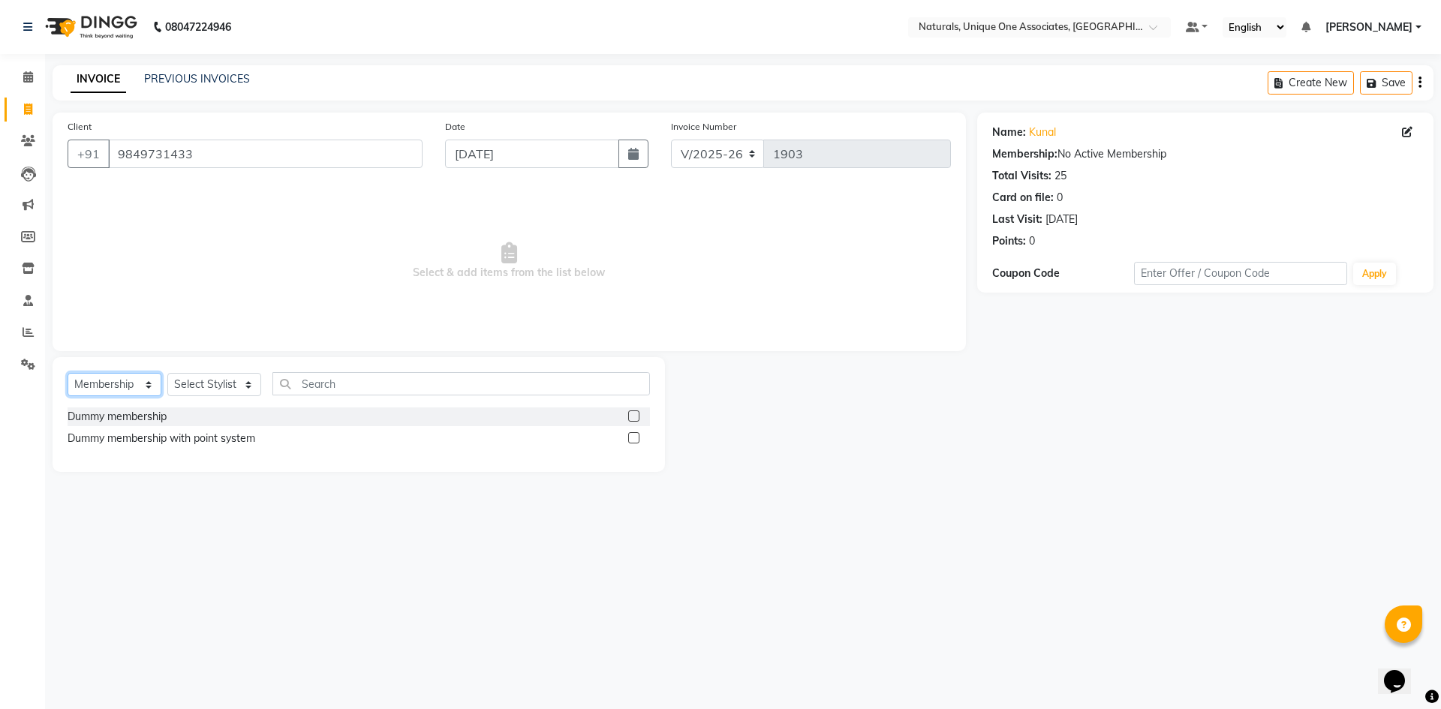
drag, startPoint x: 116, startPoint y: 382, endPoint x: 114, endPoint y: 395, distance: 12.8
click at [116, 382] on select "Select Service Product Membership Package Voucher Prepaid Gift Card" at bounding box center [115, 384] width 94 height 23
click at [68, 373] on select "Select Service Product Membership Package Voucher Prepaid Gift Card" at bounding box center [115, 384] width 94 height 23
click at [109, 388] on select "Select Service Product Membership Package Voucher Prepaid Gift Card" at bounding box center [115, 384] width 94 height 23
click at [68, 373] on select "Select Service Product Membership Package Voucher Prepaid Gift Card" at bounding box center [115, 384] width 94 height 23
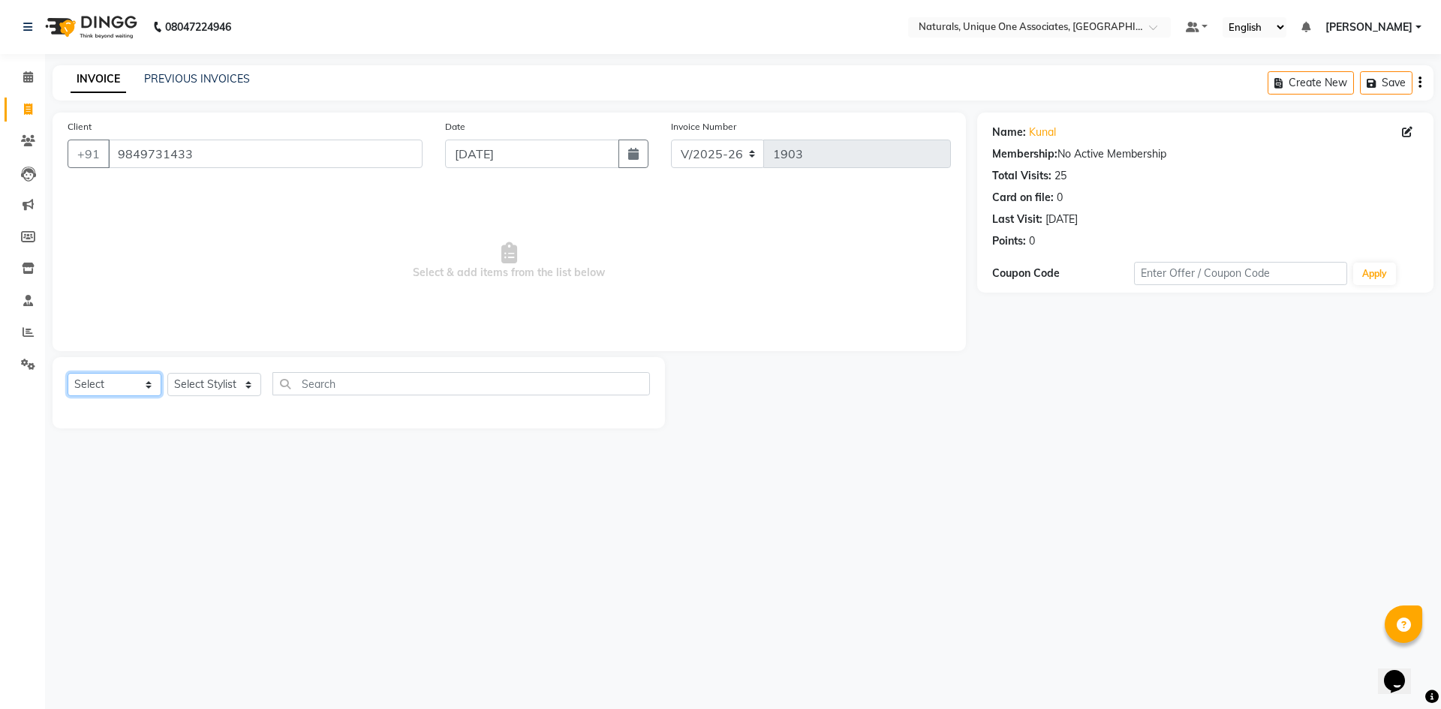
click at [109, 375] on select "Select Service Product Membership Package Voucher Prepaid Gift Card" at bounding box center [115, 384] width 94 height 23
select select "service"
click at [68, 373] on select "Select Service Product Membership Package Voucher Prepaid Gift Card" at bounding box center [115, 384] width 94 height 23
click at [190, 381] on select "Select Stylist ALI ANNI BHAVANI LUCY NUZHATH PRITI REHAN SADIQ SALMAN SUNITHA V…" at bounding box center [214, 384] width 94 height 23
select select "47758"
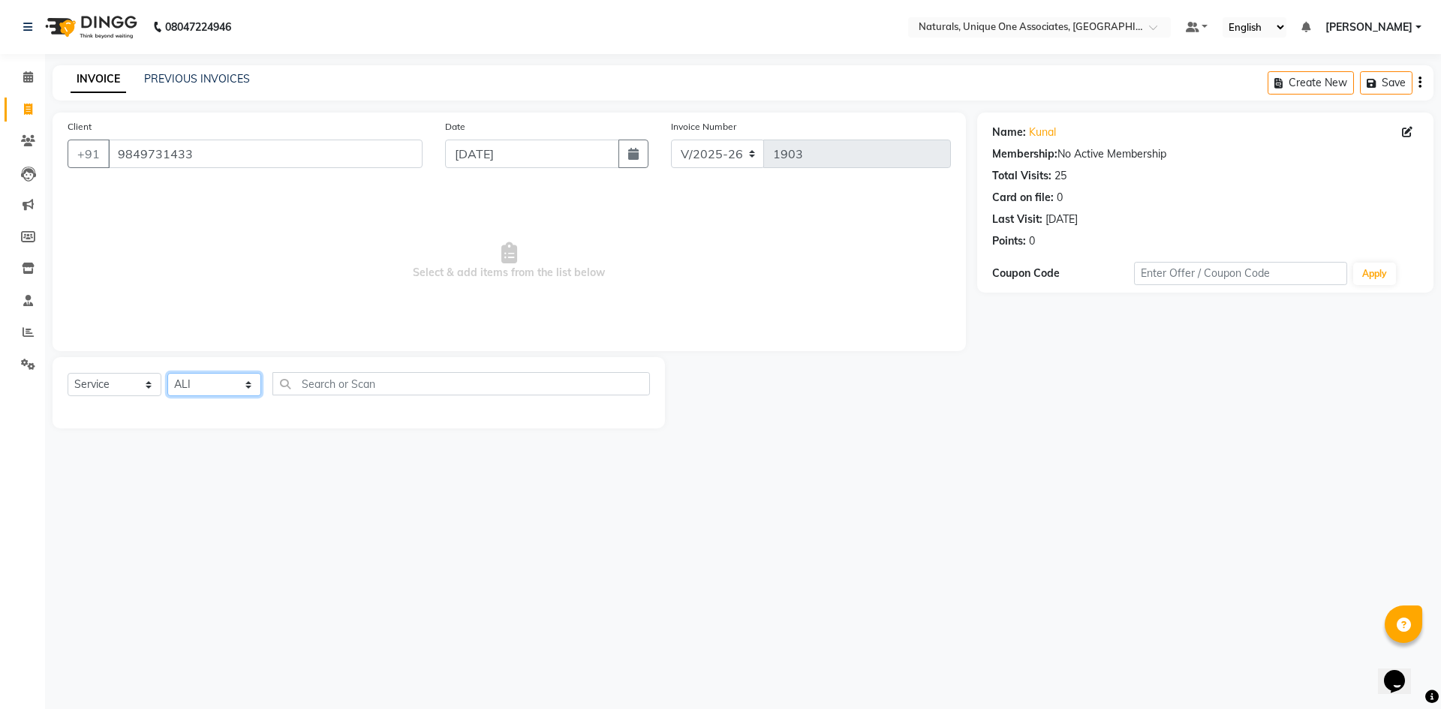
click at [167, 373] on select "Select Stylist ALI ANNI BHAVANI LUCY NUZHATH PRITI REHAN SADIQ SALMAN SUNITHA V…" at bounding box center [214, 384] width 94 height 23
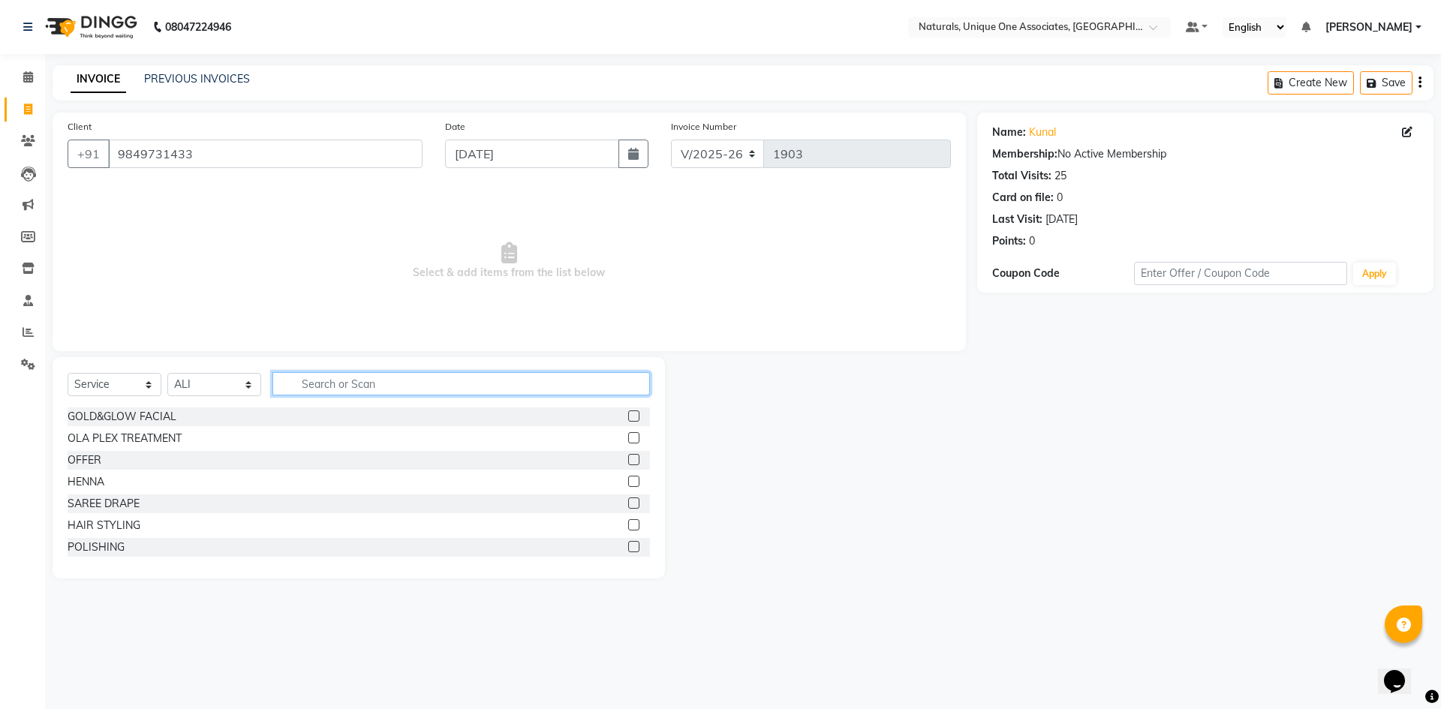
click at [396, 378] on input "text" at bounding box center [461, 383] width 378 height 23
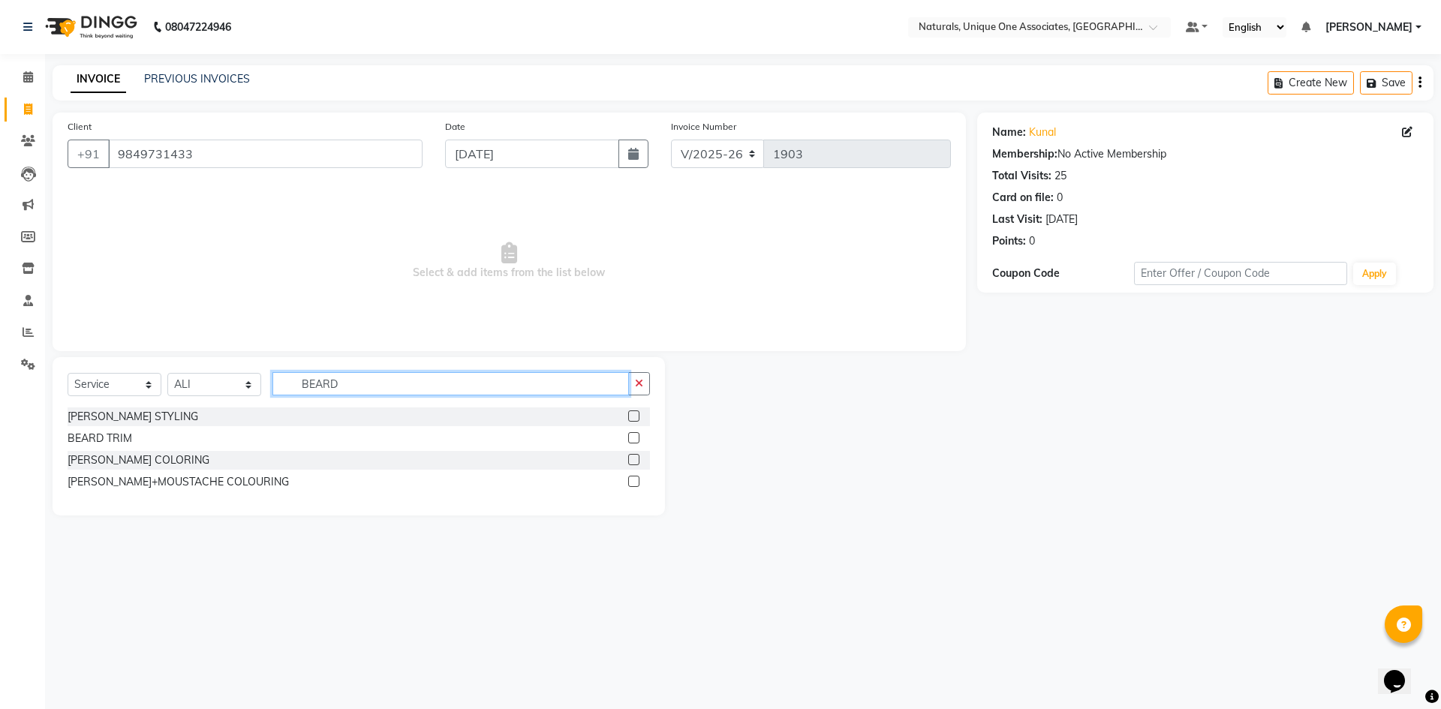
type input "BEARD"
click at [631, 417] on label at bounding box center [633, 416] width 11 height 11
click at [631, 417] on input "checkbox" at bounding box center [633, 417] width 10 height 10
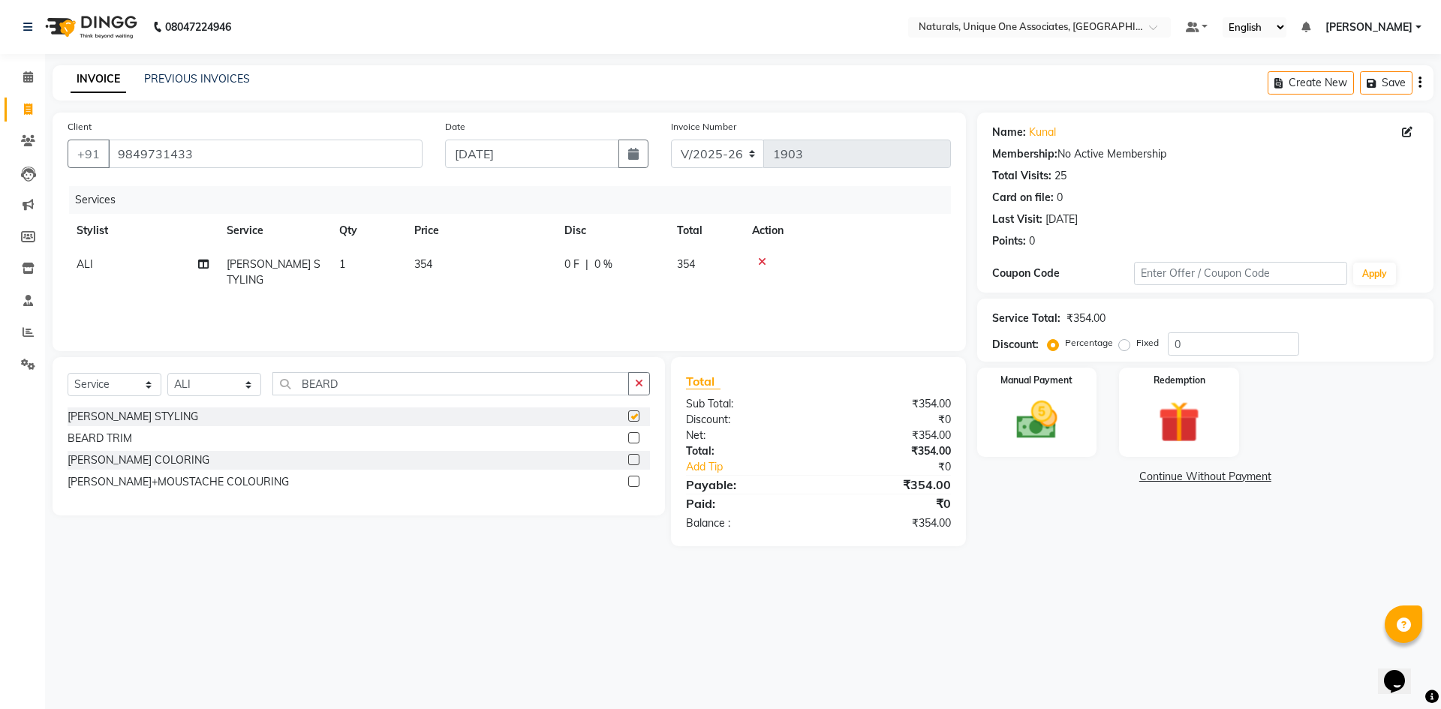
checkbox input "false"
click at [499, 260] on td "354" at bounding box center [480, 273] width 150 height 50
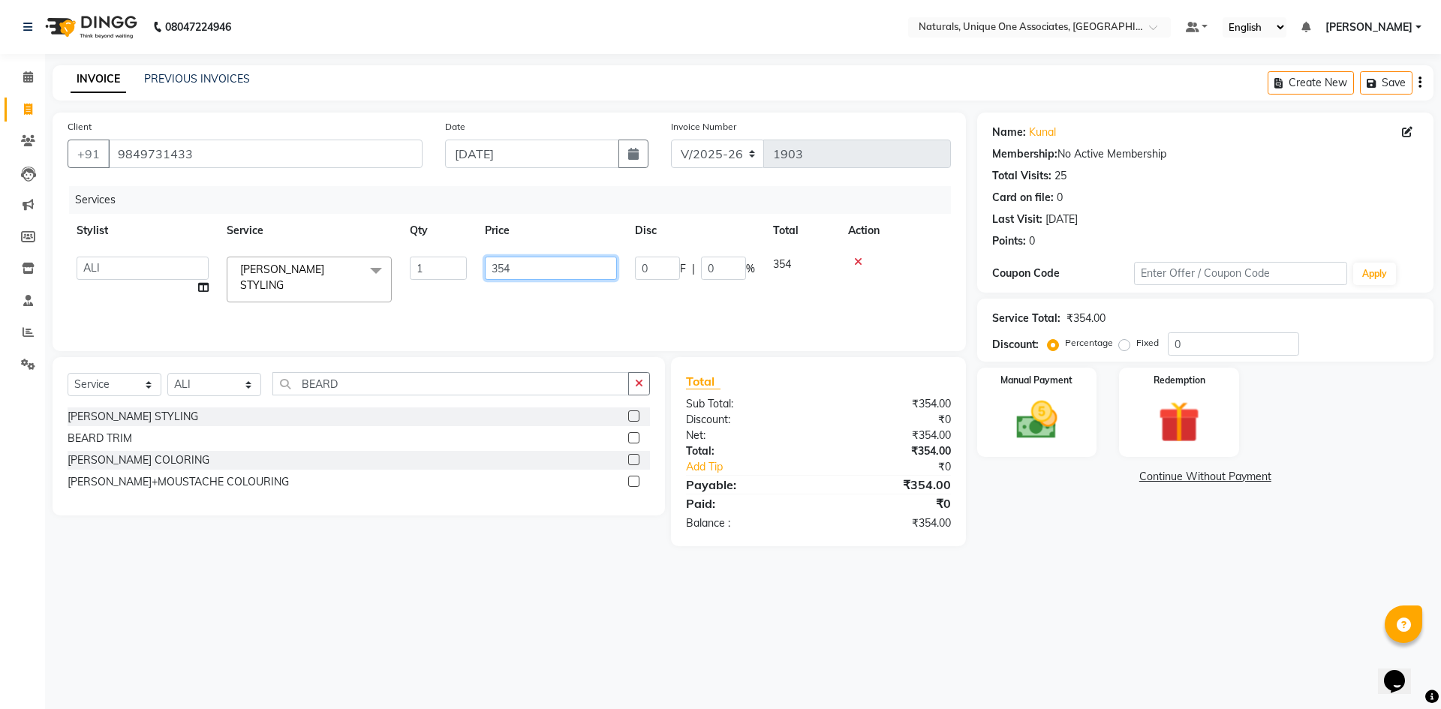
drag, startPoint x: 529, startPoint y: 269, endPoint x: 308, endPoint y: 284, distance: 221.9
click at [308, 288] on tr "ALI ANNI BHAVANI LUCY NUZHATH PRITI REHAN SADIQ SALMAN SUNITHA VASU VISHAL BEAR…" at bounding box center [509, 280] width 883 height 64
type input "295"
click at [1208, 567] on main "INVOICE PREVIOUS INVOICES Create New Save Client +91 9849731433 Date 03-09-2025…" at bounding box center [743, 317] width 1396 height 504
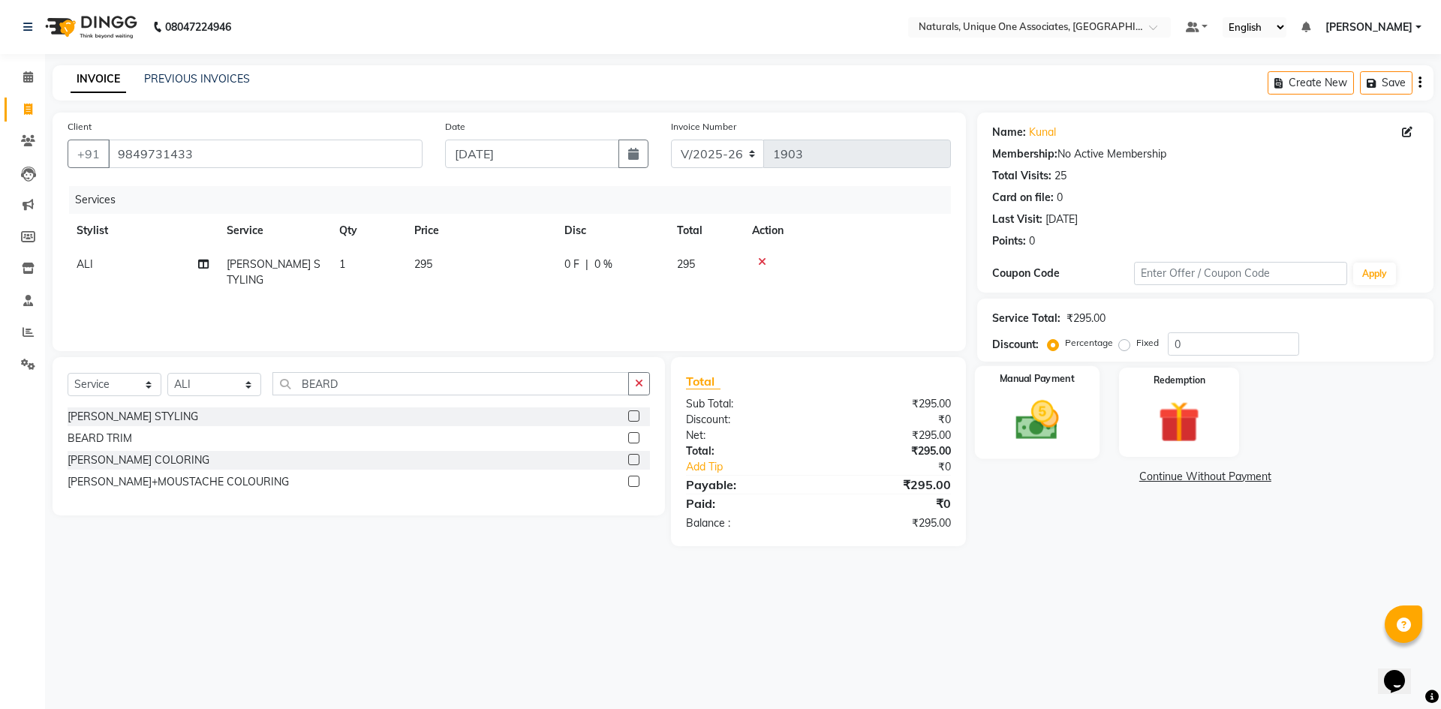
click at [1049, 415] on img at bounding box center [1037, 421] width 70 height 50
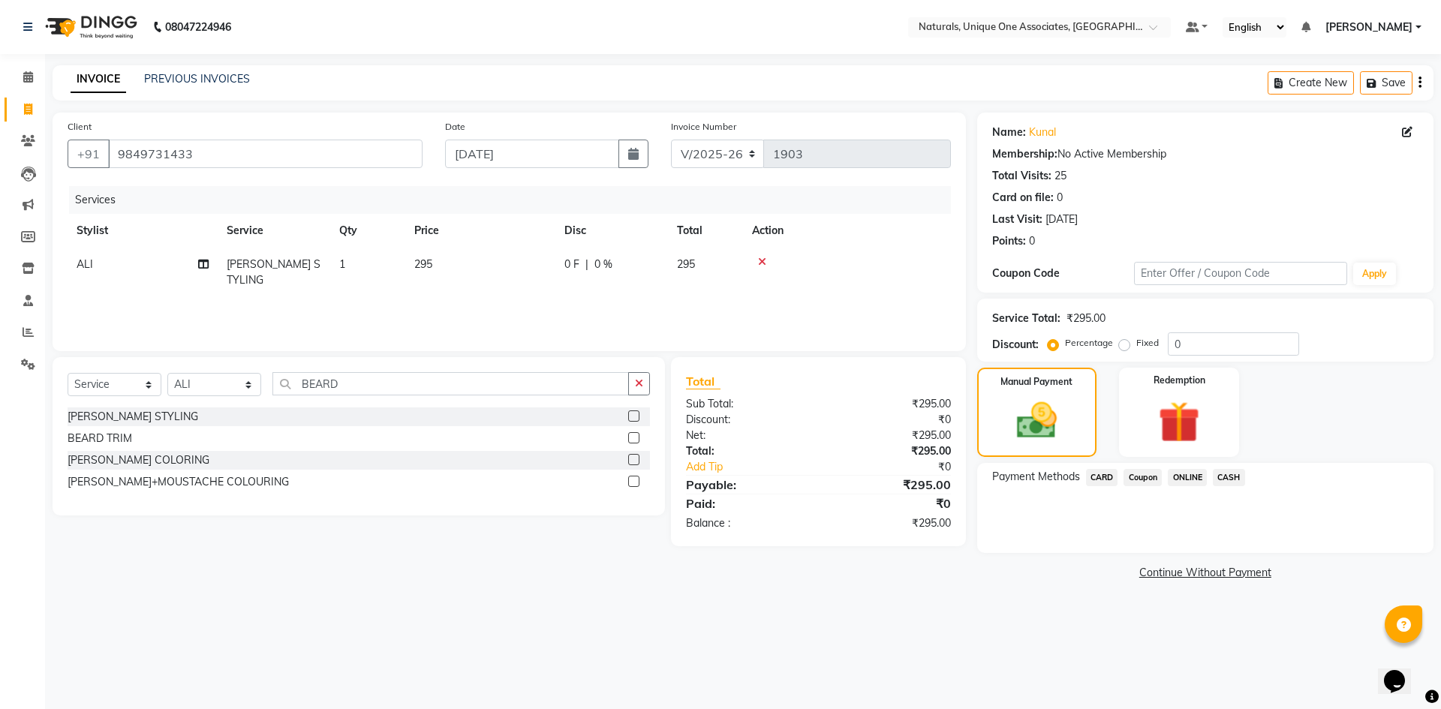
click at [1227, 473] on span "CASH" at bounding box center [1229, 477] width 32 height 17
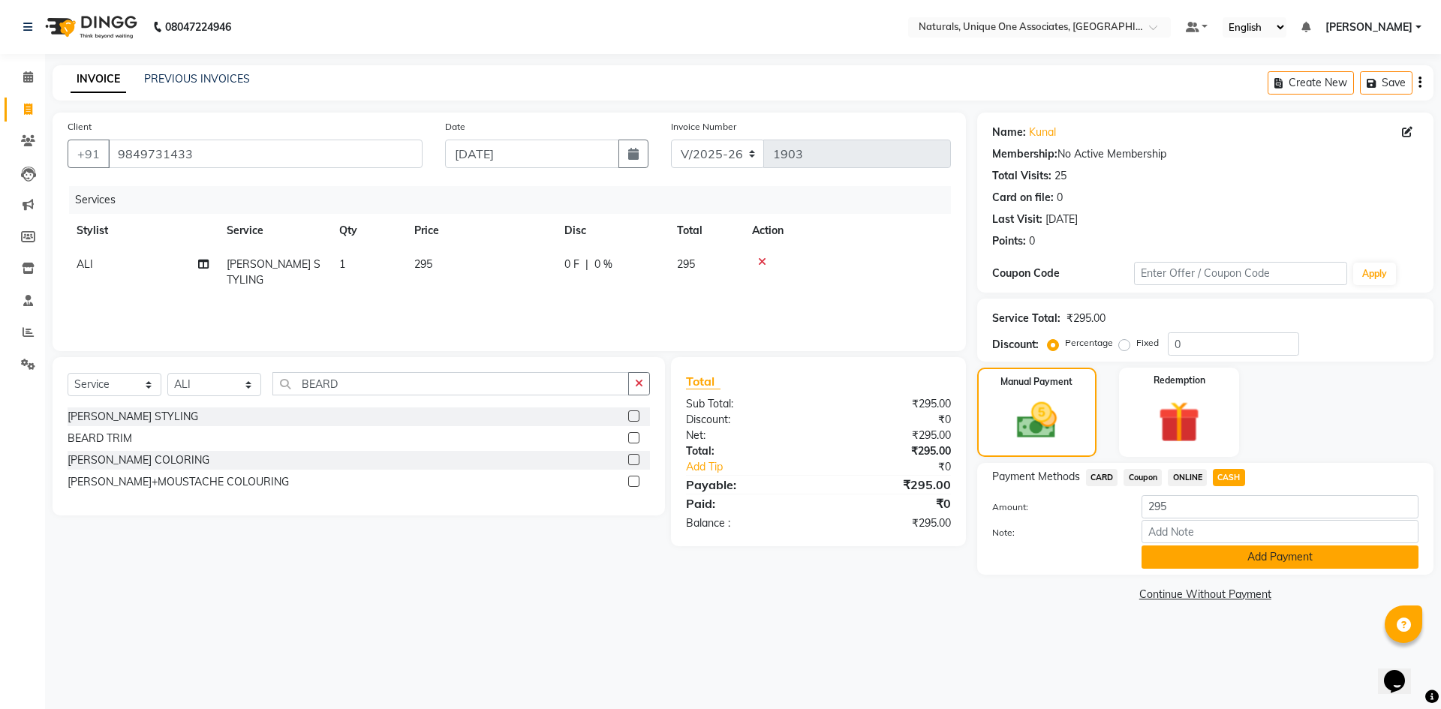
click at [1251, 557] on button "Add Payment" at bounding box center [1280, 557] width 277 height 23
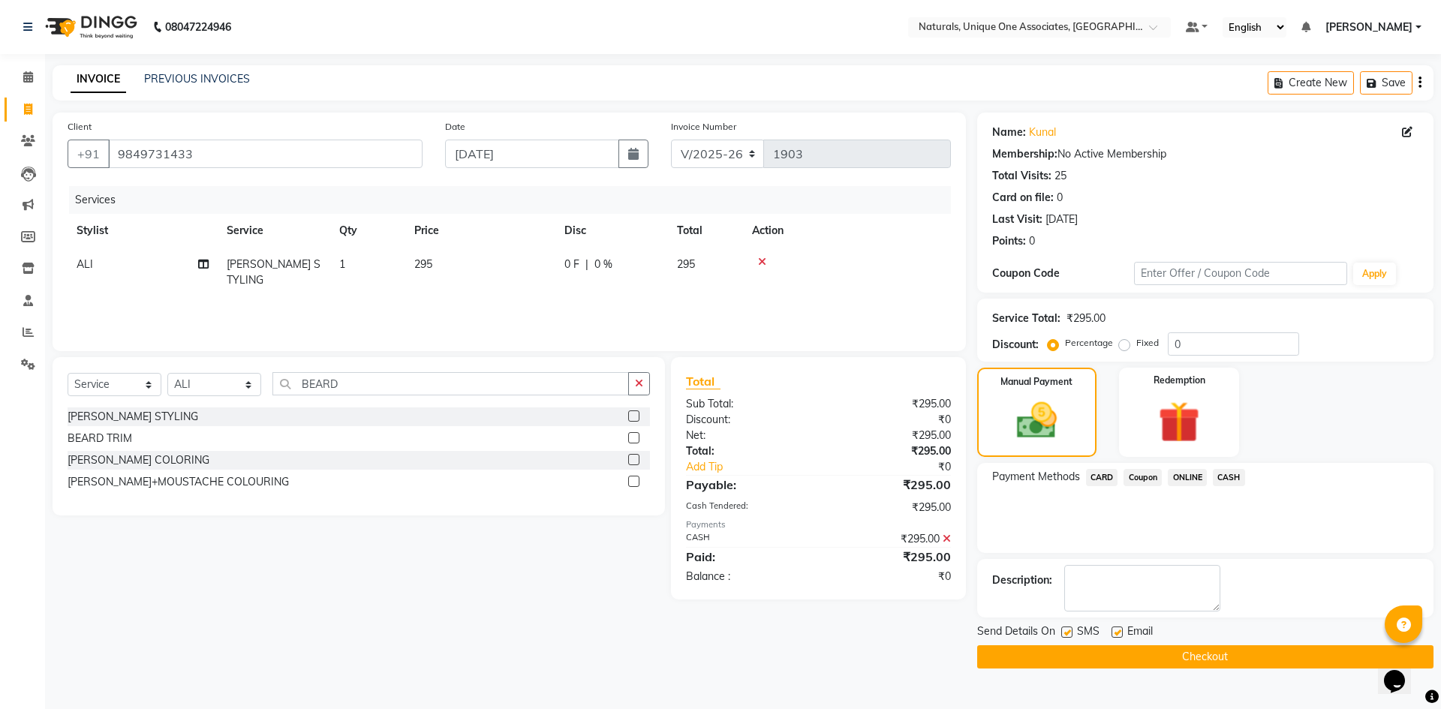
click at [1236, 654] on button "Checkout" at bounding box center [1205, 657] width 456 height 23
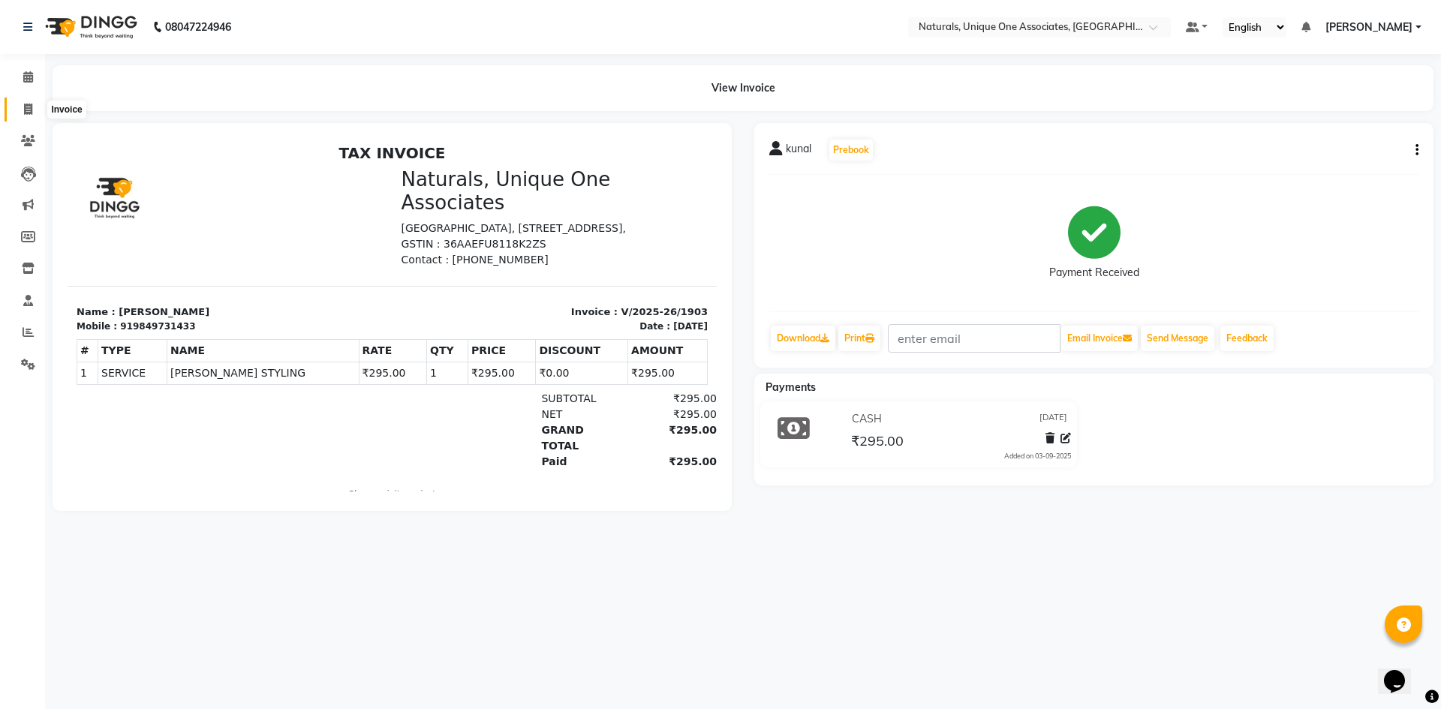
drag, startPoint x: 30, startPoint y: 112, endPoint x: 51, endPoint y: 112, distance: 21.0
click at [30, 112] on icon at bounding box center [28, 109] width 8 height 11
select select "5857"
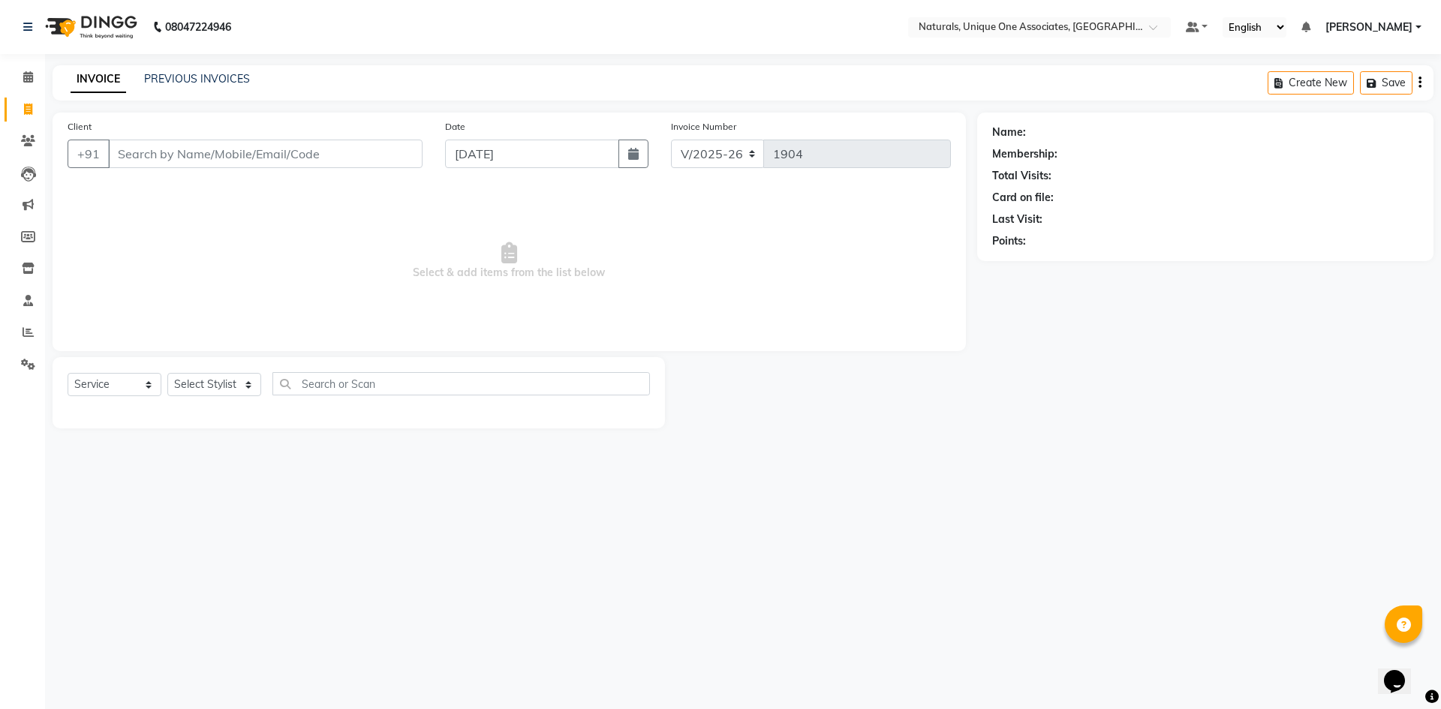
click at [207, 162] on input "Client" at bounding box center [265, 154] width 315 height 29
select select "membership"
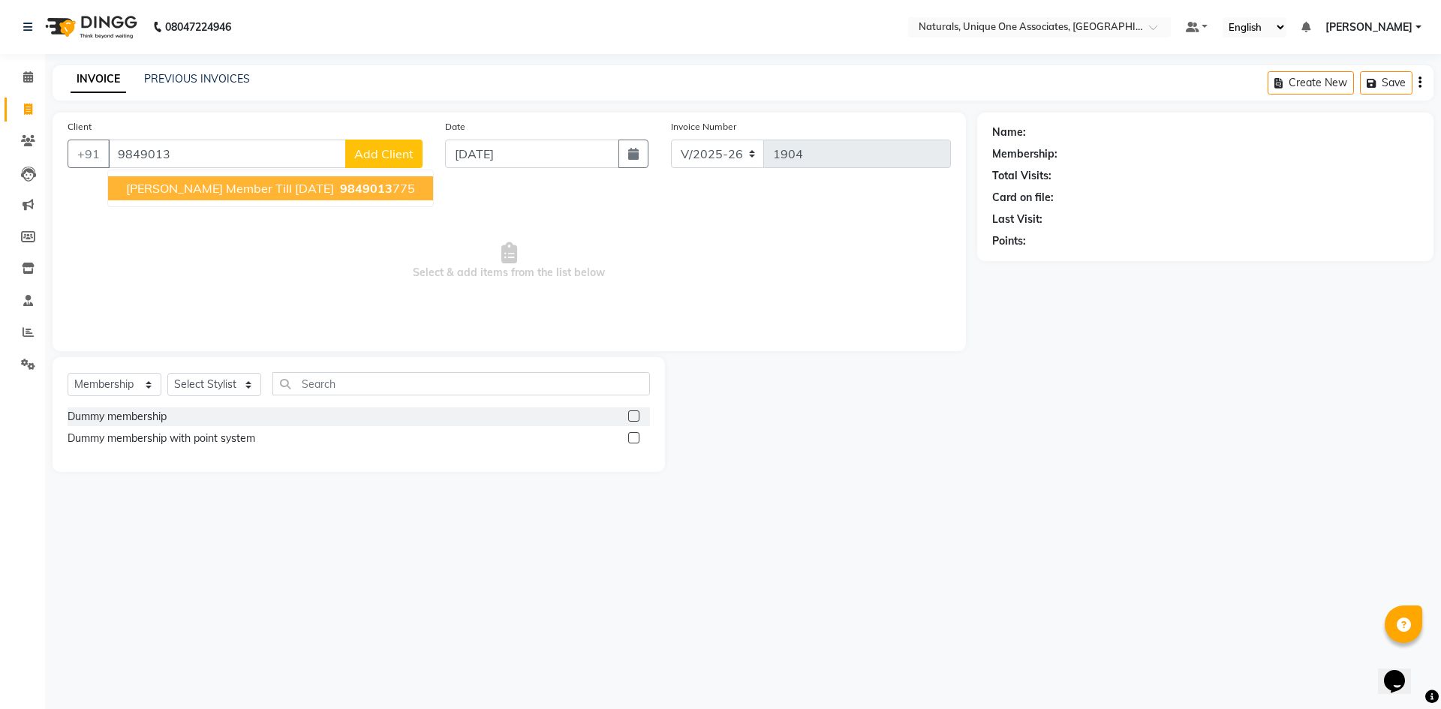
click at [340, 185] on span "9849013" at bounding box center [366, 188] width 53 height 15
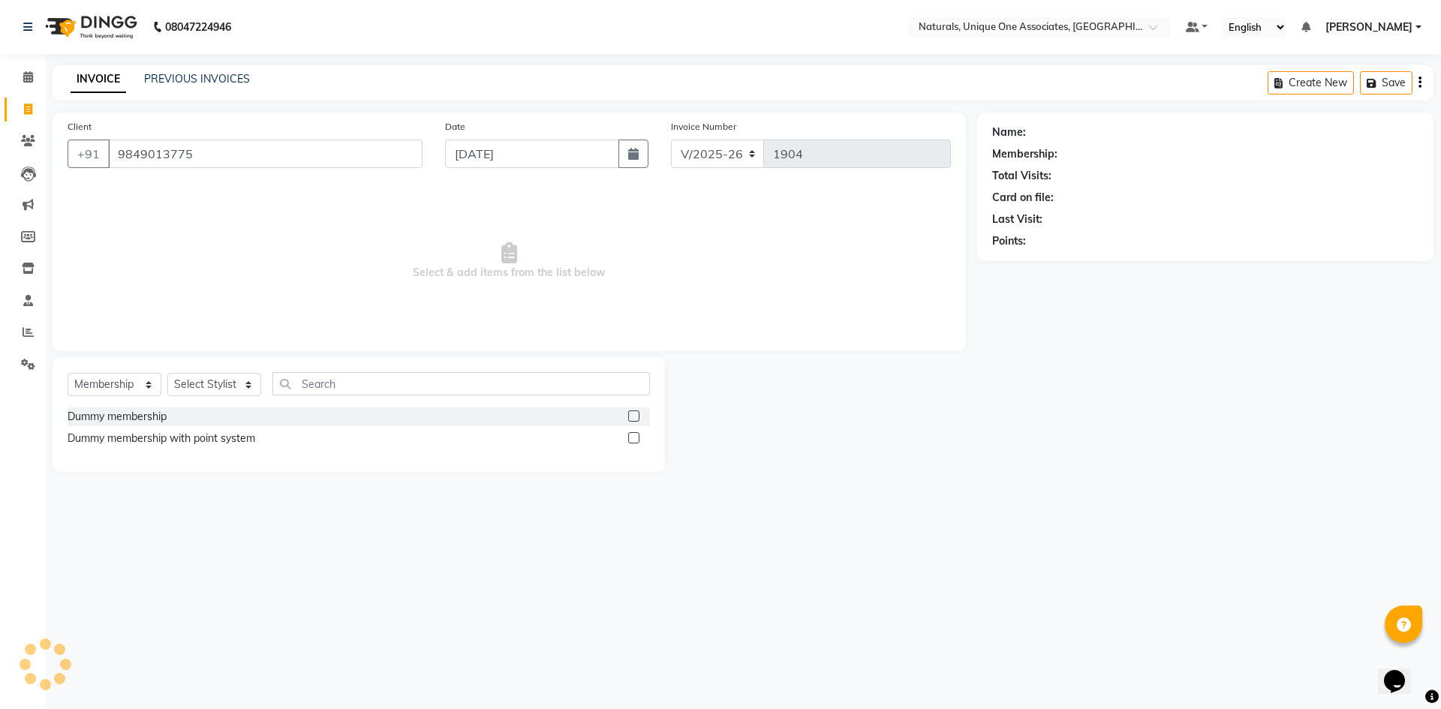
type input "9849013775"
drag, startPoint x: 80, startPoint y: 381, endPoint x: 83, endPoint y: 392, distance: 11.2
click at [80, 381] on select "Select Service Product Membership Package Voucher Prepaid Gift Card" at bounding box center [115, 384] width 94 height 23
select select "service"
click at [68, 373] on select "Select Service Product Membership Package Voucher Prepaid Gift Card" at bounding box center [115, 384] width 94 height 23
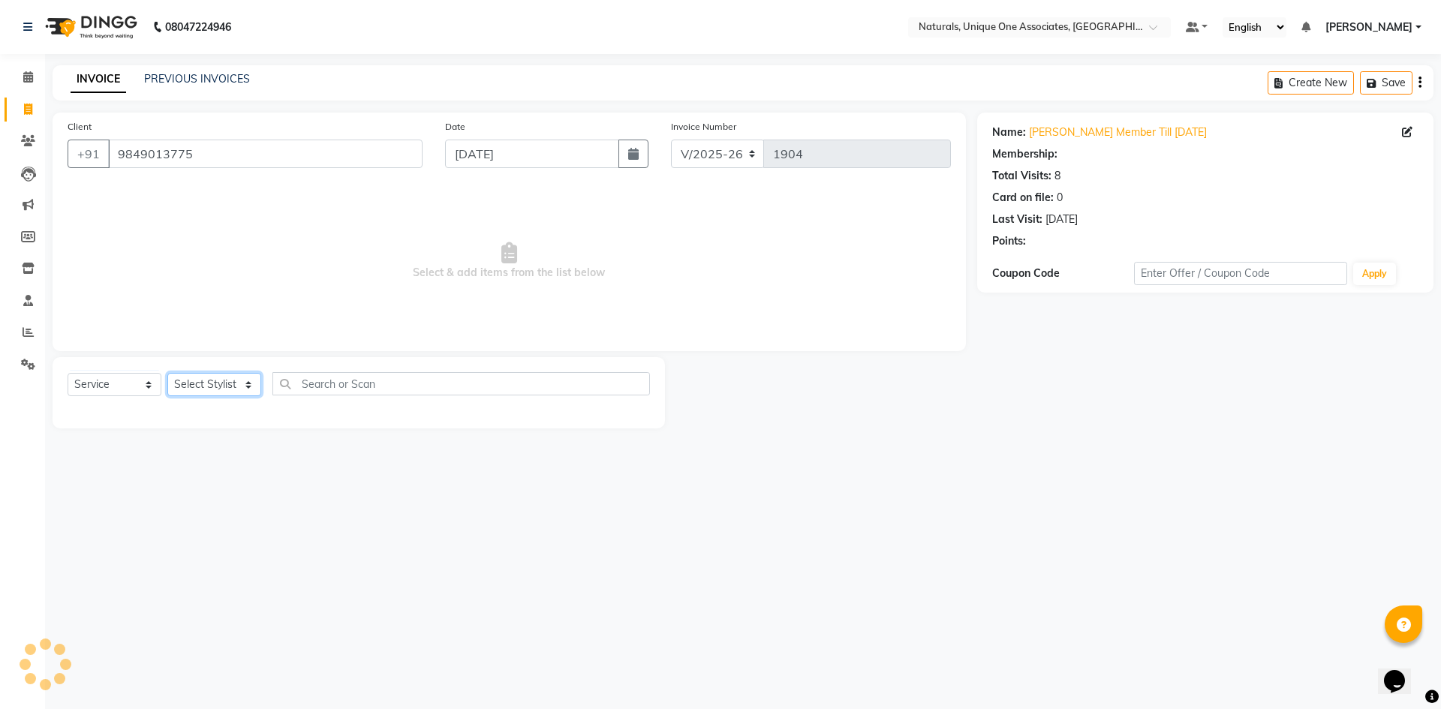
drag, startPoint x: 187, startPoint y: 376, endPoint x: 192, endPoint y: 393, distance: 18.0
click at [187, 376] on select "Select Stylist ALI ANNI BHAVANI LUCY NUZHATH PRITI REHAN SADIQ SALMAN SUNITHA V…" at bounding box center [214, 384] width 94 height 23
select select "47758"
click at [167, 373] on select "Select Stylist ALI ANNI BHAVANI LUCY NUZHATH PRITI REHAN SADIQ SALMAN SUNITHA V…" at bounding box center [214, 384] width 94 height 23
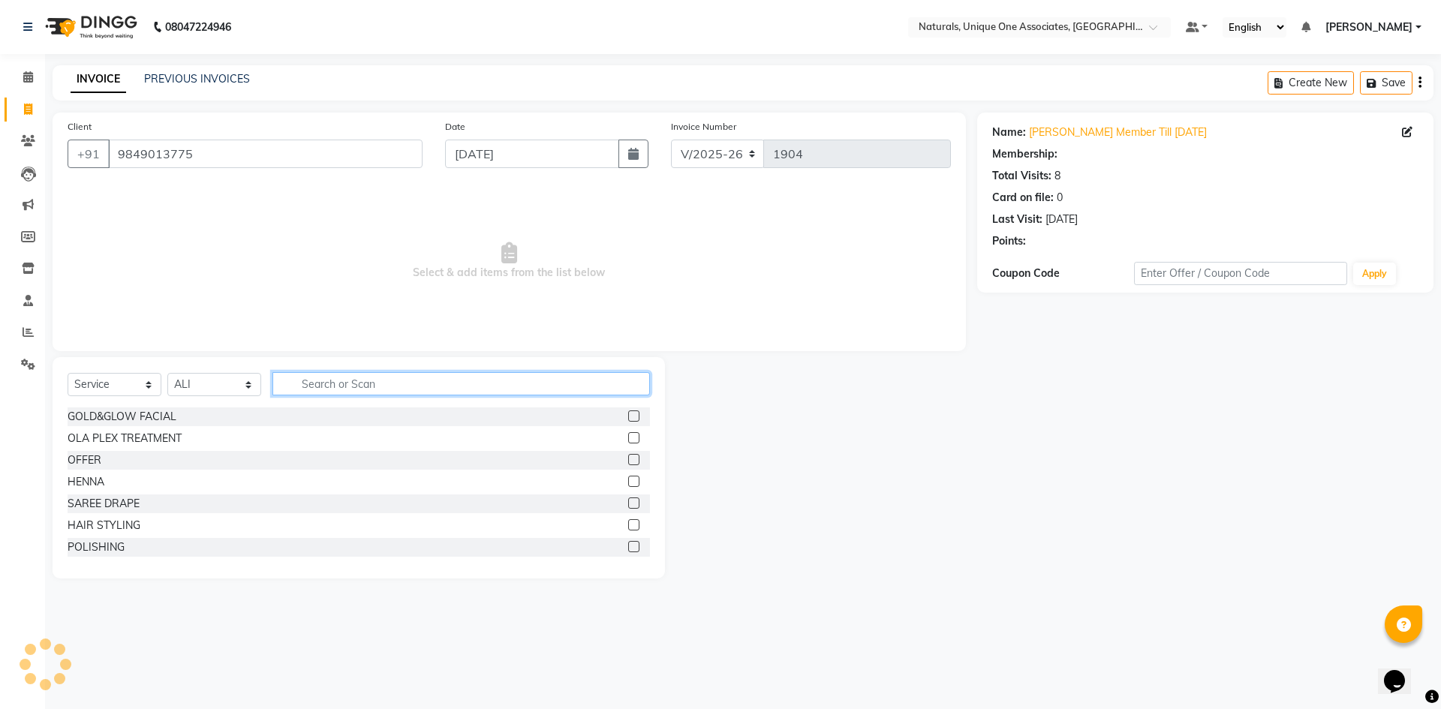
click at [356, 381] on input "text" at bounding box center [461, 383] width 378 height 23
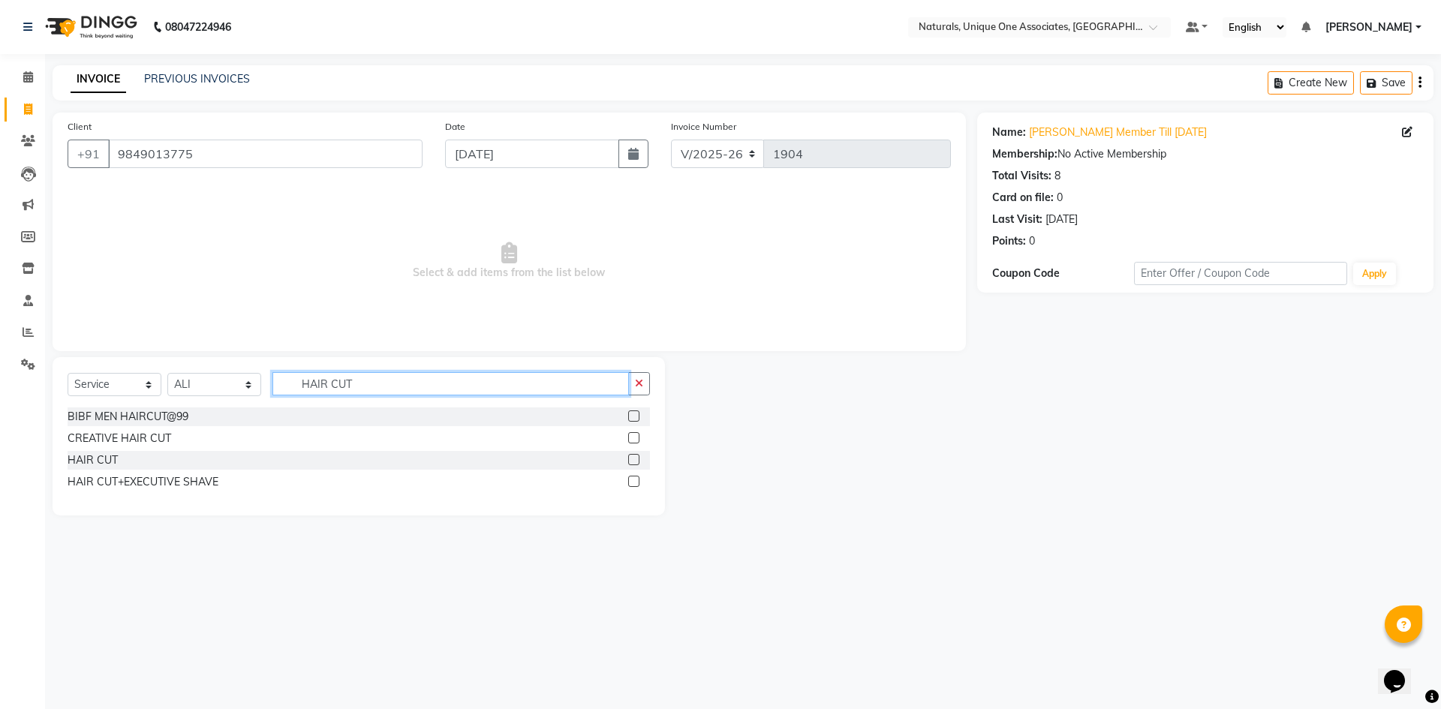
type input "HAIR CUT"
click at [634, 458] on label at bounding box center [633, 459] width 11 height 11
click at [634, 458] on input "checkbox" at bounding box center [633, 461] width 10 height 10
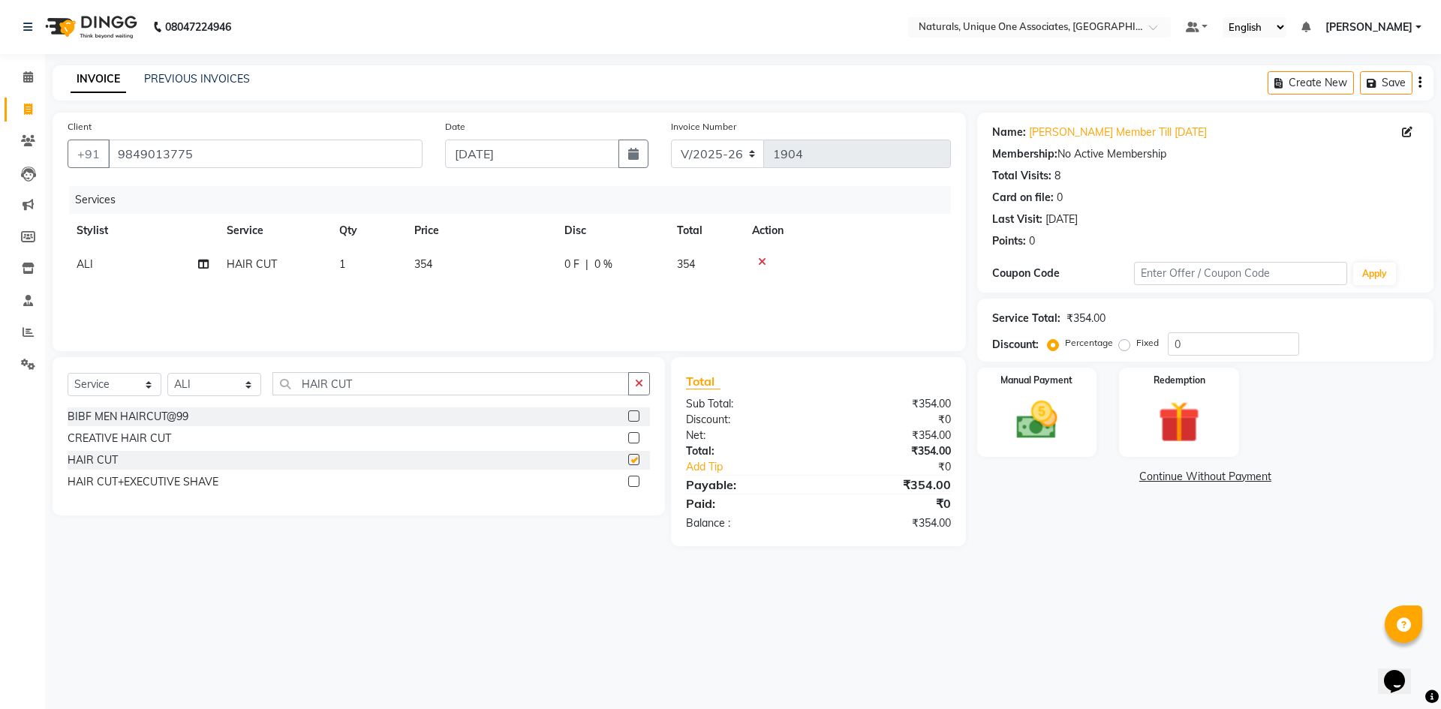
checkbox input "false"
drag, startPoint x: 412, startPoint y: 378, endPoint x: 22, endPoint y: 450, distance: 396.8
click at [20, 456] on app-home "08047224946 Select Location × Naturals, Unique One Associates, Banjara Hills De…" at bounding box center [720, 284] width 1441 height 569
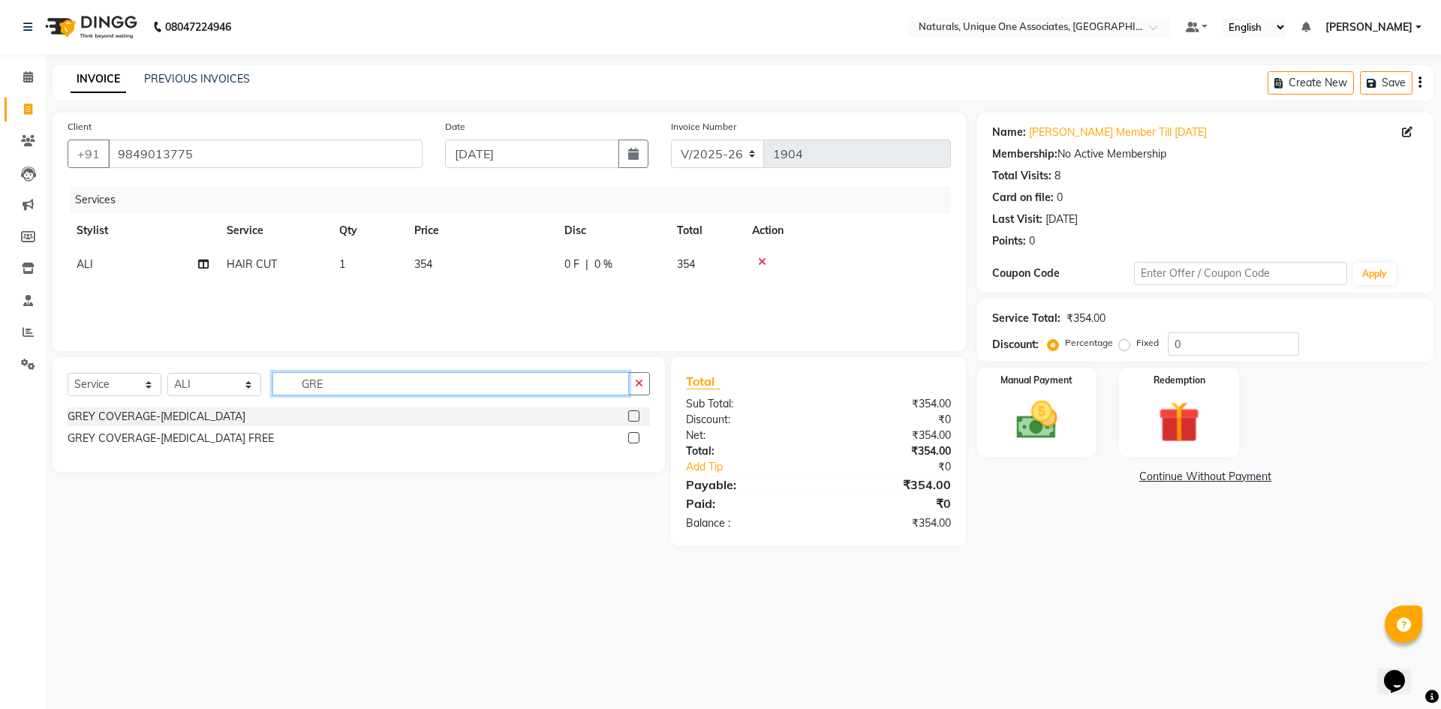
type input "GRE"
click at [634, 440] on label at bounding box center [633, 437] width 11 height 11
click at [634, 440] on input "checkbox" at bounding box center [633, 439] width 10 height 10
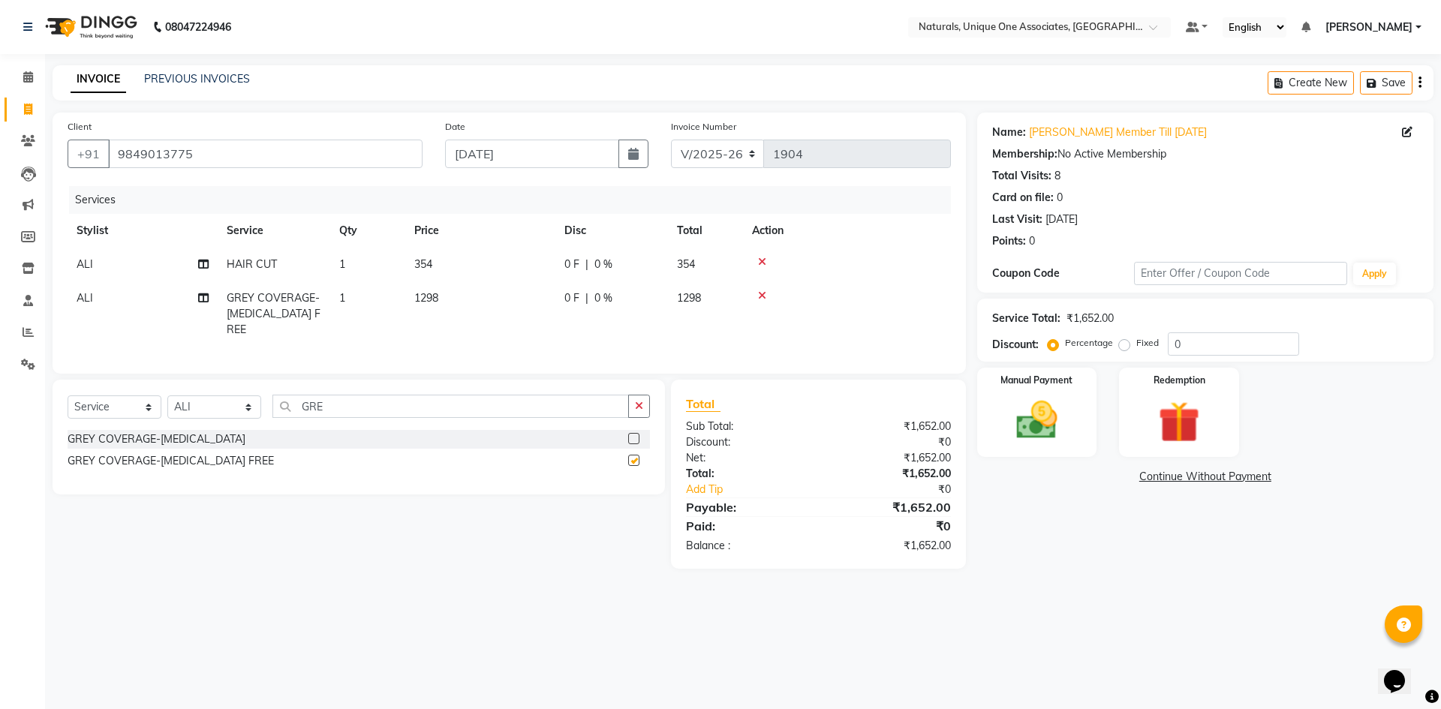
checkbox input "false"
click at [470, 294] on td "1298" at bounding box center [480, 313] width 150 height 65
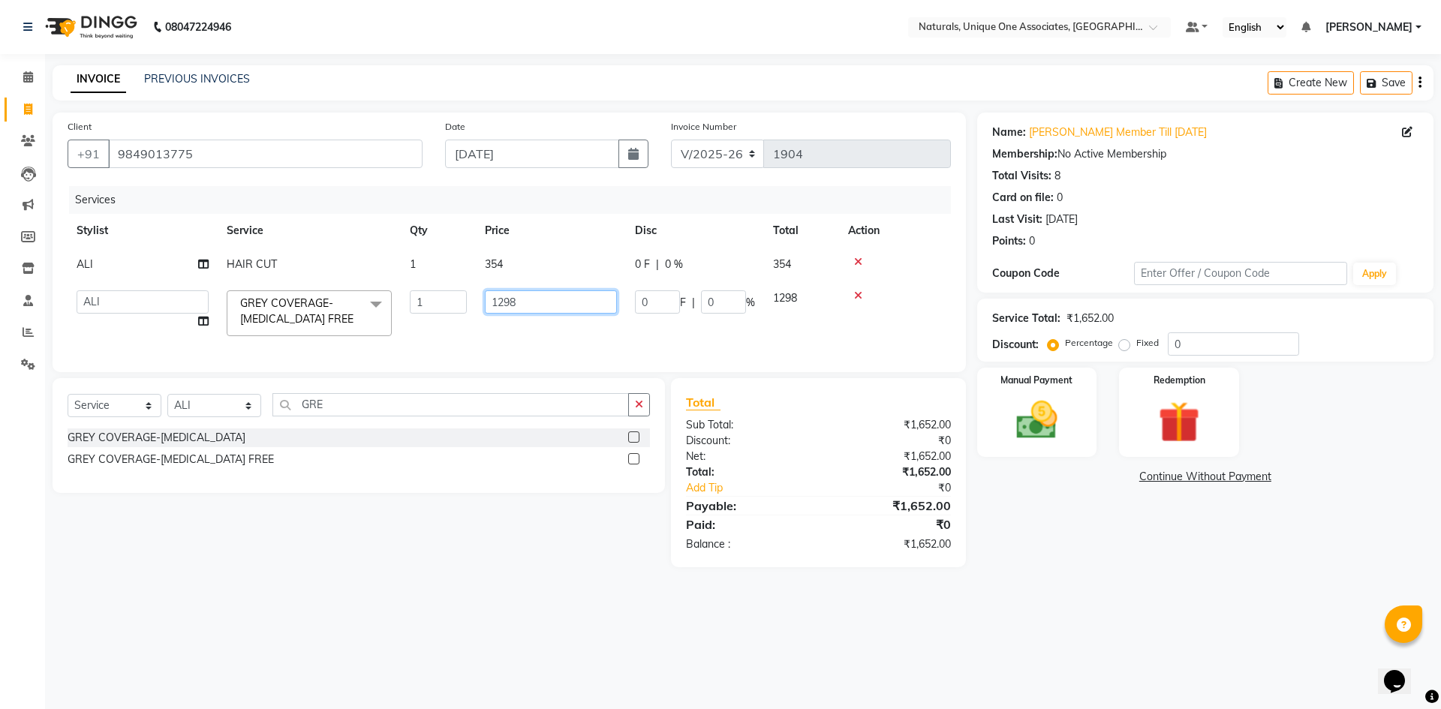
drag, startPoint x: 543, startPoint y: 293, endPoint x: 431, endPoint y: 296, distance: 111.9
click at [431, 297] on tr "ALI ANNI BHAVANI LUCY NUZHATH PRITI REHAN SADIQ SALMAN SUNITHA VASU VISHAL GREY…" at bounding box center [509, 313] width 883 height 64
type input "1180"
click at [555, 258] on td "354" at bounding box center [551, 265] width 150 height 34
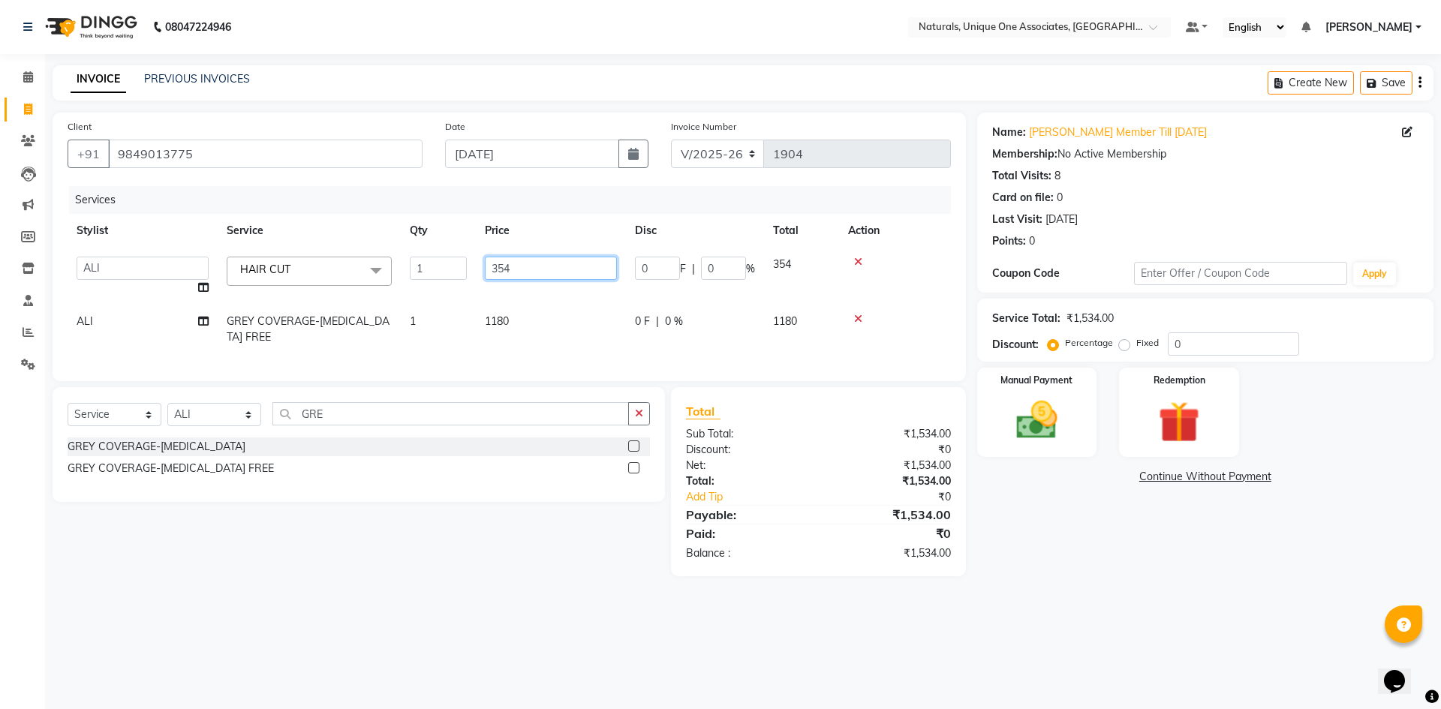
drag, startPoint x: 573, startPoint y: 258, endPoint x: 358, endPoint y: 285, distance: 217.1
click at [358, 285] on tr "ALI ANNI BHAVANI LUCY NUZHATH PRITI REHAN SADIQ SALMAN SUNITHA VASU VISHAL HAIR…" at bounding box center [509, 276] width 883 height 57
type input "295"
click at [1079, 566] on main "INVOICE PREVIOUS INVOICES Create New Save Client +91 9849013775 Date 03-09-2025…" at bounding box center [743, 332] width 1396 height 534
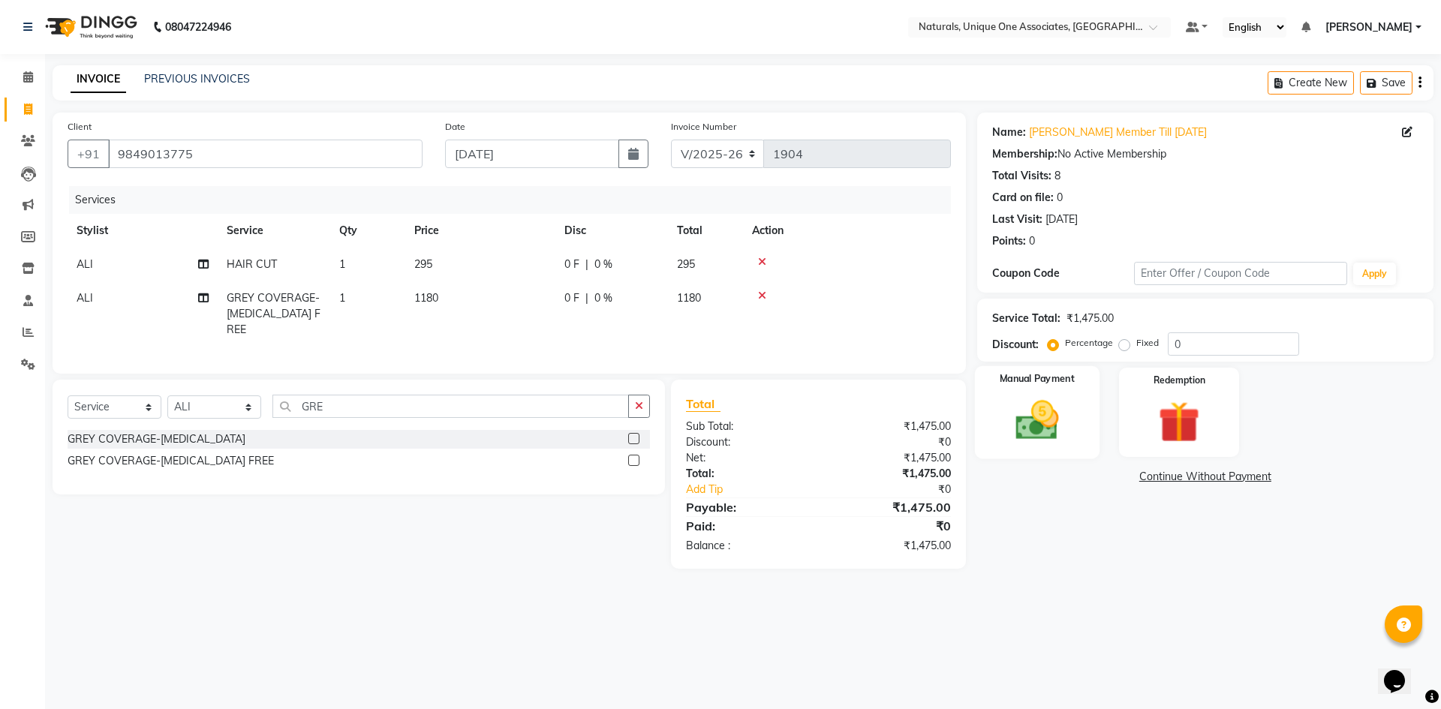
click at [1025, 418] on img at bounding box center [1037, 421] width 70 height 50
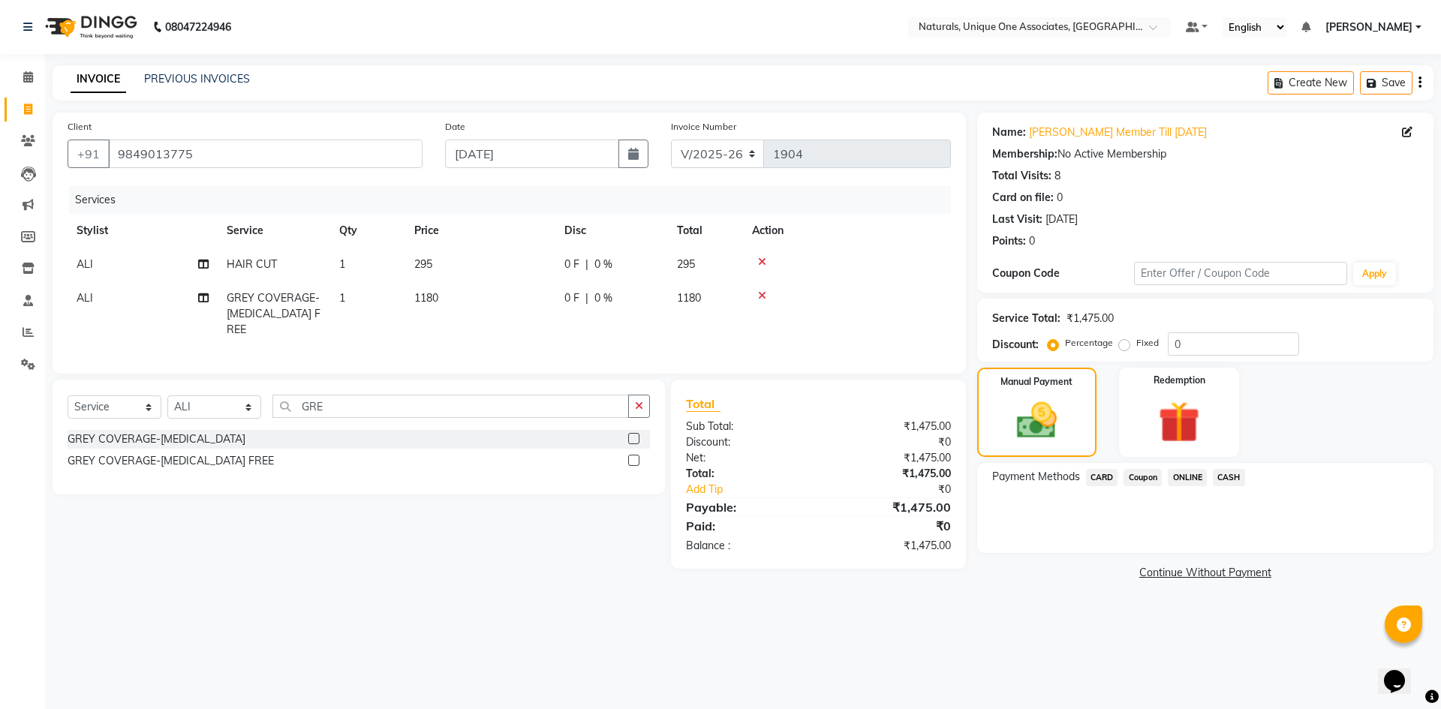
click at [1223, 477] on span "CASH" at bounding box center [1229, 477] width 32 height 17
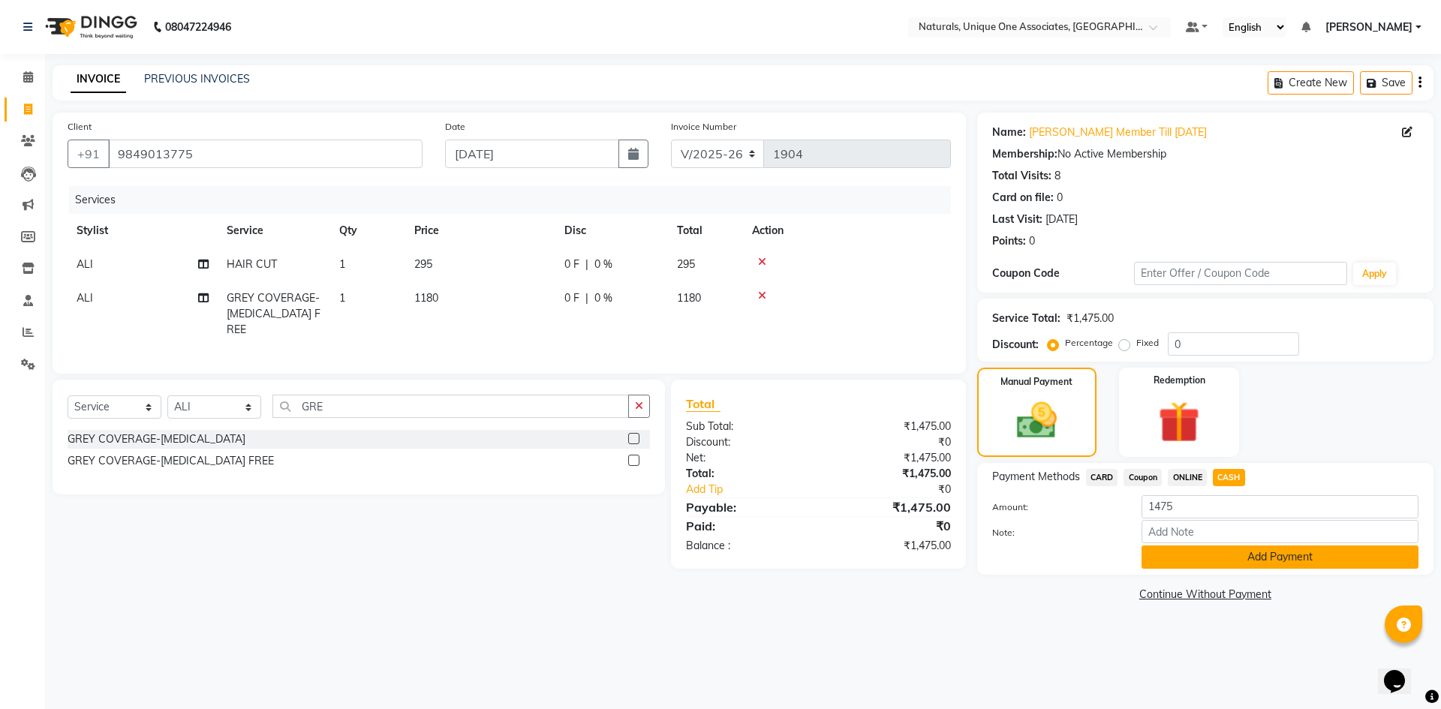
click at [1260, 558] on button "Add Payment" at bounding box center [1280, 557] width 277 height 23
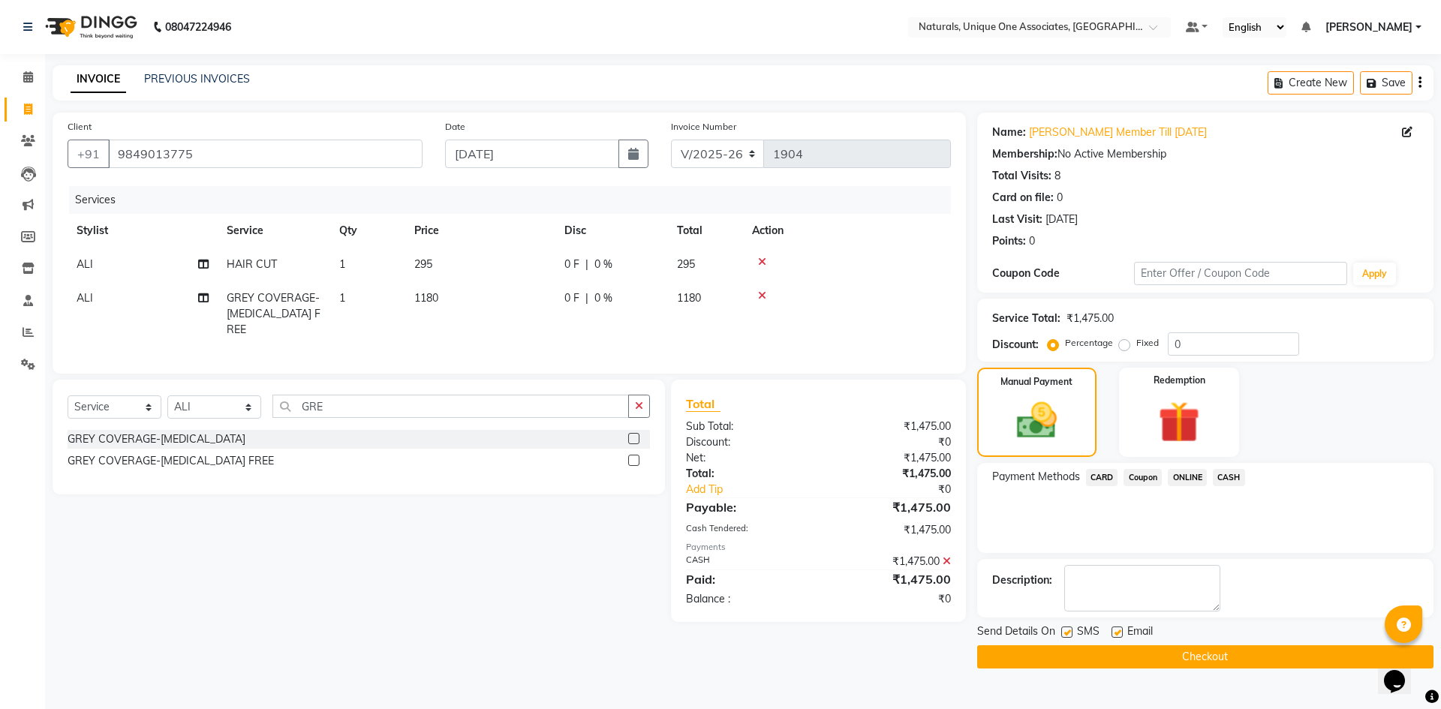
click at [1194, 655] on button "Checkout" at bounding box center [1205, 657] width 456 height 23
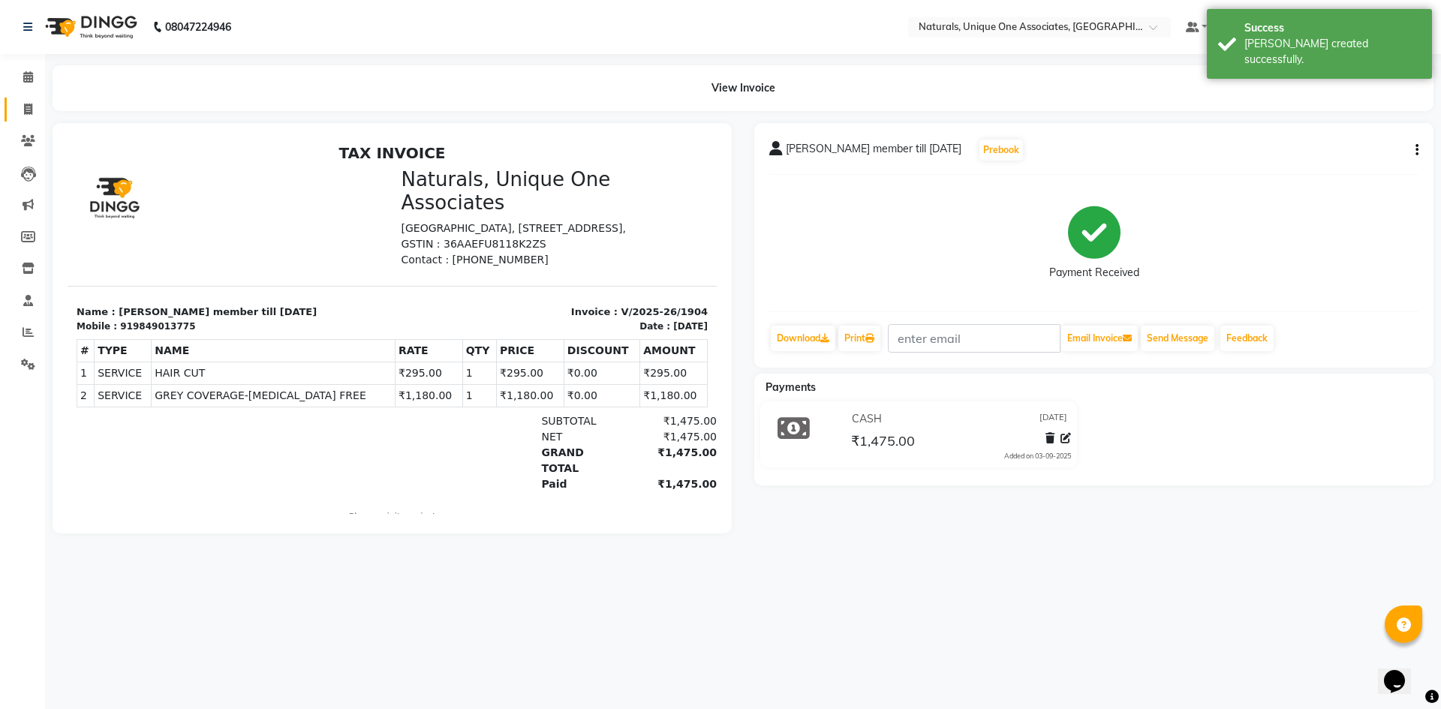
click at [27, 98] on link "Invoice" at bounding box center [23, 110] width 36 height 25
select select "service"
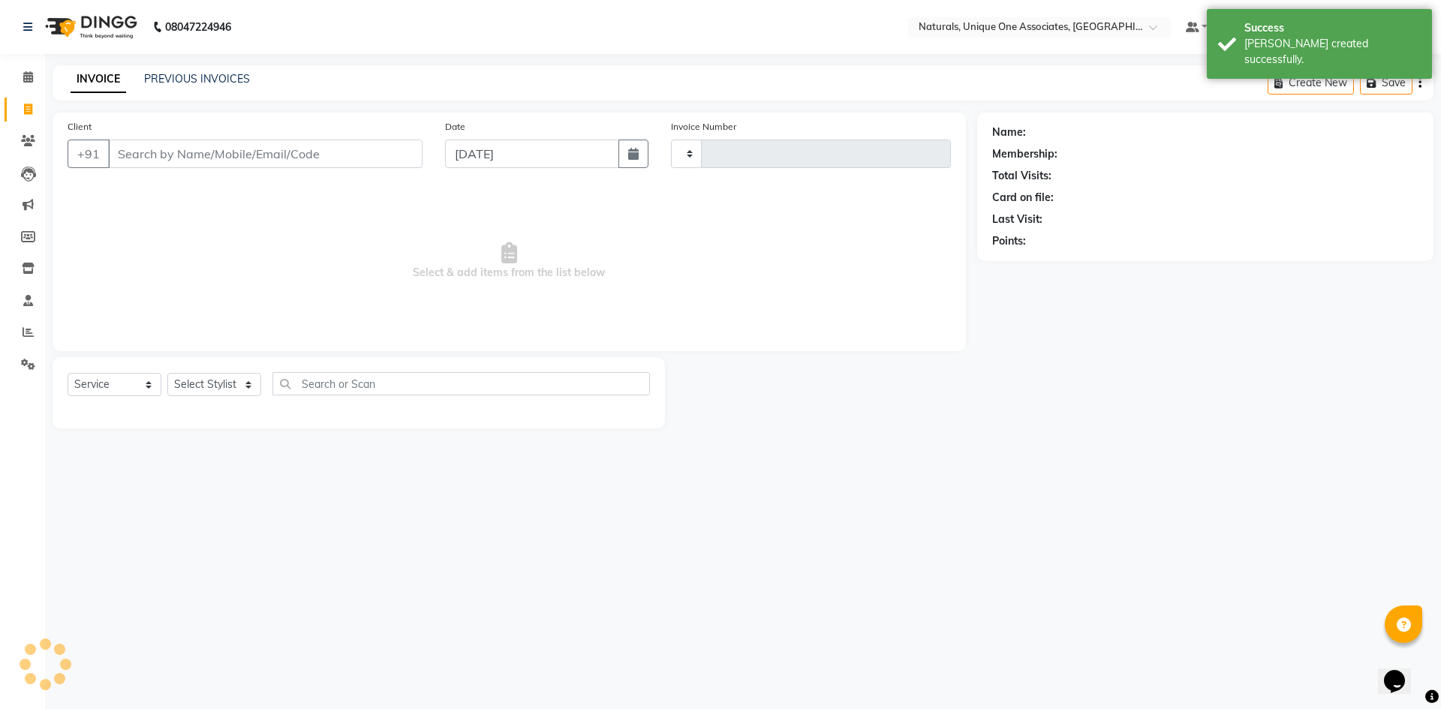
type input "1905"
select select "5857"
select select "membership"
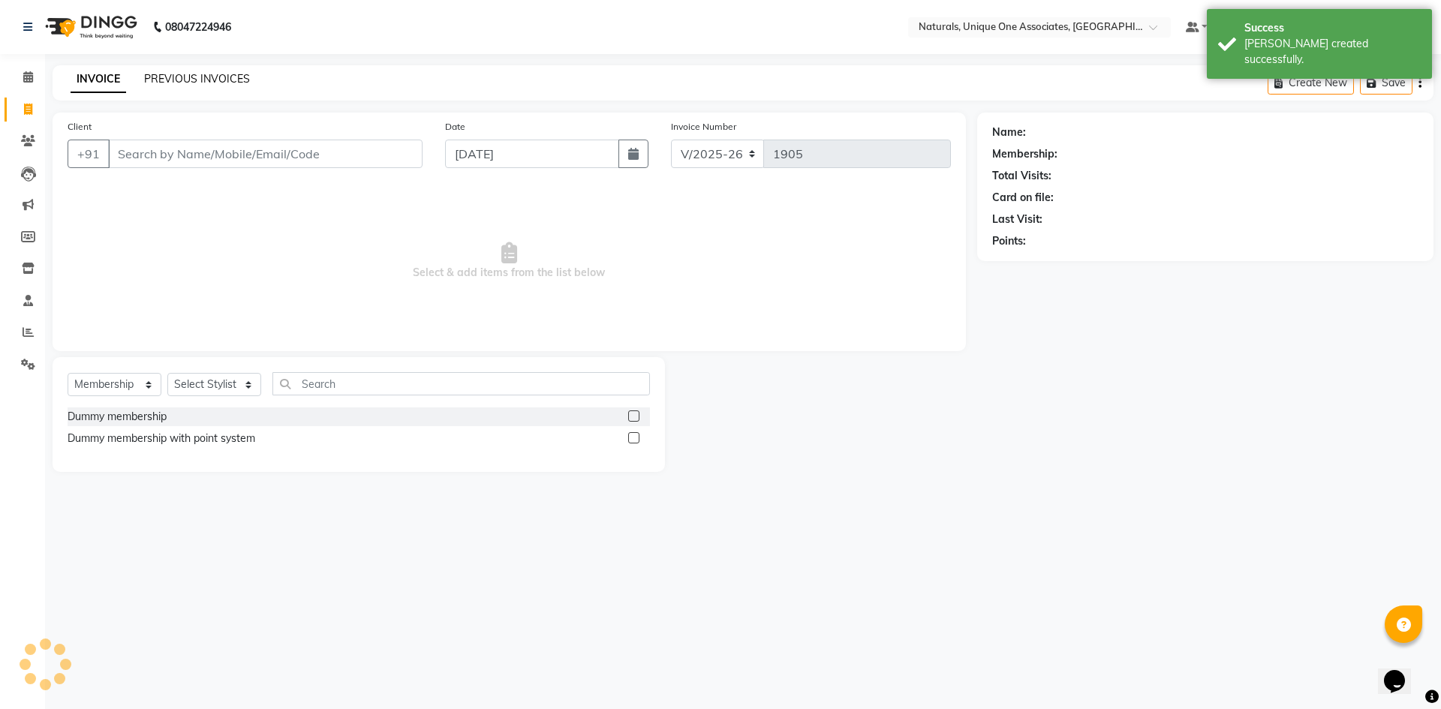
click at [194, 74] on link "PREVIOUS INVOICES" at bounding box center [197, 79] width 106 height 14
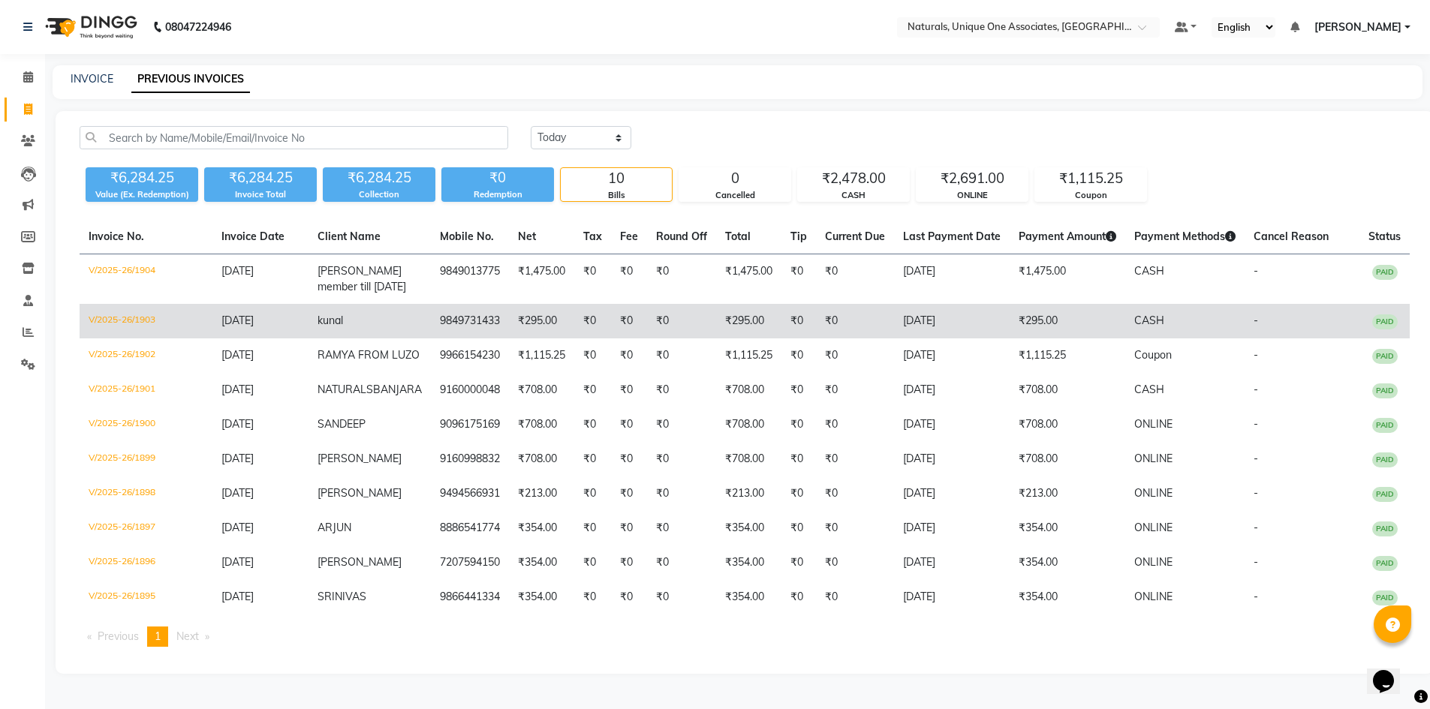
click at [509, 339] on td "₹295.00" at bounding box center [541, 321] width 65 height 35
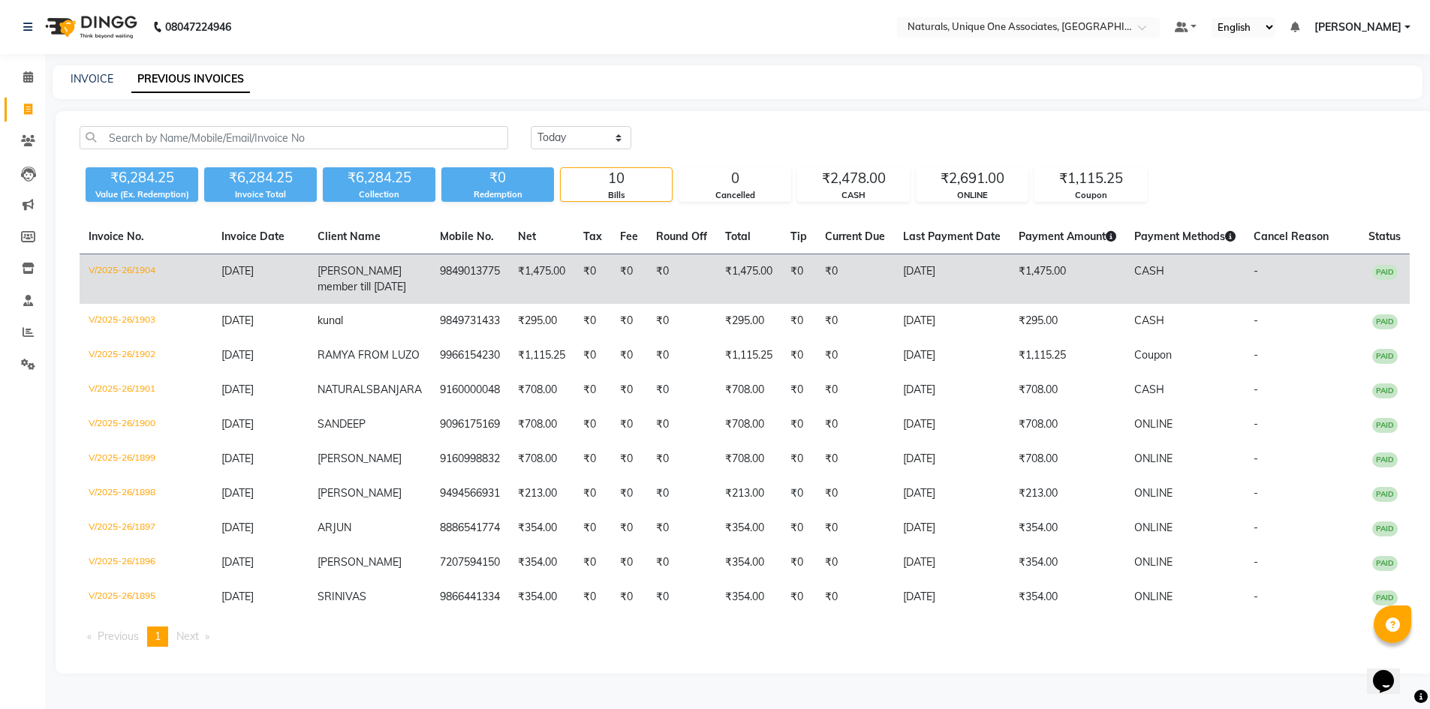
click at [687, 261] on td "₹0" at bounding box center [681, 279] width 69 height 50
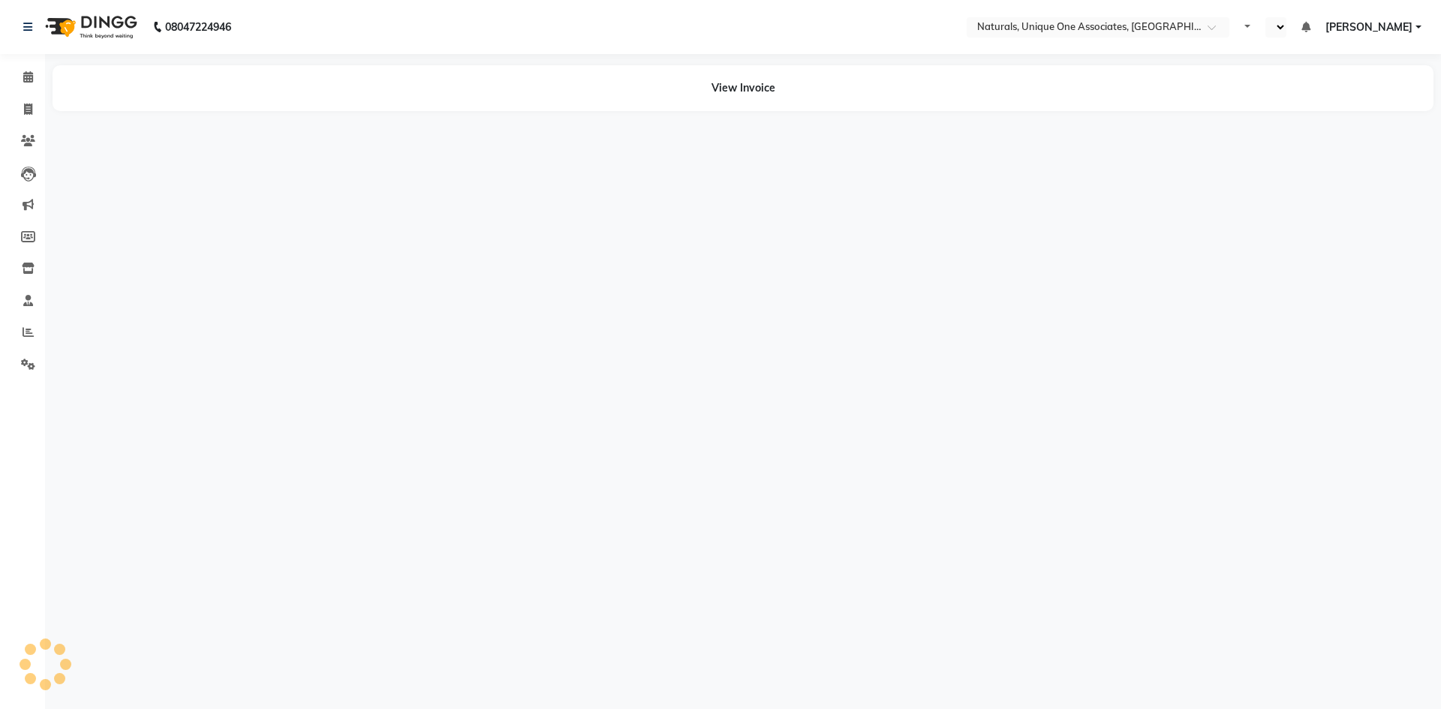
select select "en"
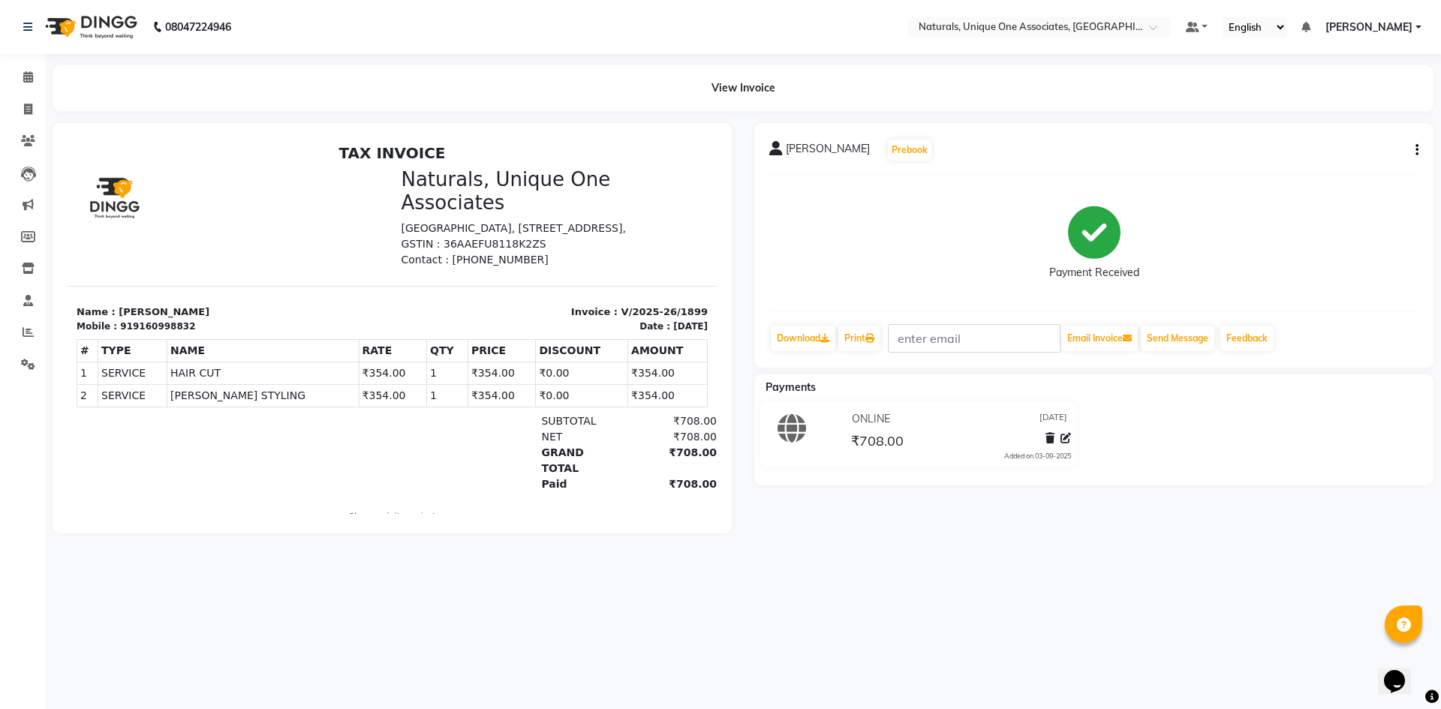
click at [1413, 151] on button "button" at bounding box center [1414, 151] width 9 height 16
click at [1344, 152] on div "Edit Item Staff" at bounding box center [1342, 150] width 103 height 19
select select
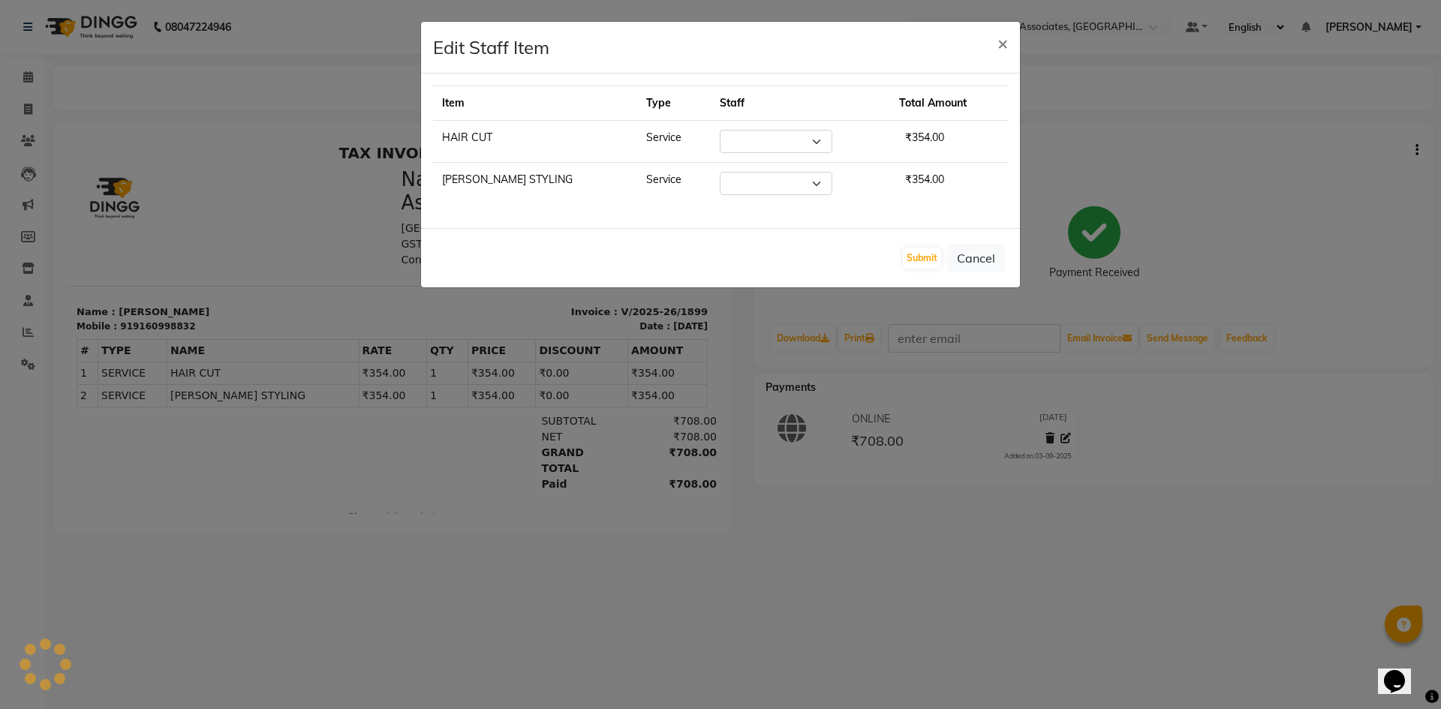
select select "47758"
click at [1006, 44] on span "×" at bounding box center [1003, 43] width 11 height 23
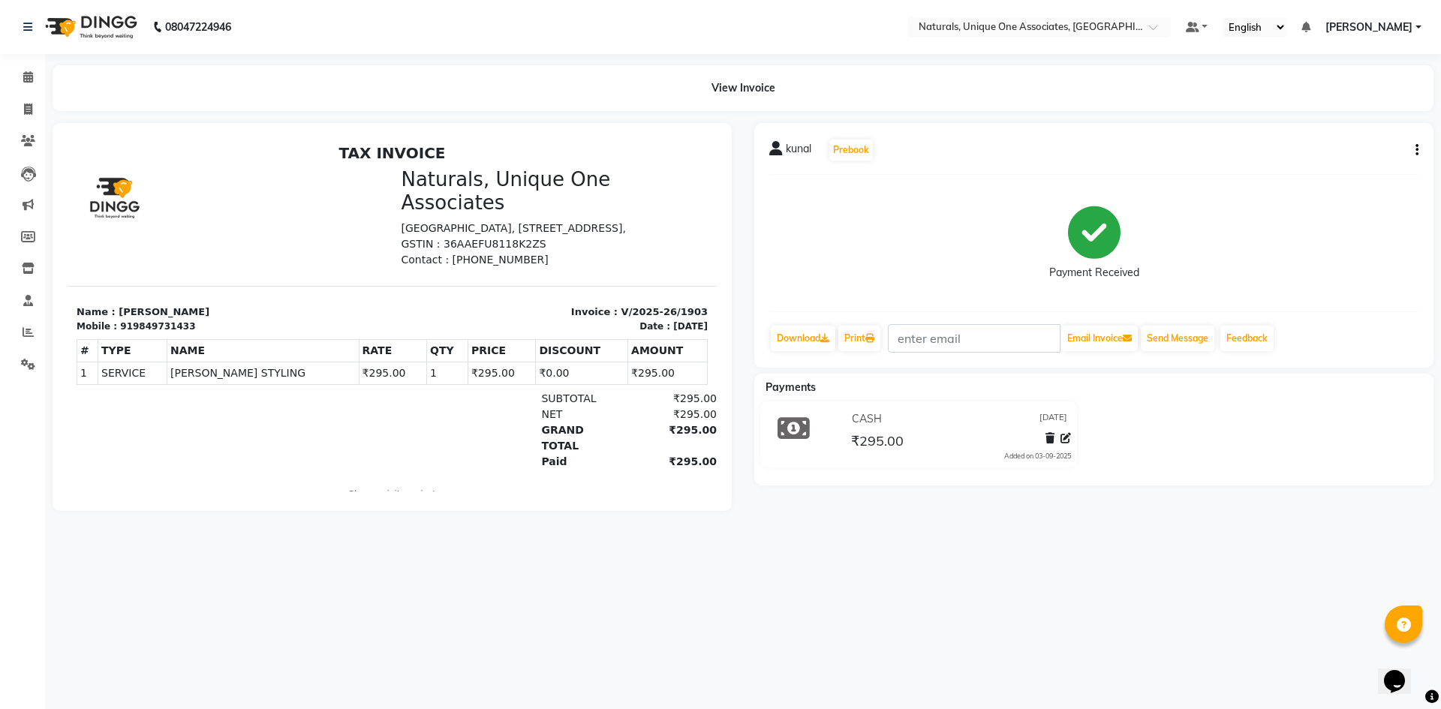
click at [1411, 149] on button "button" at bounding box center [1414, 151] width 9 height 16
click at [1332, 148] on div "Edit Item Staff" at bounding box center [1342, 150] width 103 height 19
select select "47758"
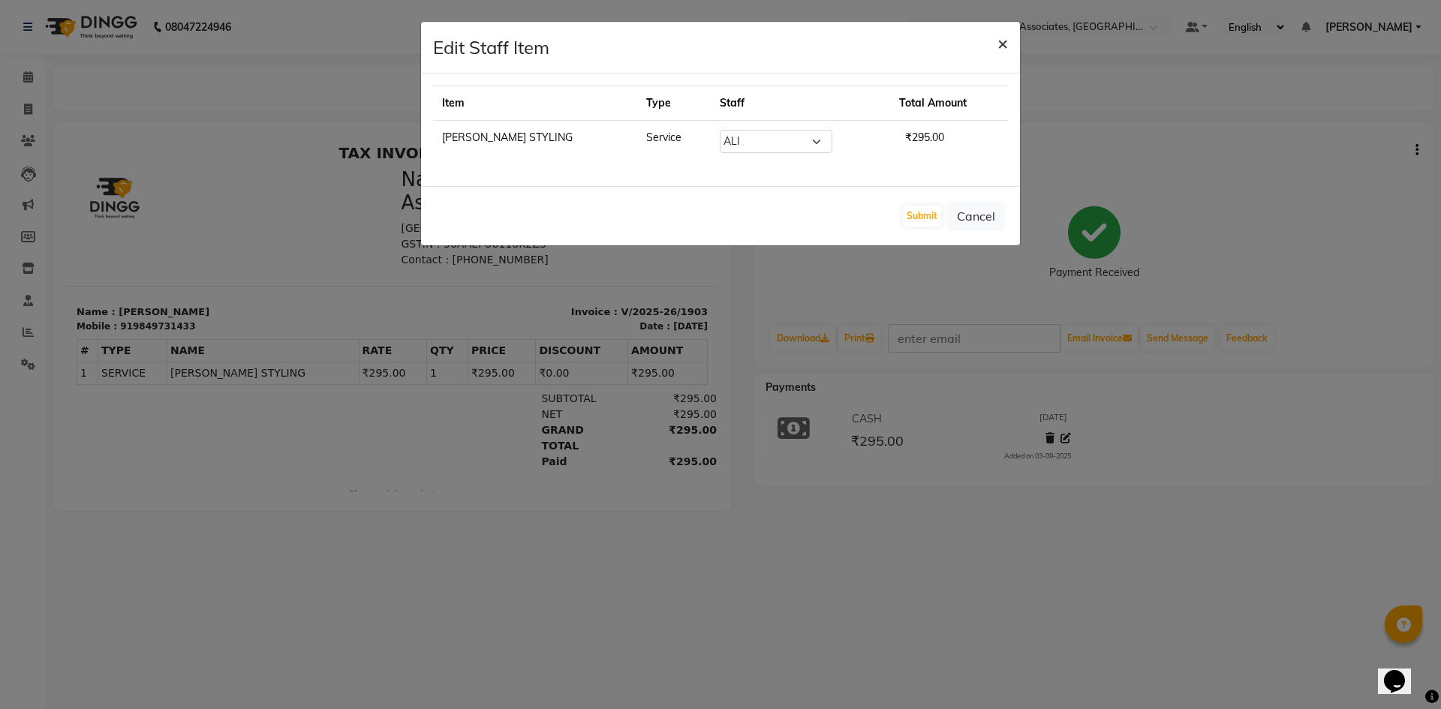
click at [1005, 41] on span "×" at bounding box center [1003, 43] width 11 height 23
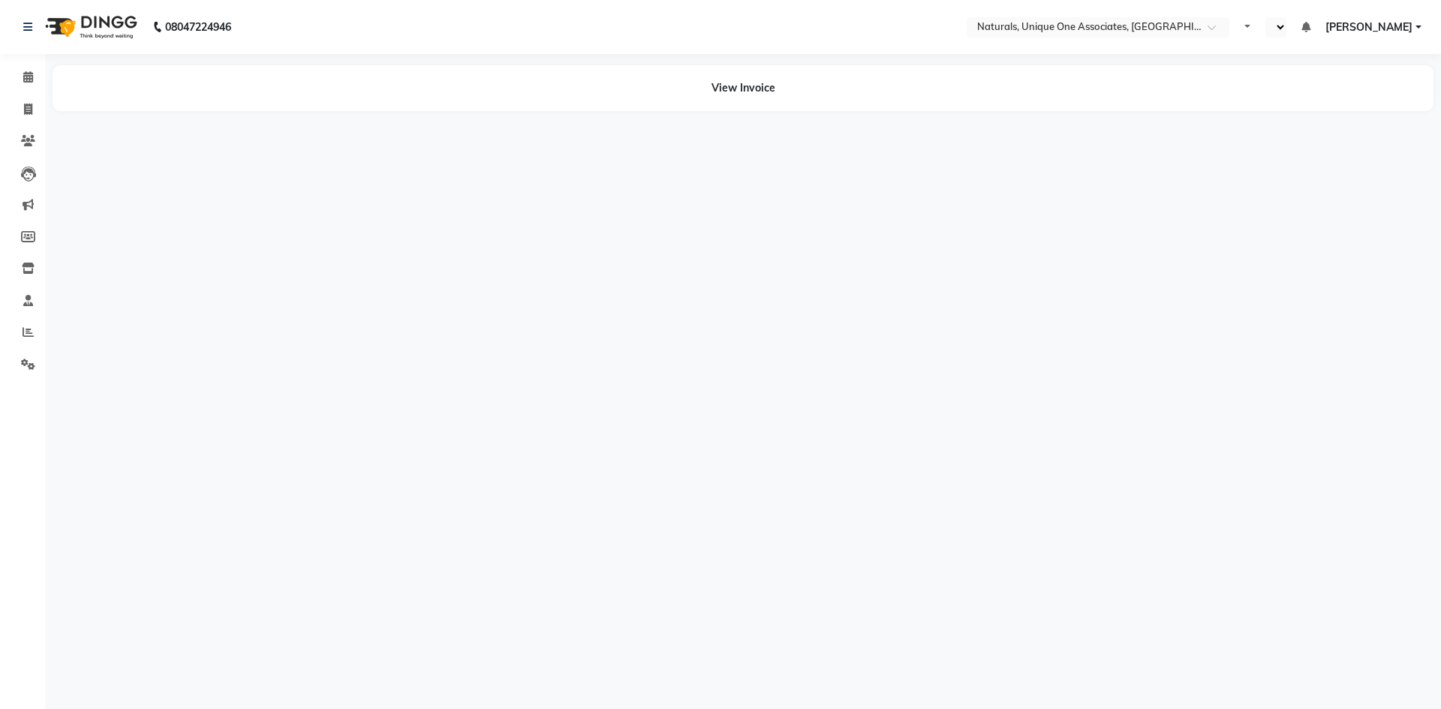
select select "en"
